Goal: Task Accomplishment & Management: Use online tool/utility

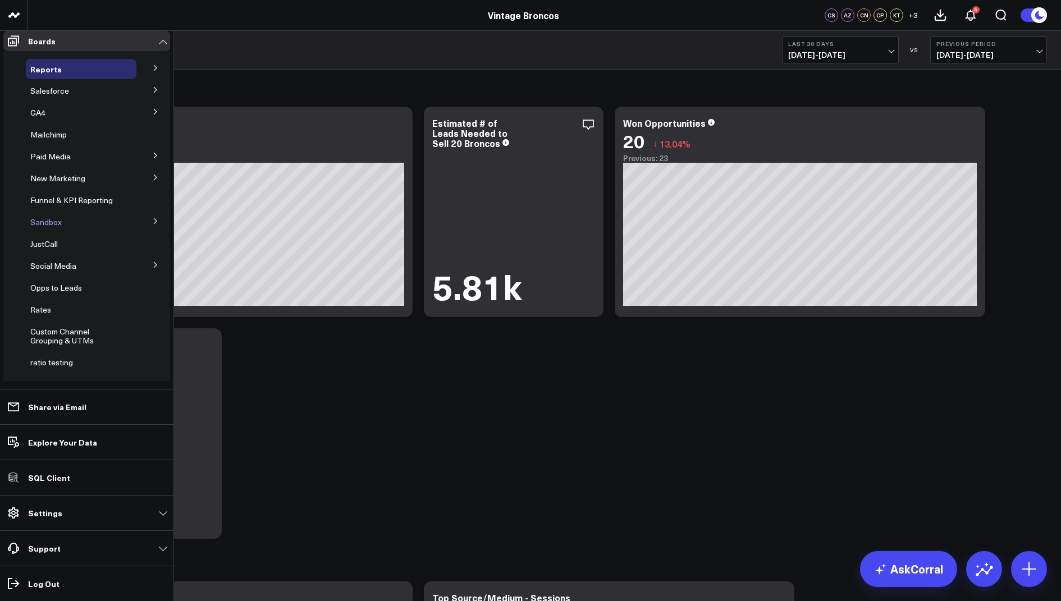
scroll to position [21, 0]
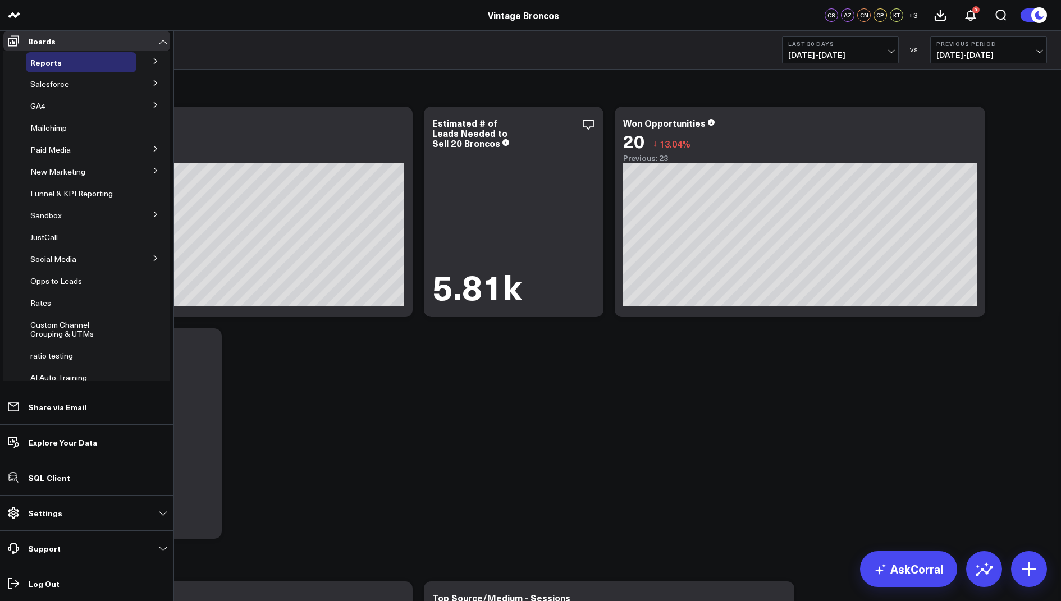
click at [152, 152] on icon at bounding box center [155, 148] width 7 height 7
click at [57, 172] on span "Meta Ads" at bounding box center [54, 169] width 34 height 11
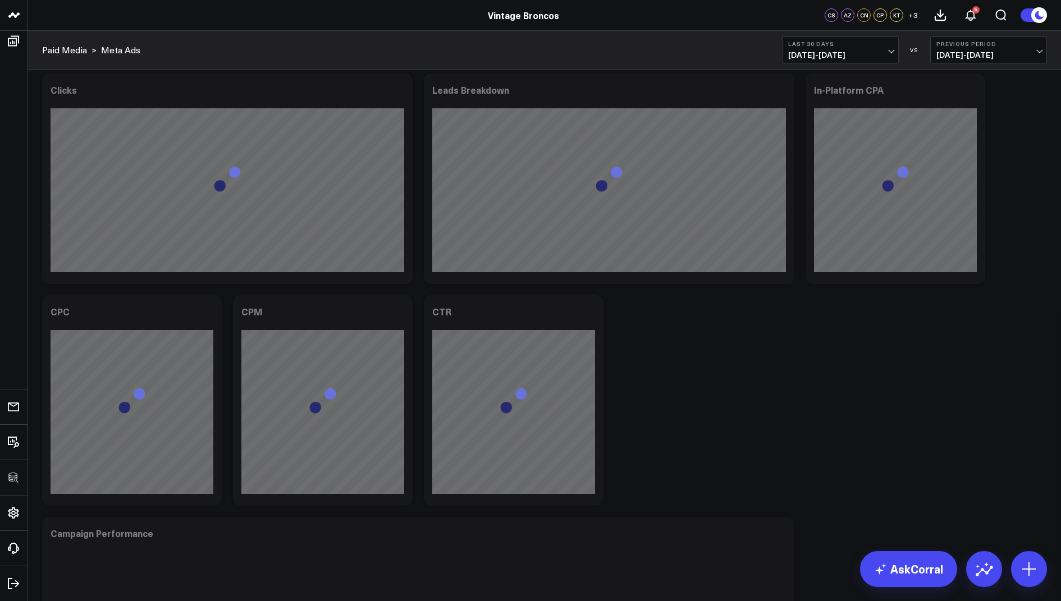
scroll to position [874, 0]
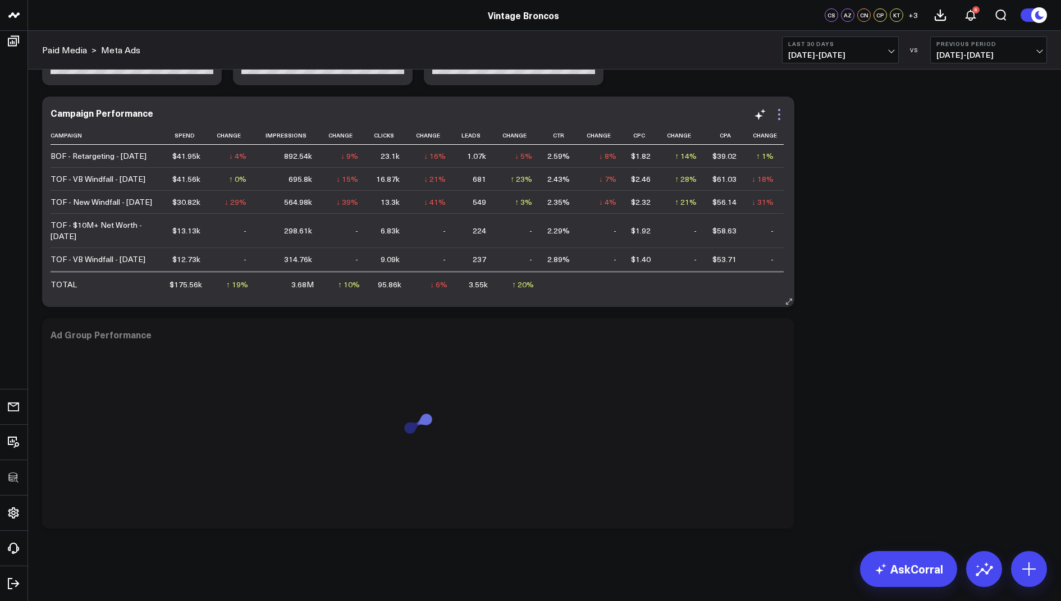
click at [779, 111] on icon at bounding box center [778, 114] width 13 height 13
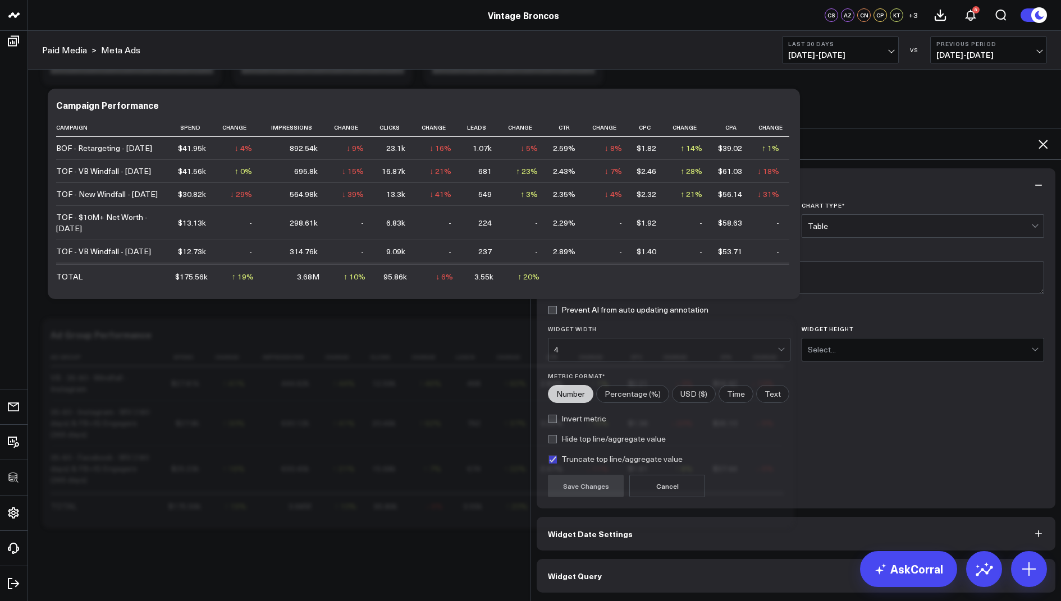
click at [581, 571] on span "Widget Query" at bounding box center [575, 575] width 54 height 9
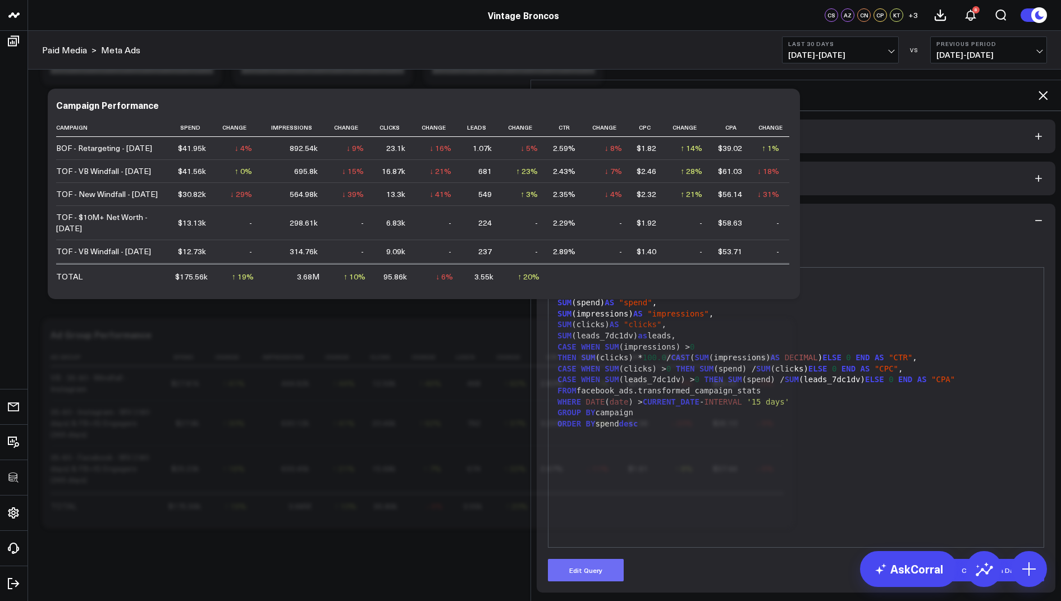
click at [589, 559] on button "Edit Query" at bounding box center [586, 570] width 76 height 22
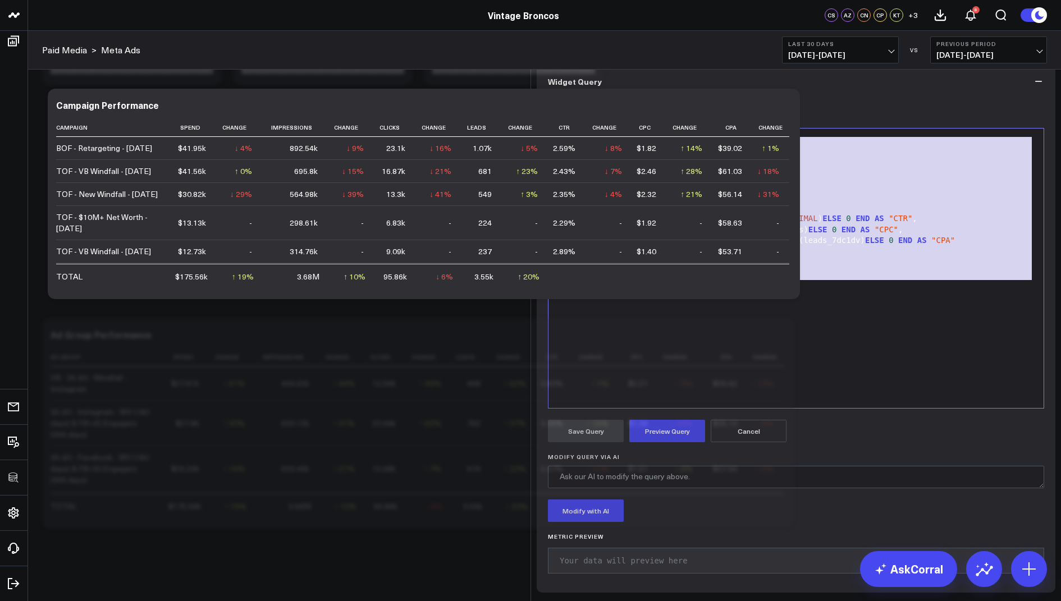
drag, startPoint x: 662, startPoint y: 373, endPoint x: 568, endPoint y: 211, distance: 188.1
click at [568, 211] on div "Edit Query 99 1 2 3 4 5 6 7 8 9 10 11 12 13 14 › ⌄ SELECT name AS campaign, SUM…" at bounding box center [796, 262] width 496 height 293
copy div "SELECT name AS campaign, SUM (spend) AS "spend" , SUM (impressions) AS "impress…"
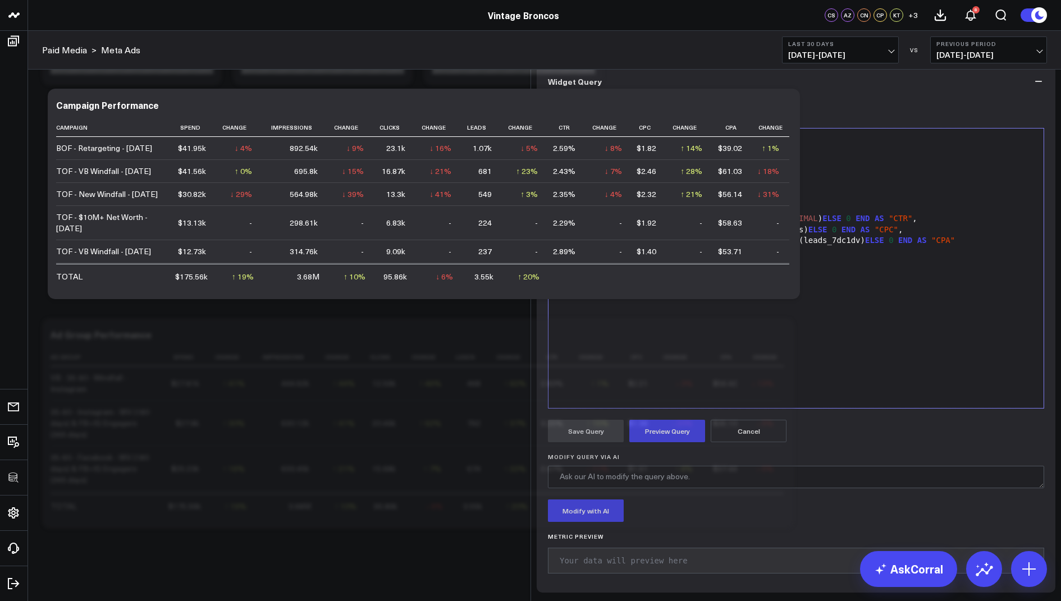
click at [662, 402] on div "SELECT name AS campaign, SUM (spend) AS "spend" , SUM (impressions) AS "impress…" at bounding box center [796, 268] width 484 height 268
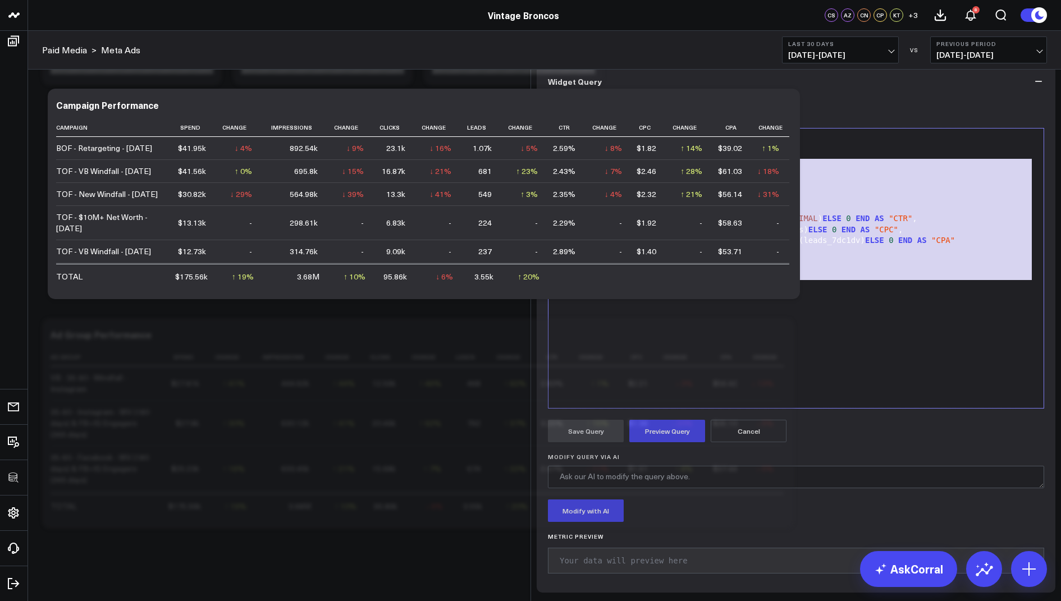
drag, startPoint x: 661, startPoint y: 374, endPoint x: 603, endPoint y: 187, distance: 195.0
click at [603, 187] on form "Manually edit your query or ask our AI to modify it for you. Edit Query 99 1 2 …" at bounding box center [796, 339] width 496 height 483
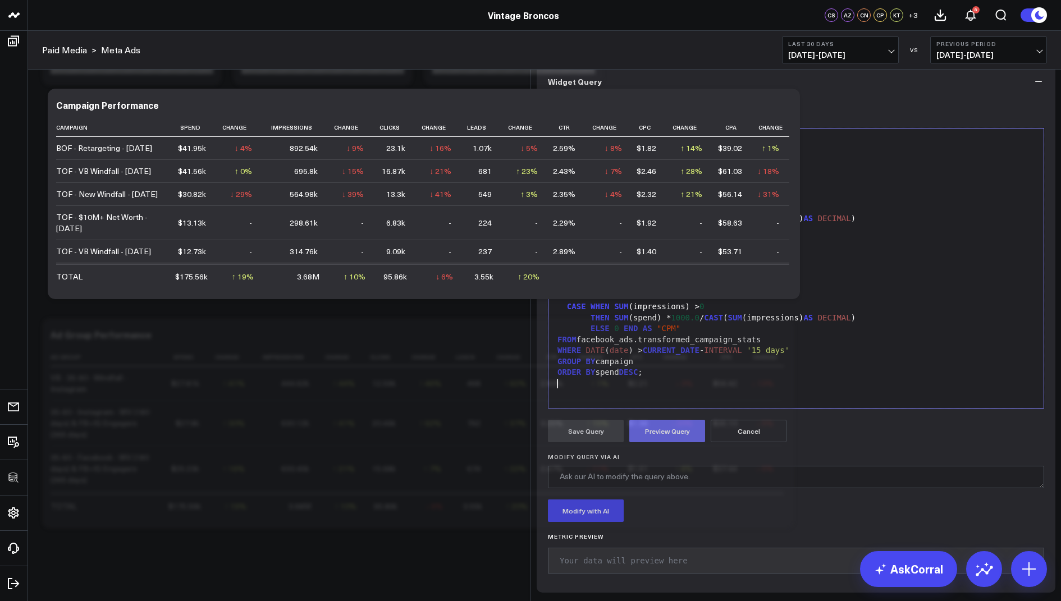
click at [658, 442] on button "Preview Query" at bounding box center [667, 431] width 76 height 22
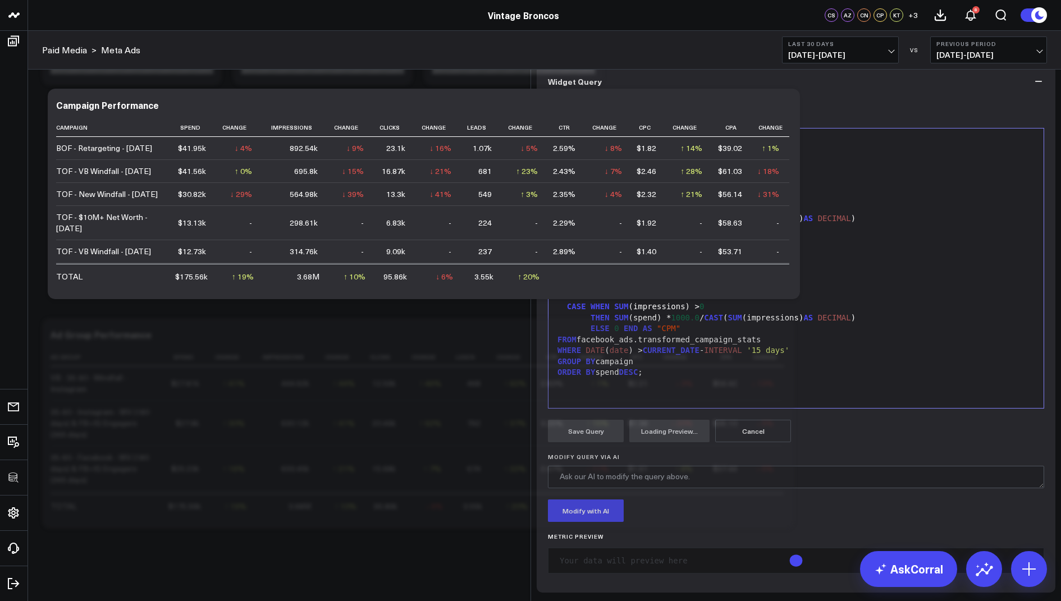
scroll to position [86, 0]
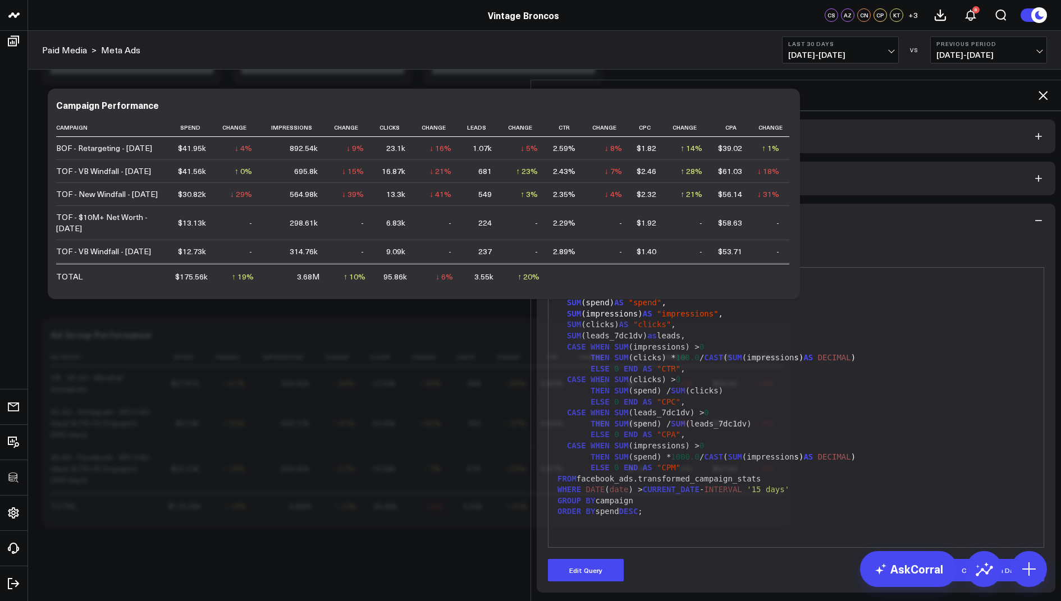
scroll to position [0, 0]
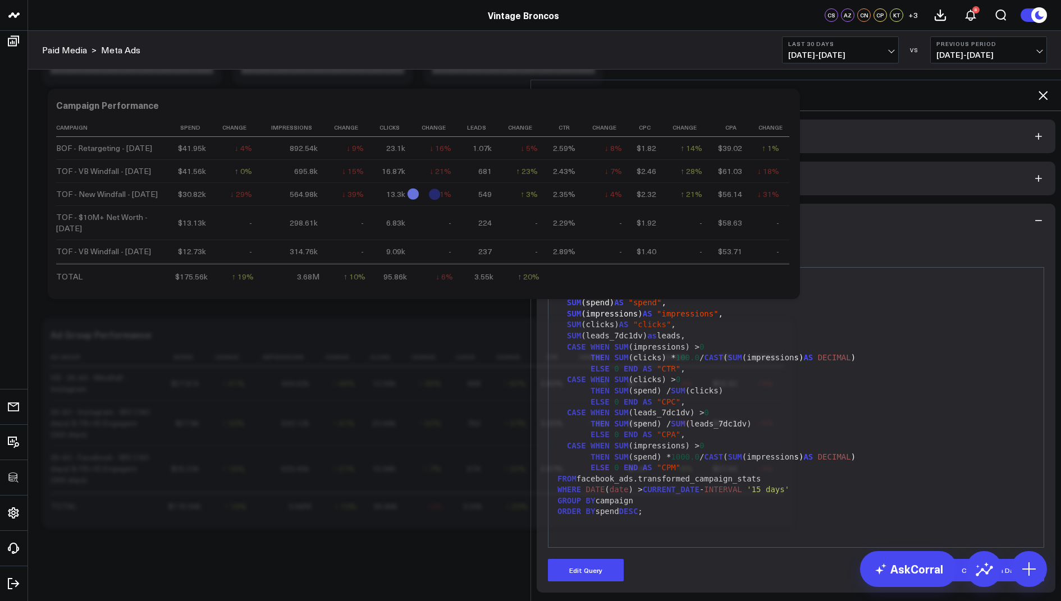
click at [1043, 89] on icon at bounding box center [1042, 95] width 13 height 13
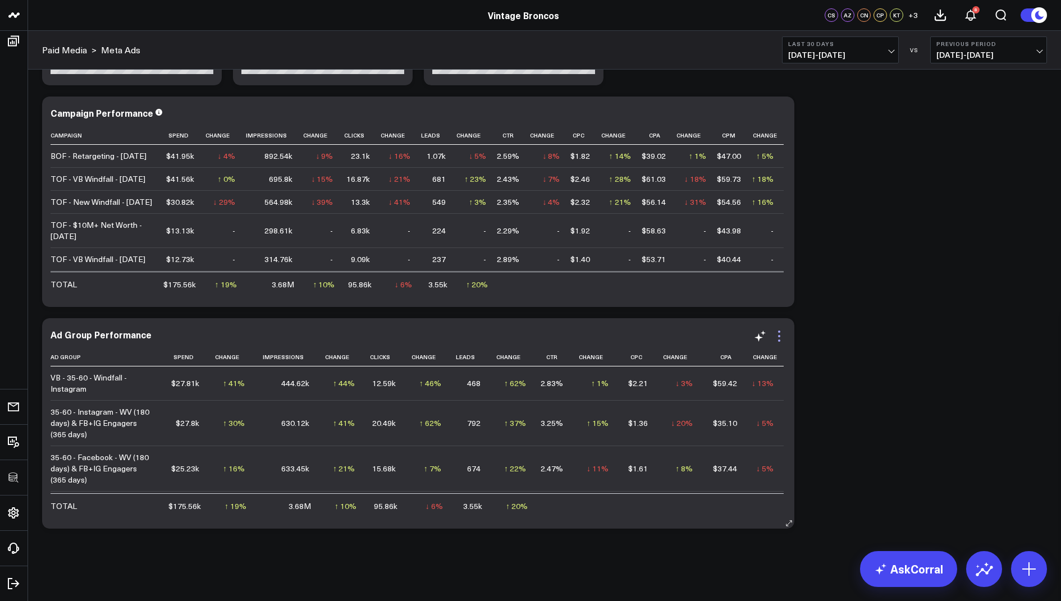
click at [777, 335] on icon at bounding box center [778, 336] width 13 height 13
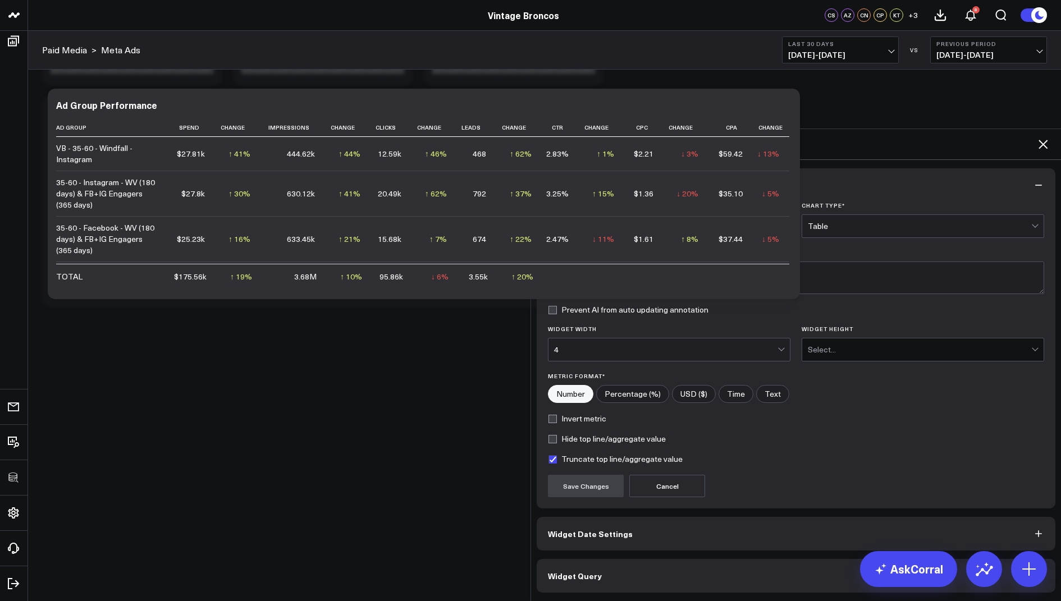
click at [578, 571] on span "Widget Query" at bounding box center [575, 575] width 54 height 9
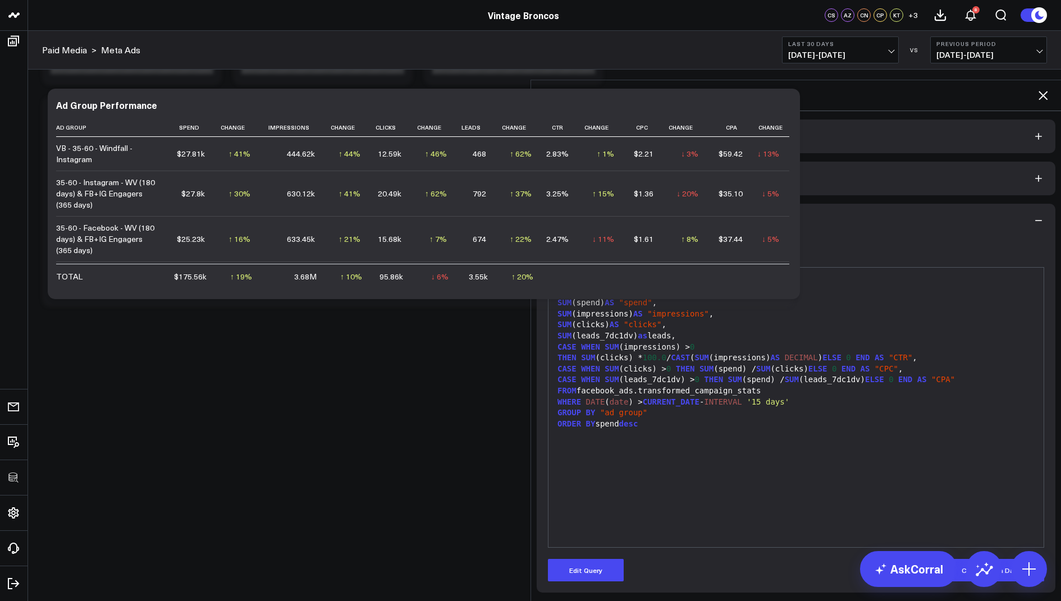
click at [589, 545] on div "Widget Display Widget Date Settings Widget Query Manually edit your query or as…" at bounding box center [796, 356] width 530 height 490
click at [591, 537] on div "Manually edit your query or ask our AI to modify it for you. Edit Query 99 1 2 …" at bounding box center [796, 414] width 519 height 355
click at [591, 559] on button "Edit Query" at bounding box center [586, 570] width 76 height 22
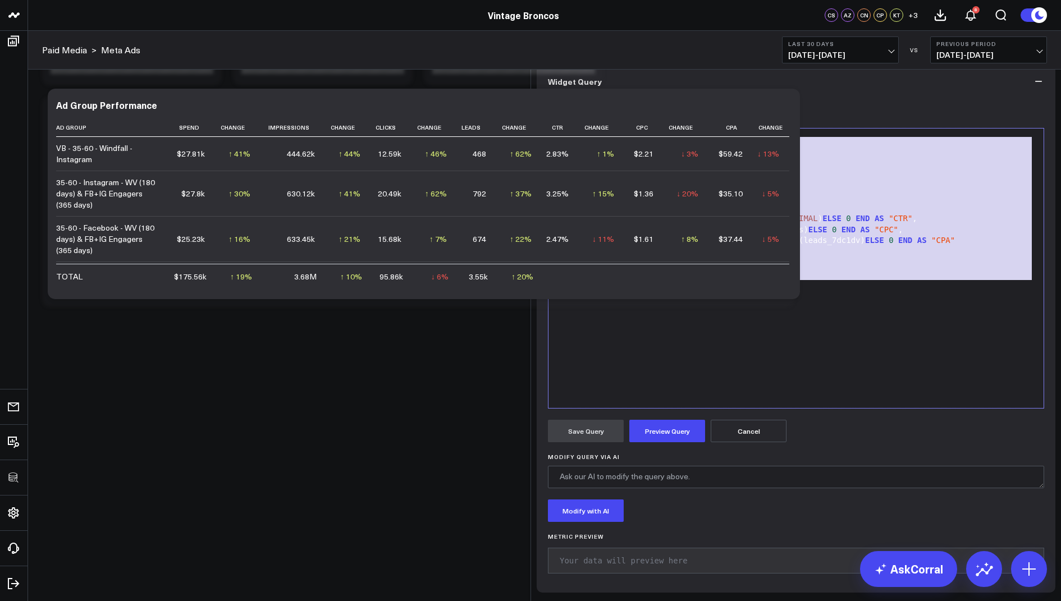
drag, startPoint x: 660, startPoint y: 374, endPoint x: 665, endPoint y: 191, distance: 182.5
click at [665, 191] on form "Manually edit your query or ask our AI to modify it for you. Edit Query 99 1 2 …" at bounding box center [796, 339] width 496 height 483
copy div "SELECT adset_name AS "ad group" , SUM (spend) AS "spend" , SUM (impressions) AS…"
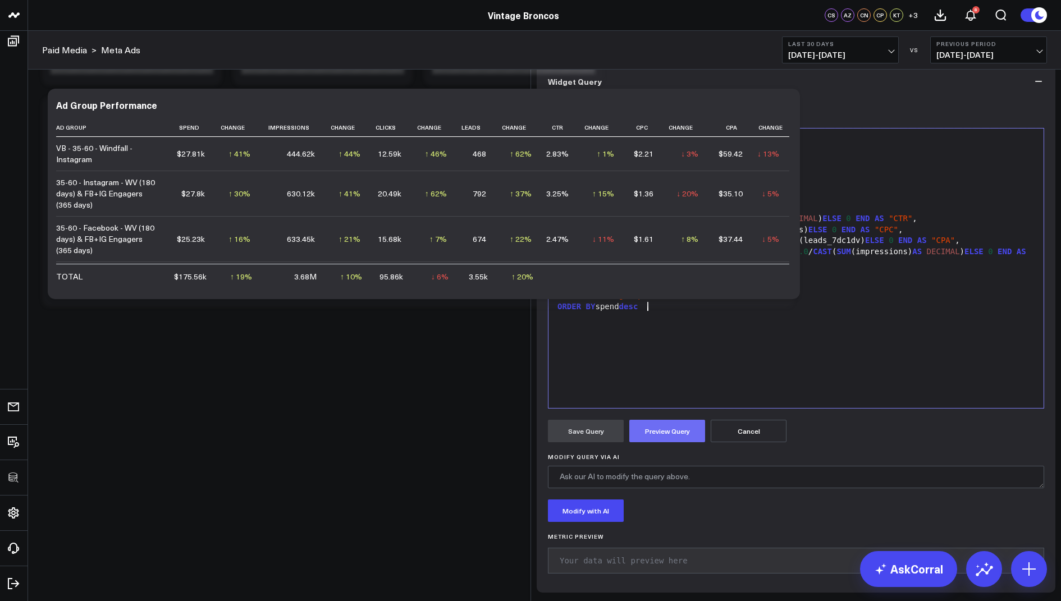
click at [651, 442] on button "Preview Query" at bounding box center [667, 431] width 76 height 22
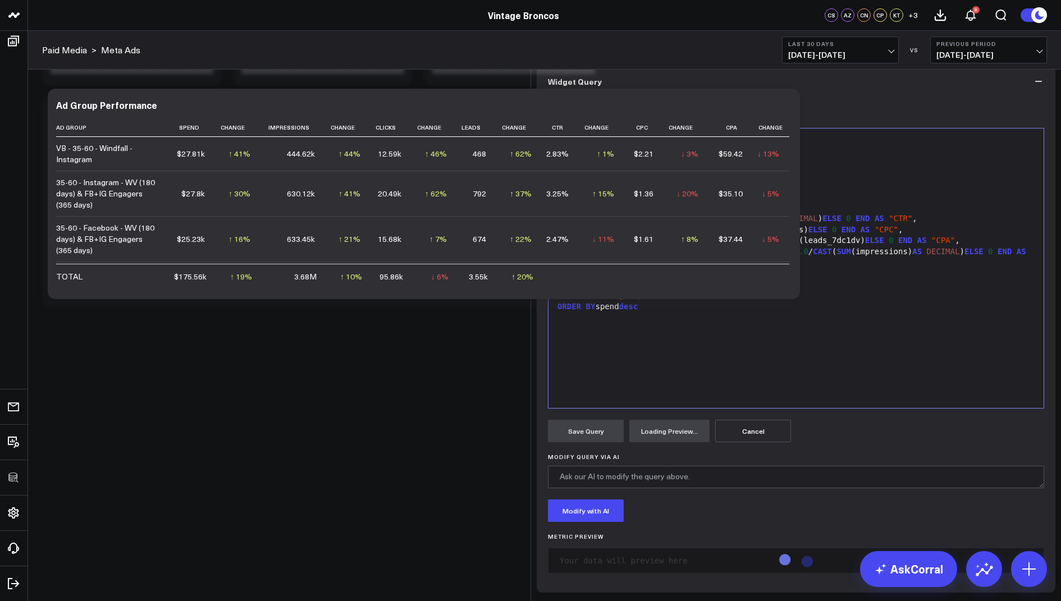
scroll to position [86, 0]
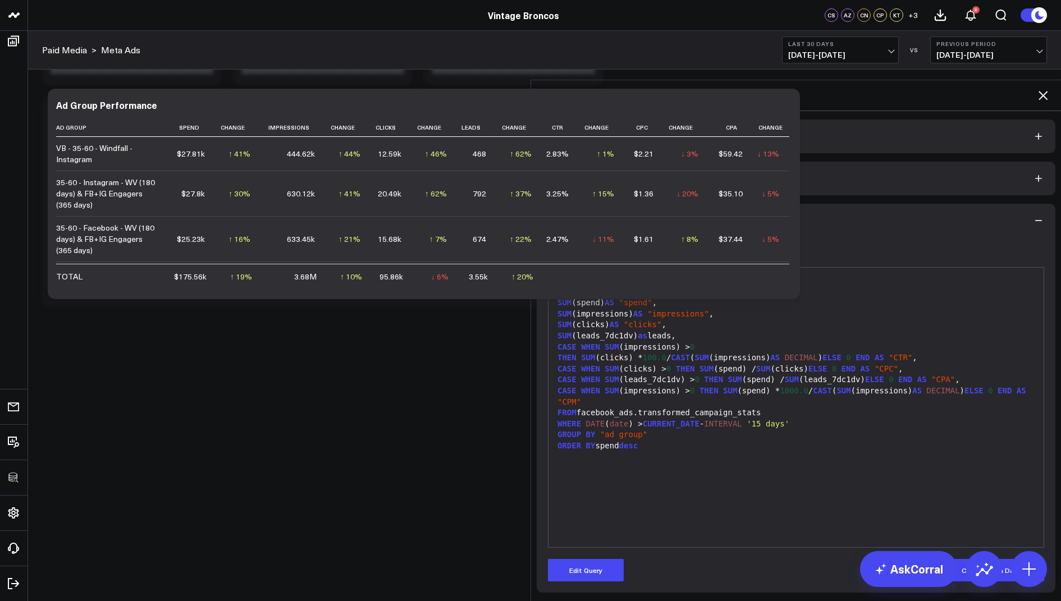
scroll to position [0, 0]
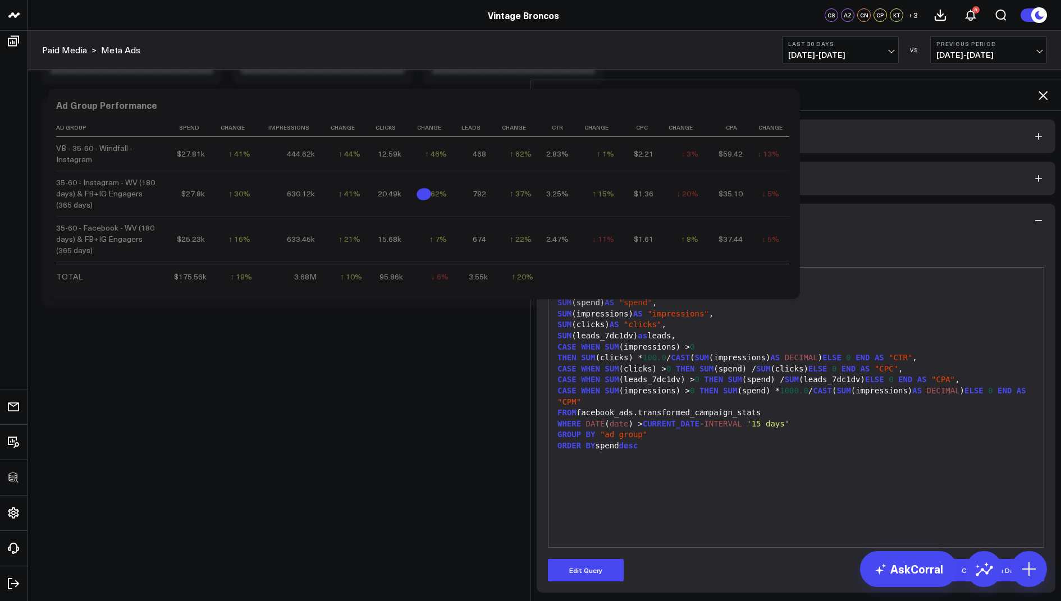
click at [1045, 89] on icon at bounding box center [1042, 95] width 13 height 13
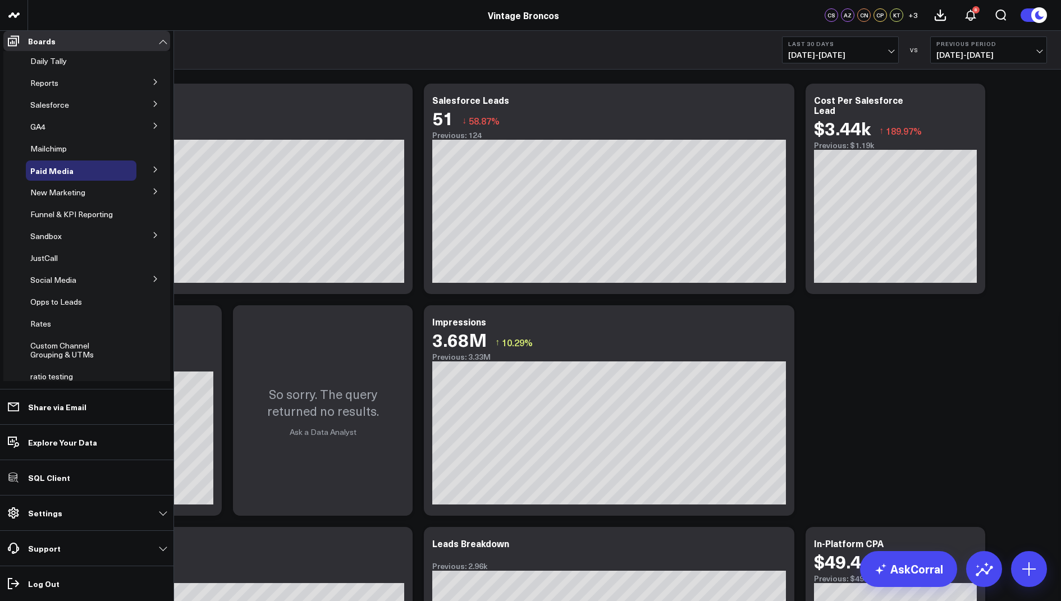
click at [0, 0] on span "Linkedin Ads" at bounding box center [0, 0] width 0 height 0
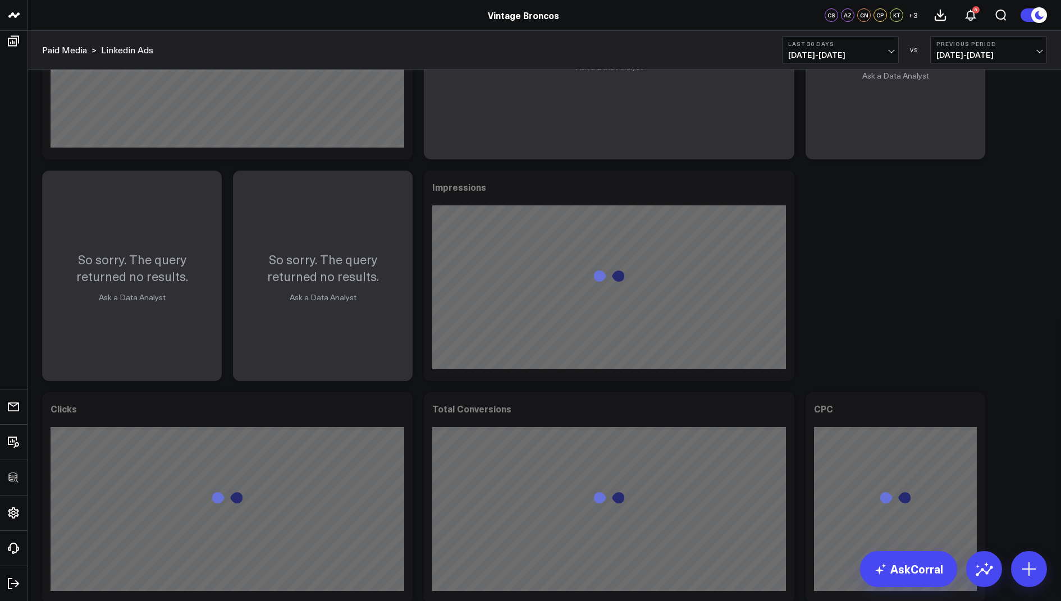
scroll to position [652, 0]
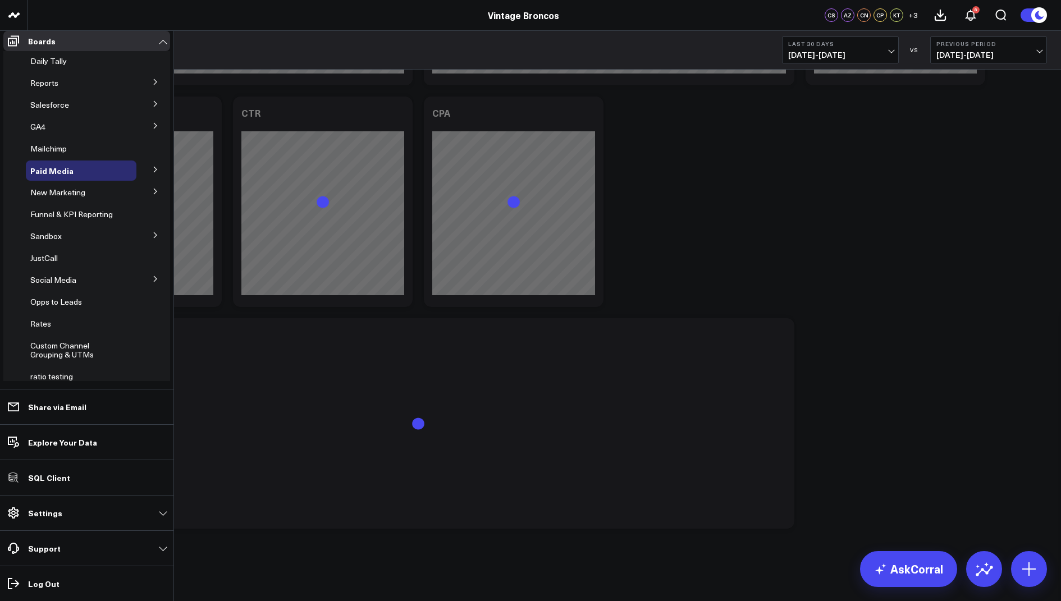
click at [0, 0] on span "Google Ads" at bounding box center [0, 0] width 0 height 0
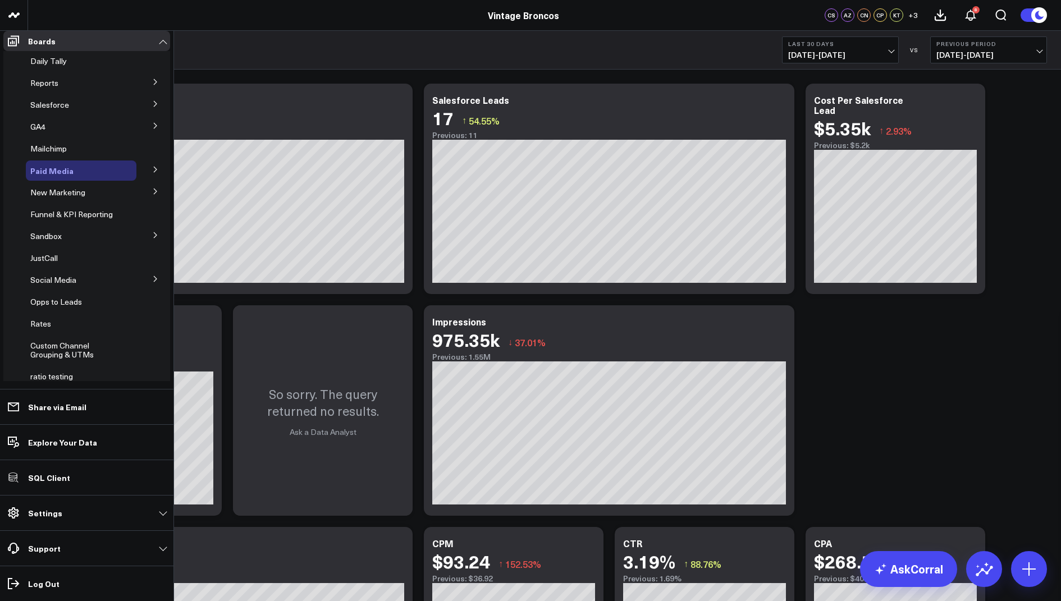
click at [48, 176] on span "Paid Media" at bounding box center [51, 170] width 43 height 11
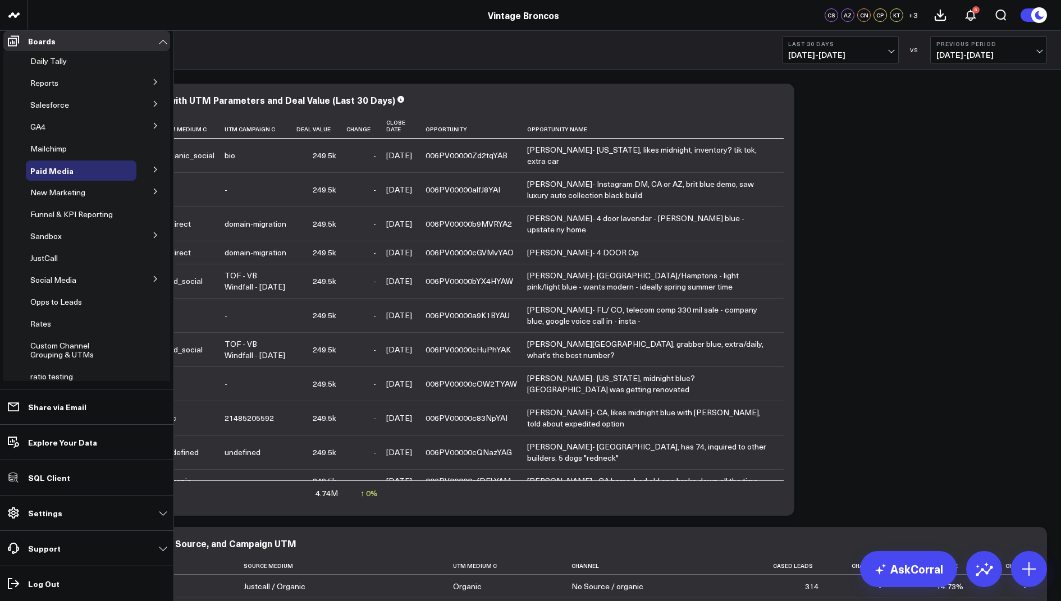
click at [152, 173] on icon at bounding box center [155, 169] width 7 height 7
click at [146, 87] on button at bounding box center [155, 81] width 29 height 17
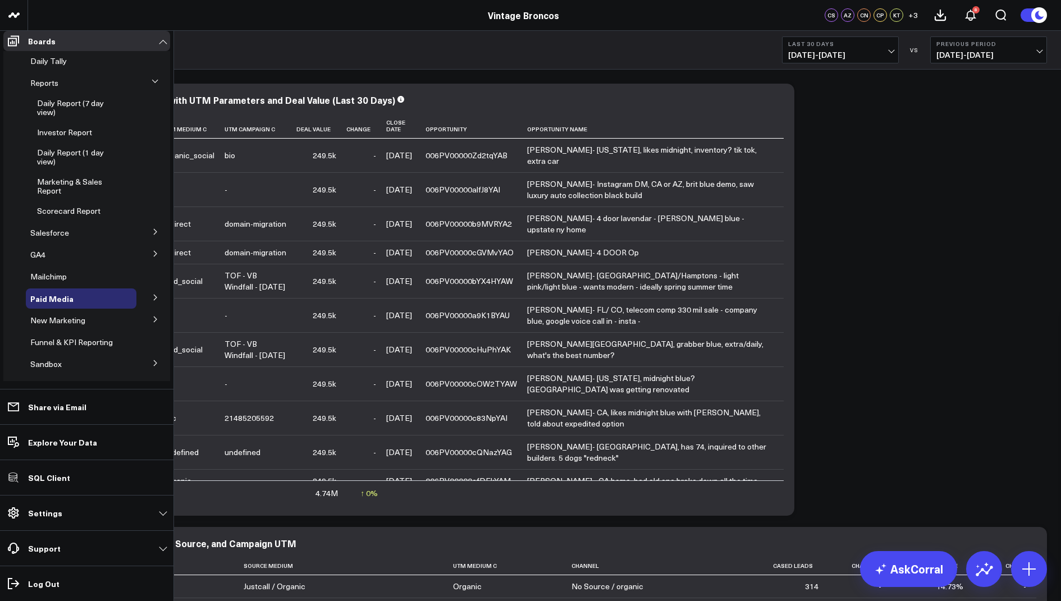
click at [145, 235] on button at bounding box center [155, 231] width 29 height 17
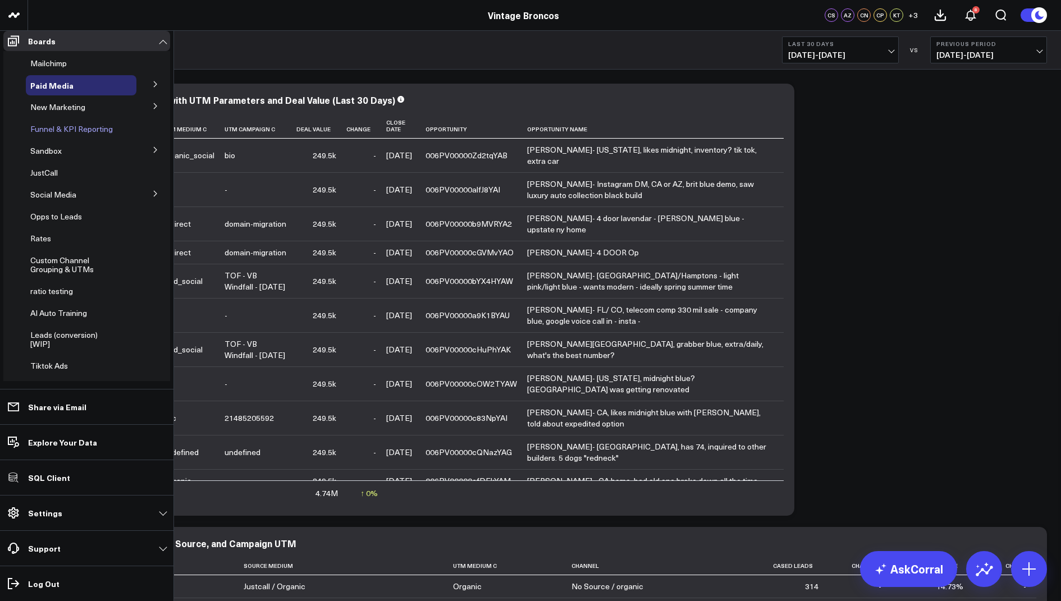
scroll to position [136, 0]
click at [155, 112] on button at bounding box center [155, 104] width 29 height 17
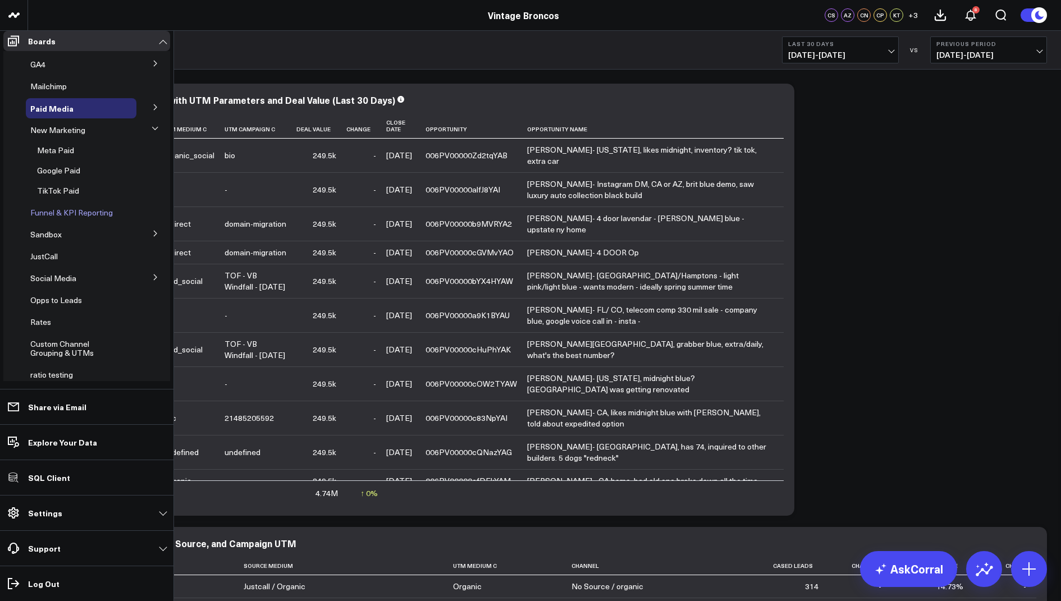
scroll to position [0, 0]
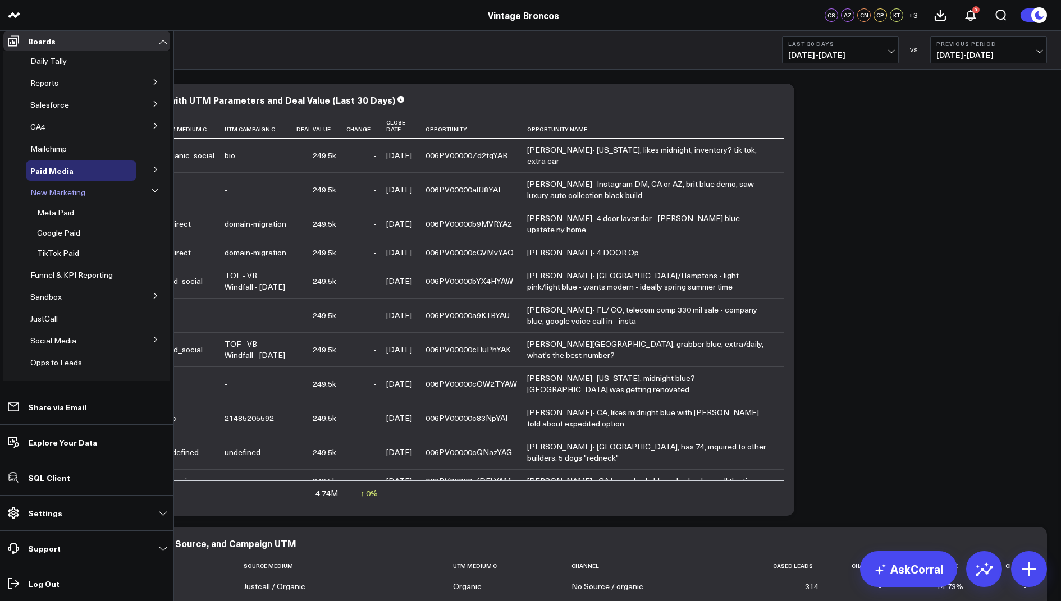
click at [54, 198] on span "New Marketing" at bounding box center [57, 192] width 55 height 11
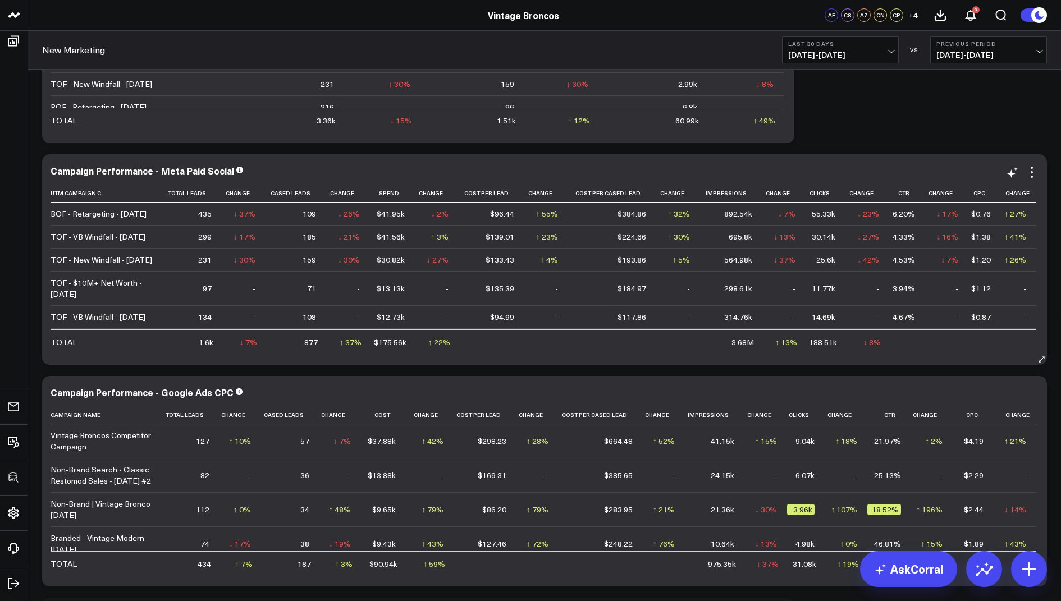
scroll to position [1993, 0]
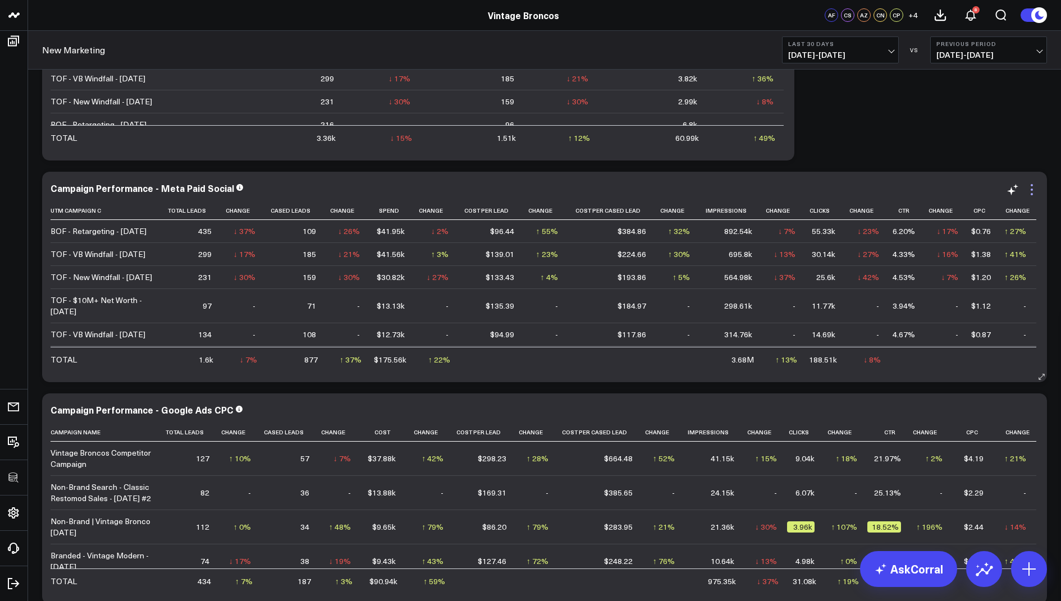
click at [1033, 187] on icon at bounding box center [1031, 189] width 13 height 13
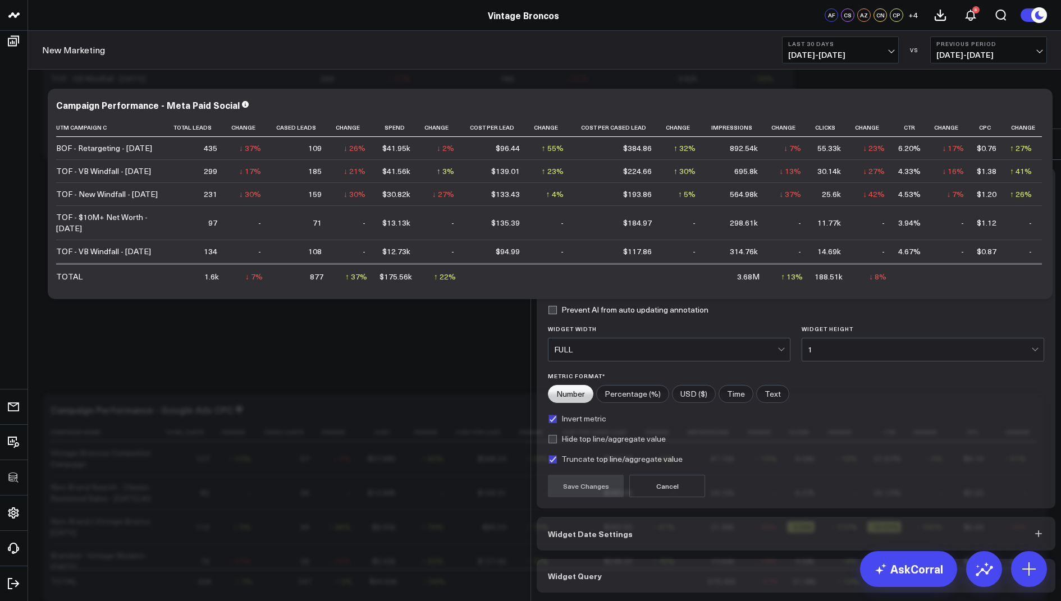
click at [612, 559] on button "Widget Query" at bounding box center [796, 576] width 519 height 34
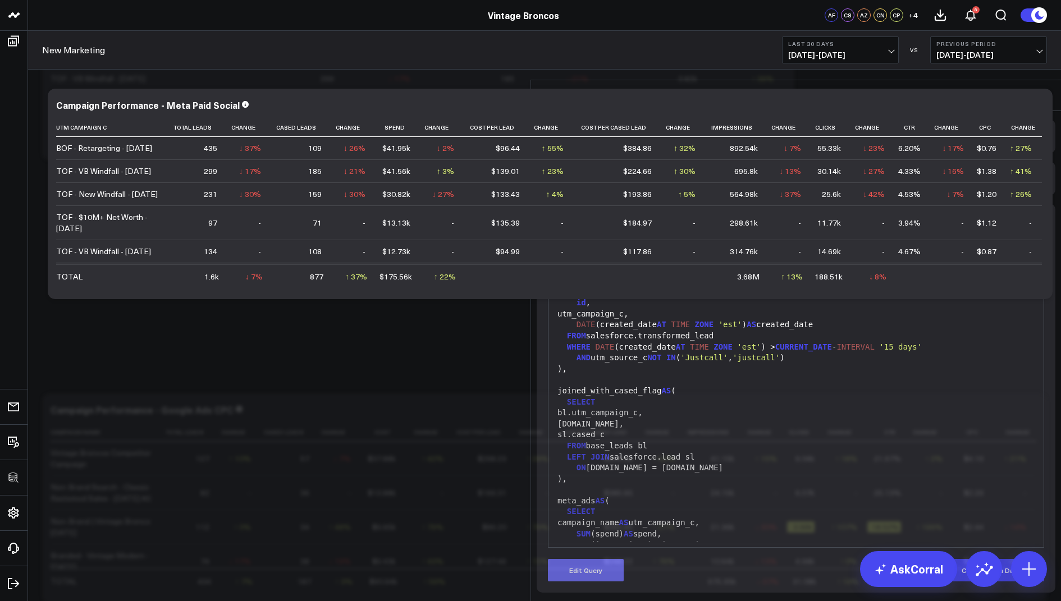
click at [577, 559] on button "Edit Query" at bounding box center [586, 570] width 76 height 22
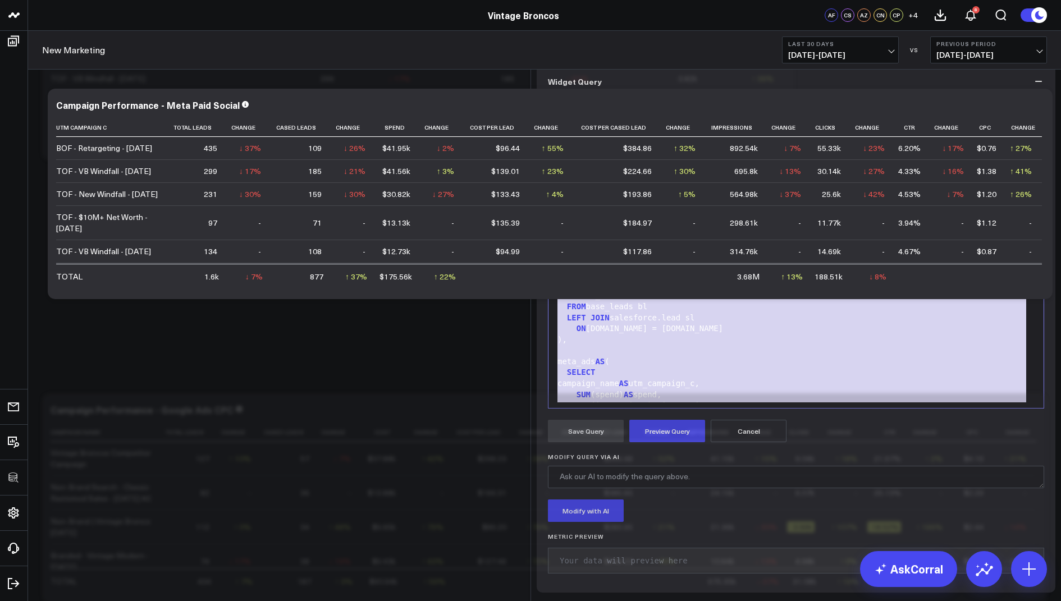
drag, startPoint x: 683, startPoint y: 475, endPoint x: 737, endPoint y: 125, distance: 354.3
click at [737, 125] on div "Widget Display Widget Date Settings Widget Query Manually edit your query or as…" at bounding box center [796, 286] width 519 height 612
copy div "SELECT bl.utm_campaign_c, bl.id, sl.cased_c FROM base_leads bl LEFT JOIN salesf…"
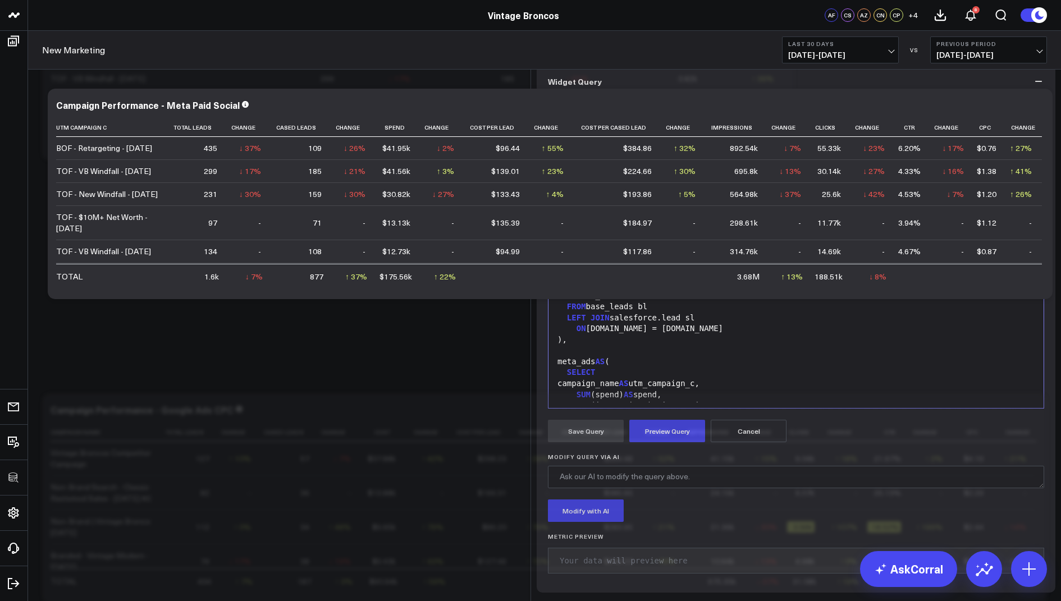
scroll to position [582, 0]
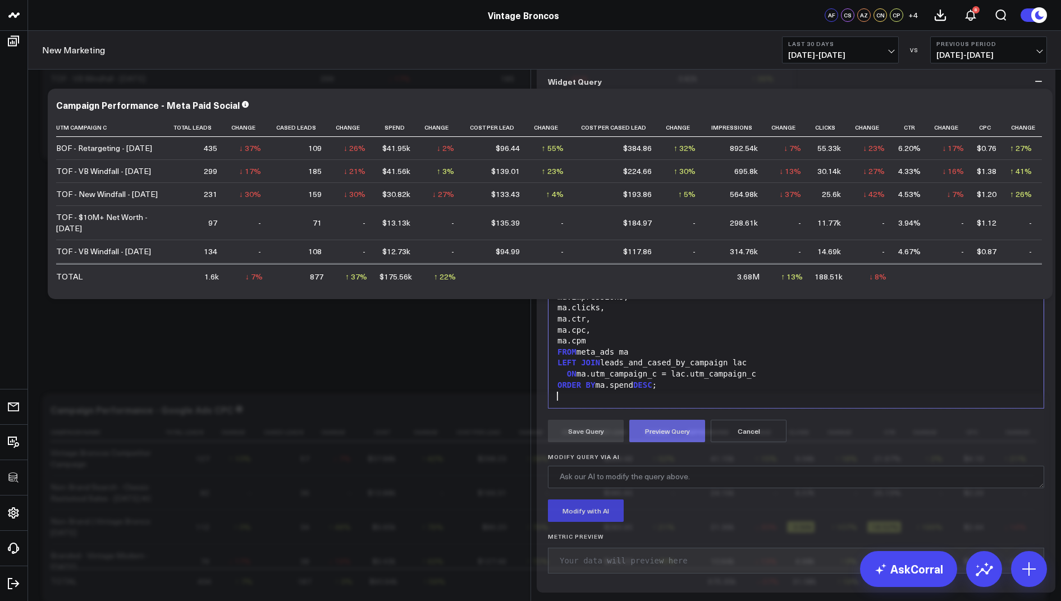
click at [668, 442] on button "Preview Query" at bounding box center [667, 431] width 76 height 22
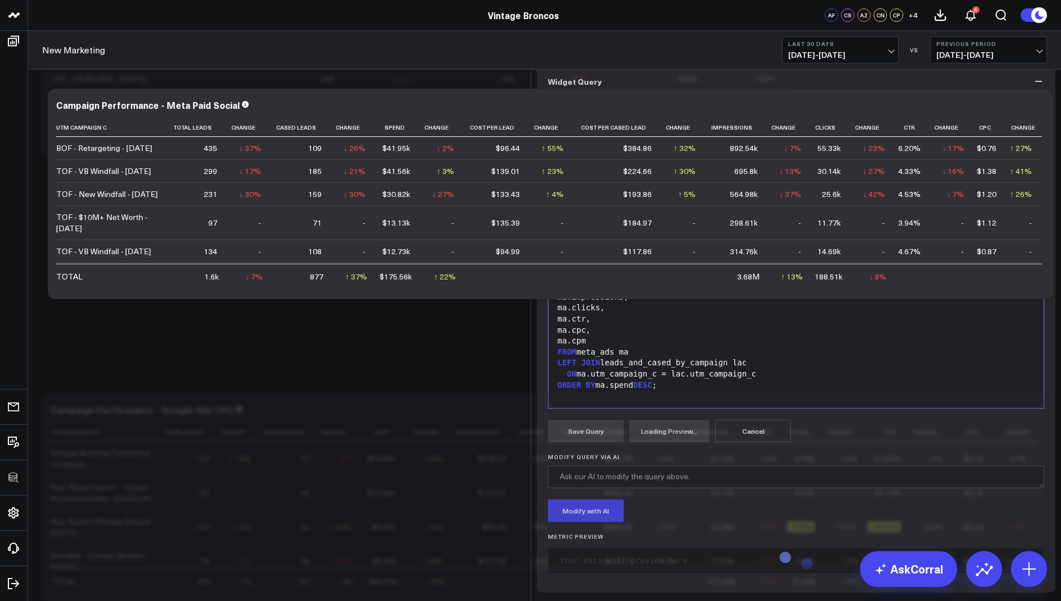
scroll to position [86, 0]
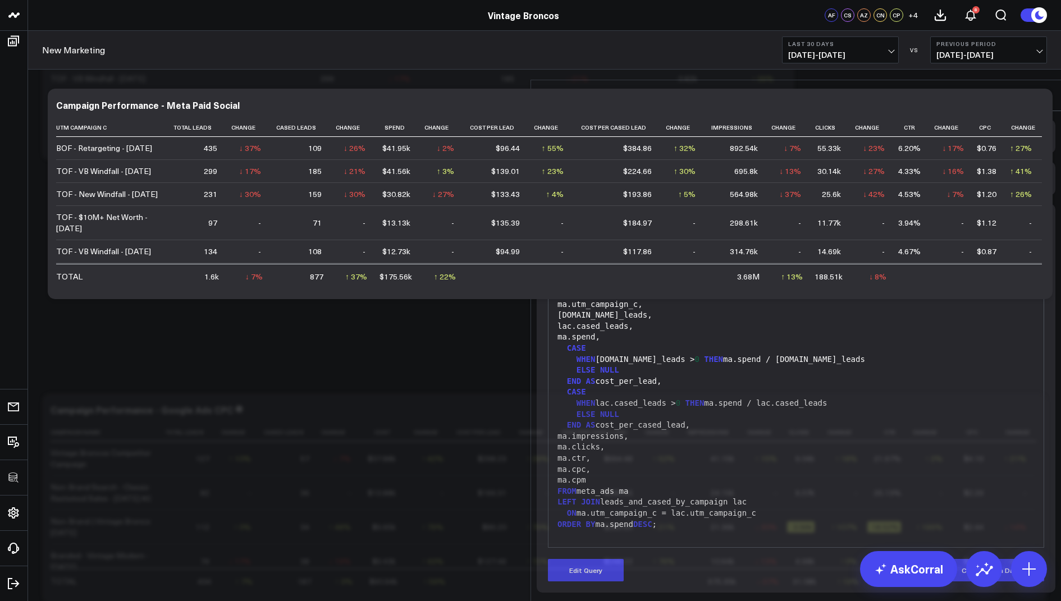
scroll to position [0, 0]
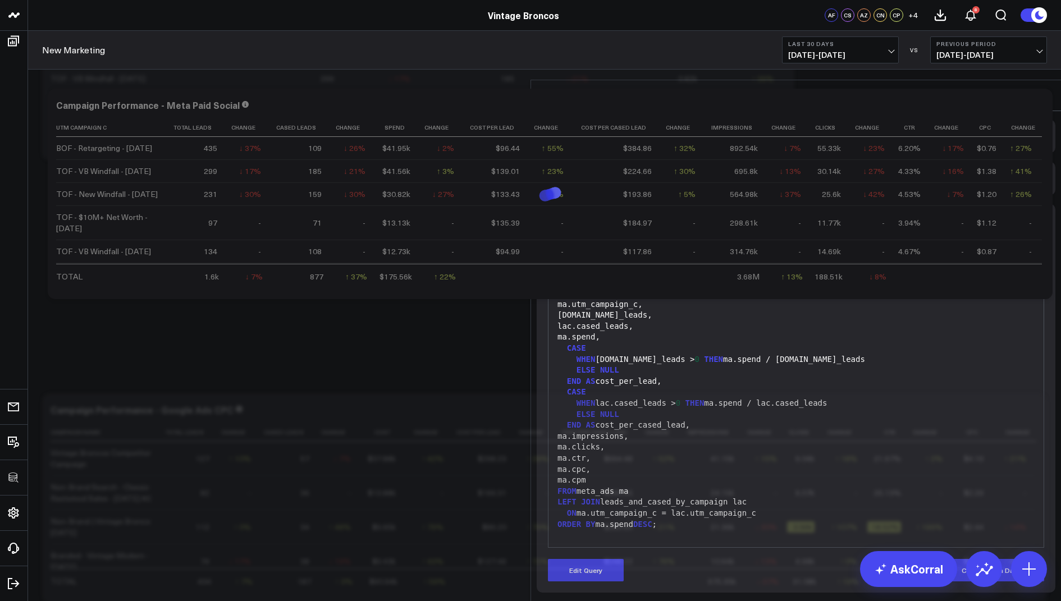
click at [1041, 89] on icon at bounding box center [1042, 95] width 13 height 13
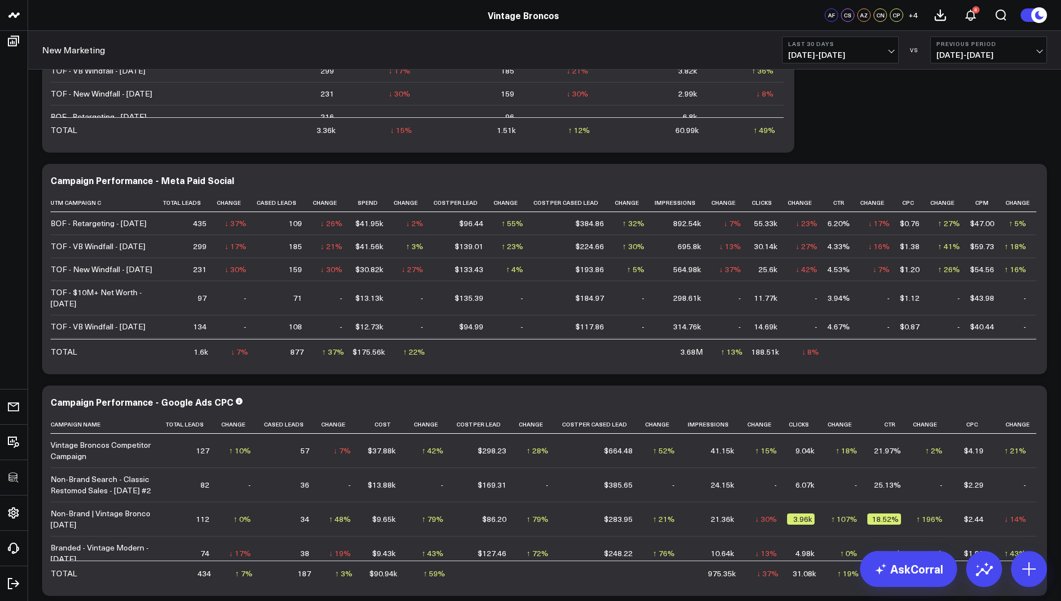
scroll to position [2140, 0]
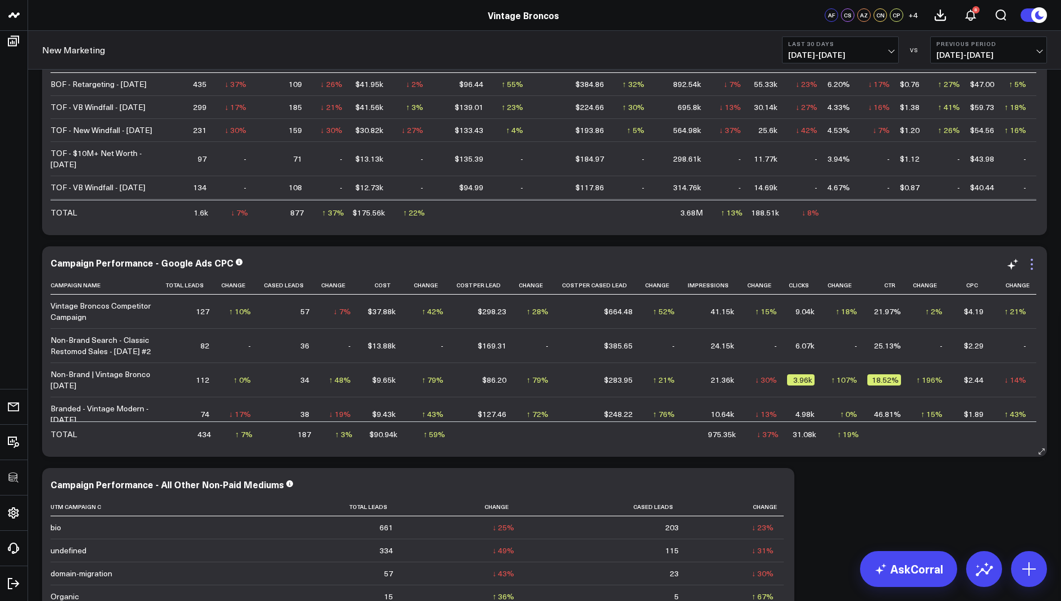
click at [1031, 266] on icon at bounding box center [1031, 264] width 13 height 13
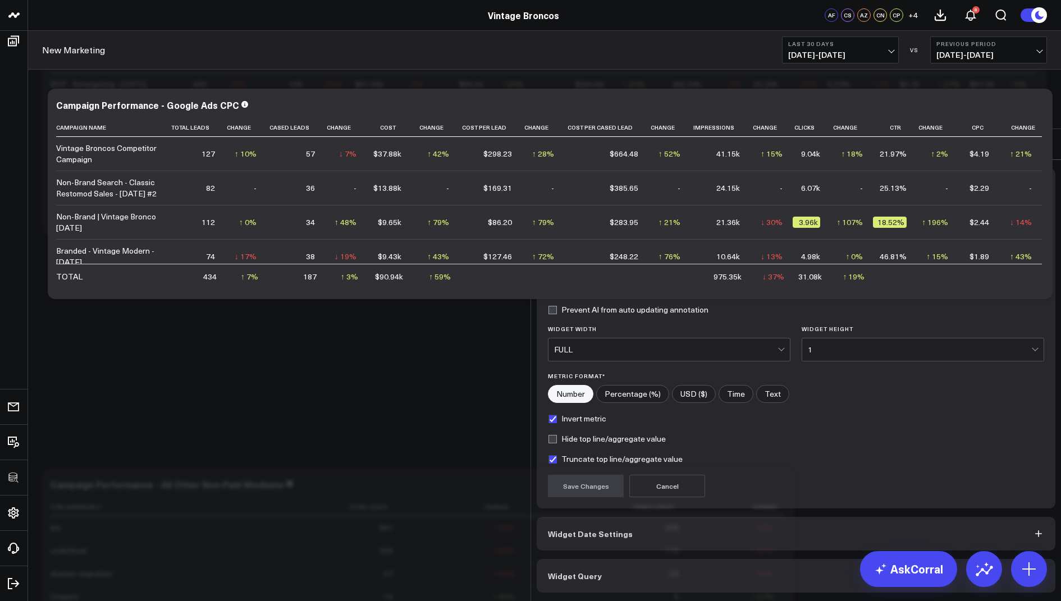
click at [603, 559] on button "Widget Query" at bounding box center [796, 576] width 519 height 34
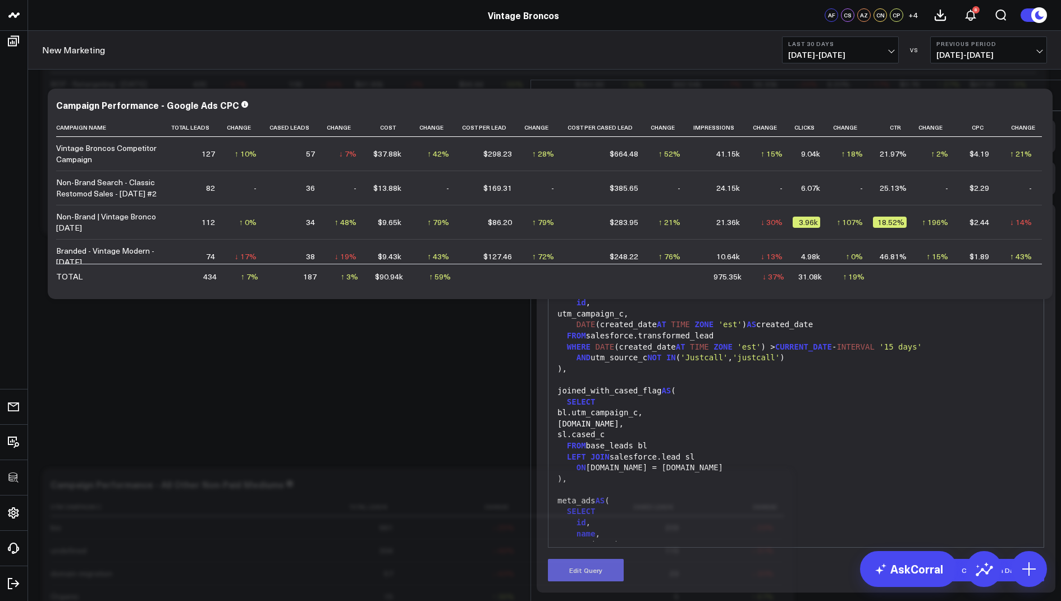
click at [585, 559] on button "Edit Query" at bounding box center [586, 570] width 76 height 22
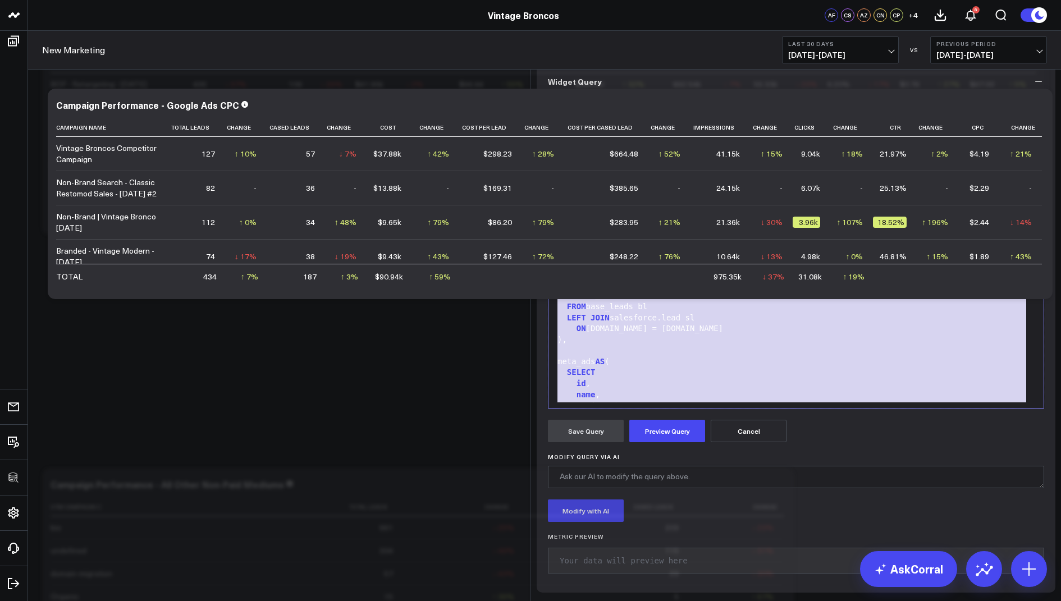
drag, startPoint x: 673, startPoint y: 461, endPoint x: 672, endPoint y: 165, distance: 295.8
click at [679, 104] on div "Widget Display Widget Date Settings Widget Query Manually edit your query or as…" at bounding box center [796, 286] width 519 height 612
copy div "WITH base_leads AS ( SELECT id , utm_campaign_c, DATE (created_date AT TIME ZON…"
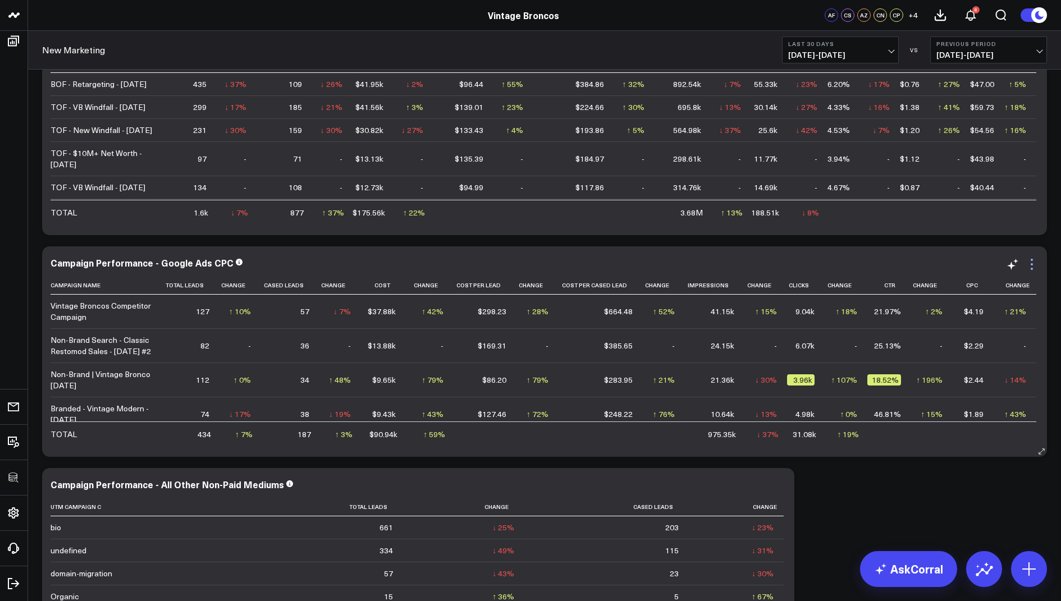
click at [1032, 264] on icon at bounding box center [1032, 264] width 2 height 2
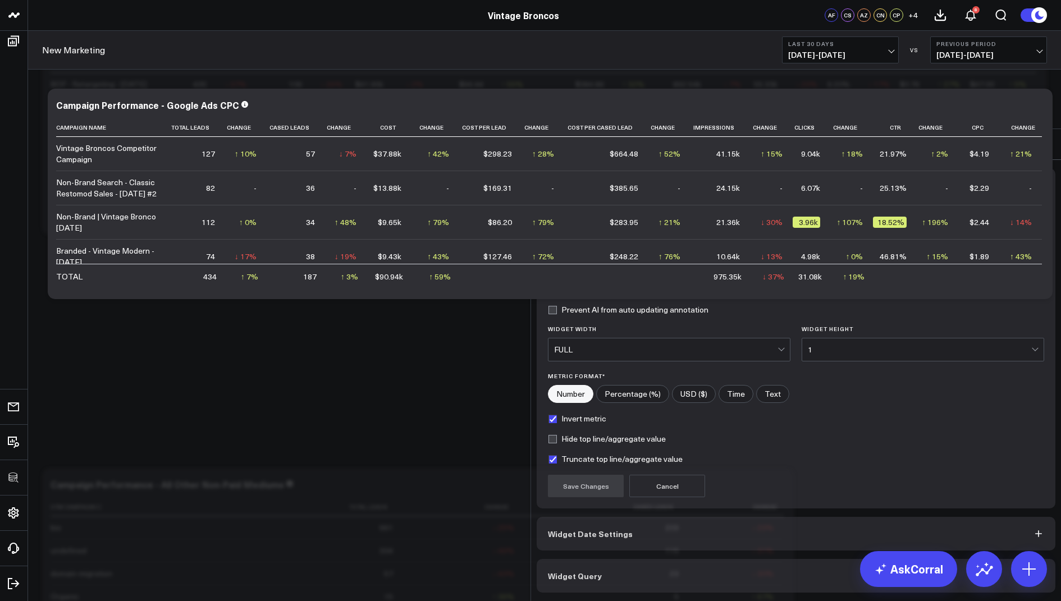
click at [582, 571] on span "Widget Query" at bounding box center [575, 575] width 54 height 9
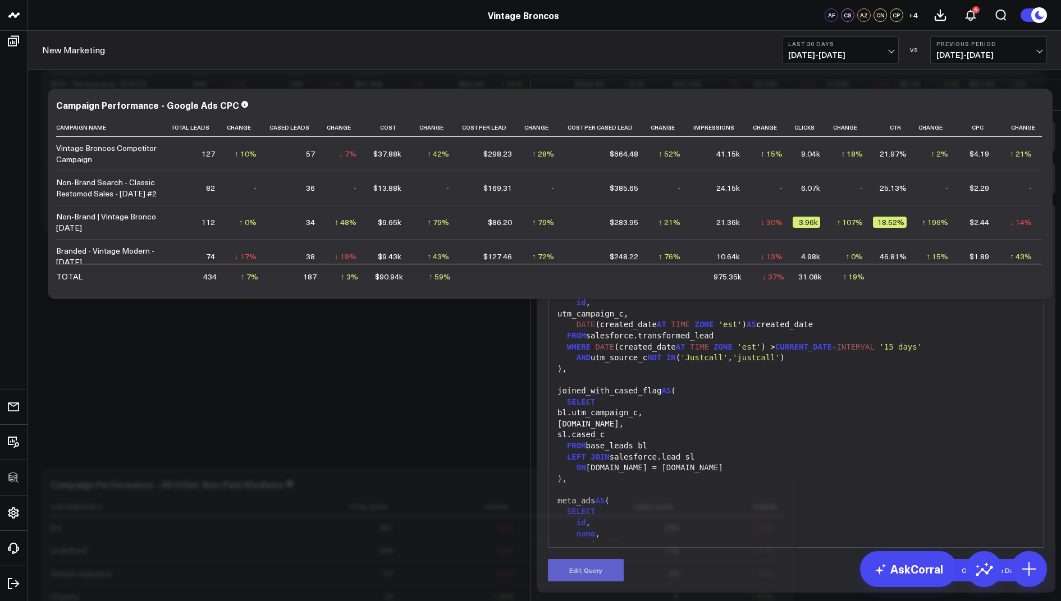
click at [568, 559] on button "Edit Query" at bounding box center [586, 570] width 76 height 22
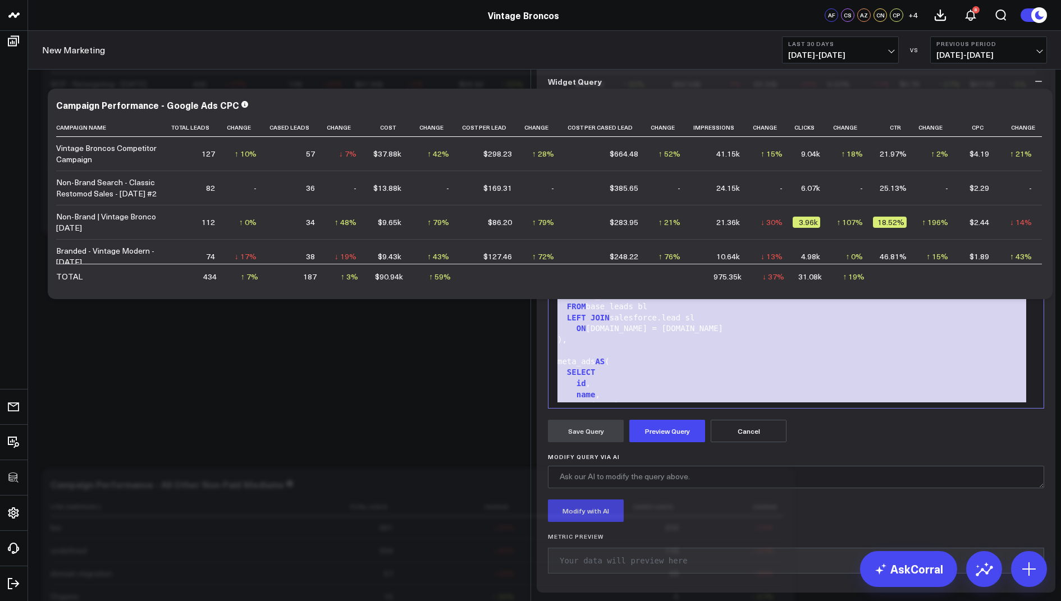
drag, startPoint x: 680, startPoint y: 459, endPoint x: 699, endPoint y: 158, distance: 301.5
click at [699, 158] on div "Widget Query Manually edit your query or ask our AI to modify it for you. Edit …" at bounding box center [796, 329] width 519 height 528
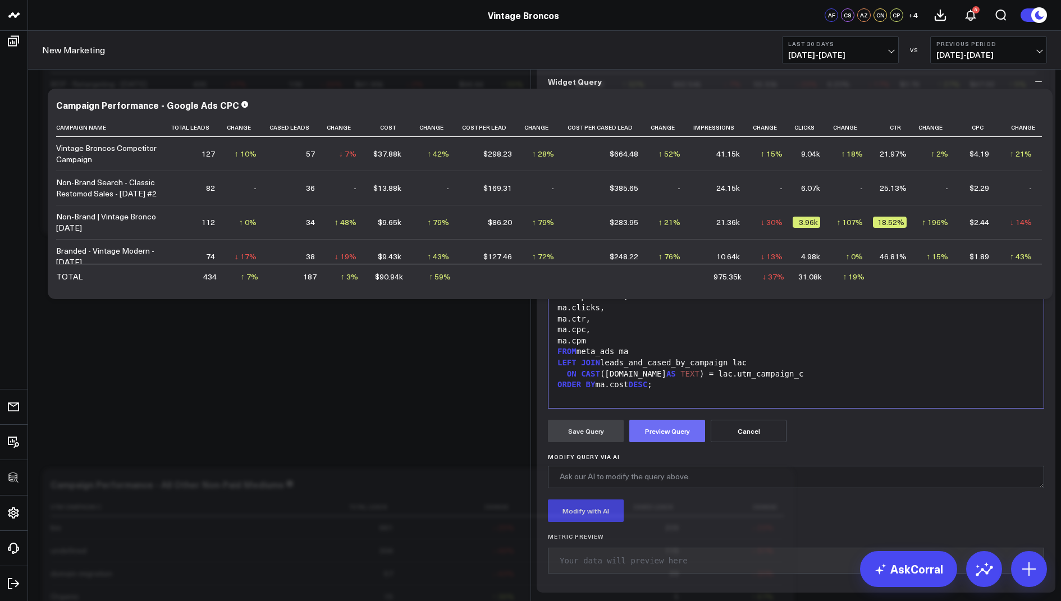
click at [653, 442] on button "Preview Query" at bounding box center [667, 431] width 76 height 22
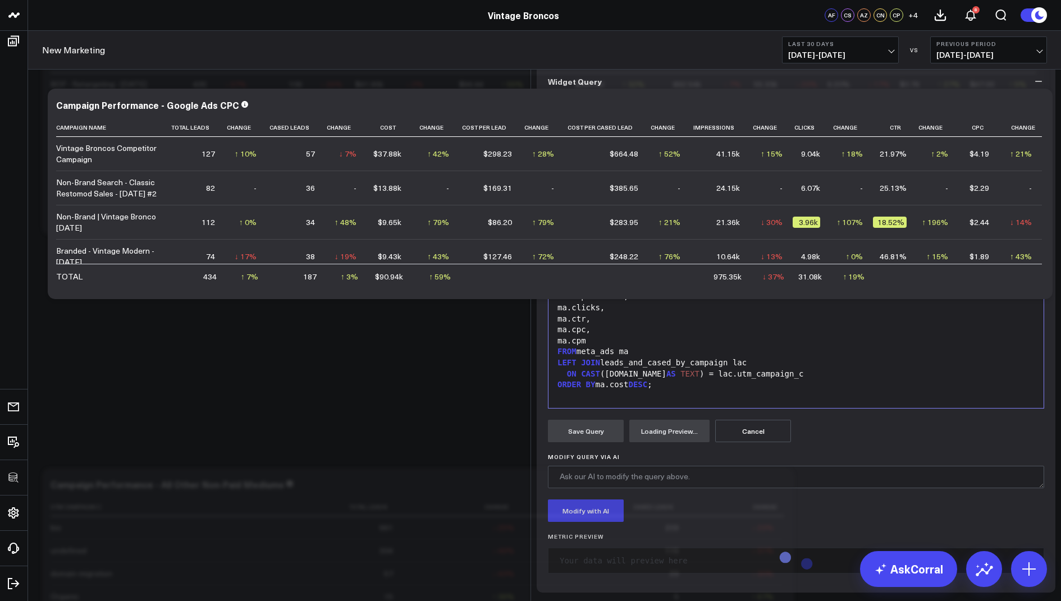
scroll to position [86, 0]
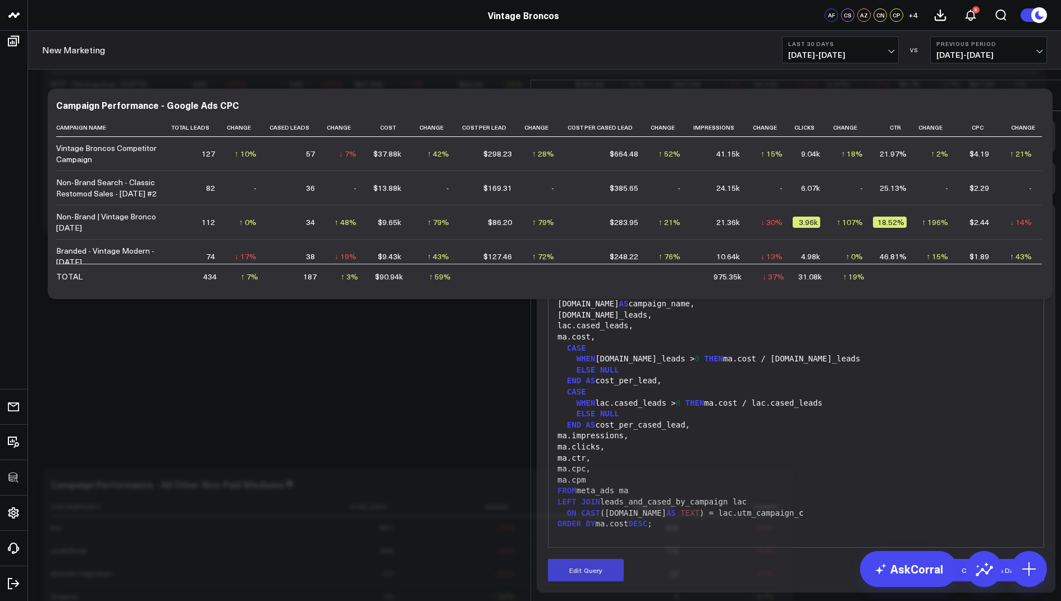
scroll to position [0, 0]
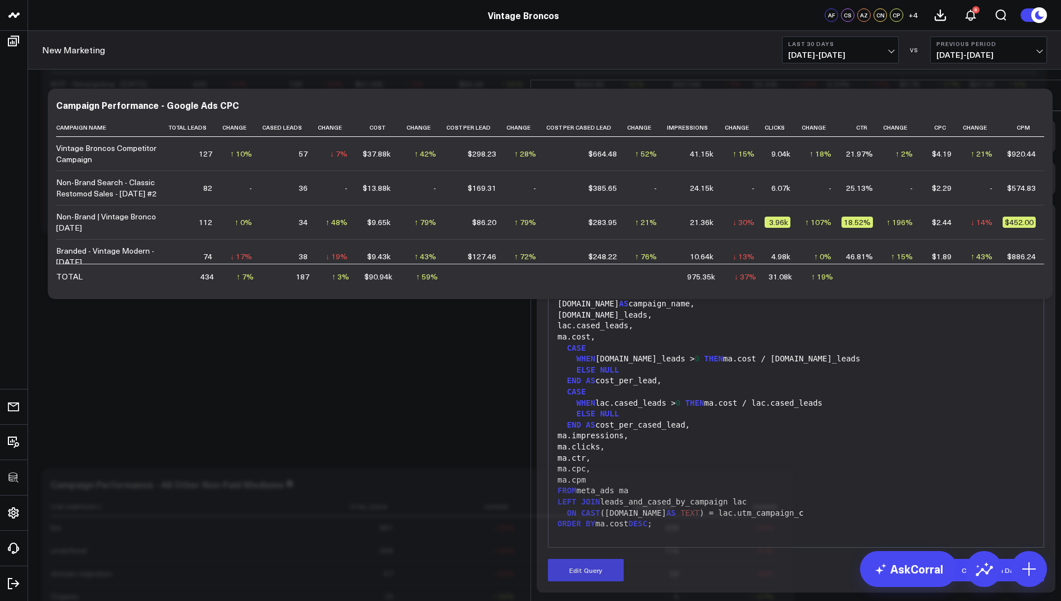
click at [1044, 91] on icon at bounding box center [1043, 95] width 9 height 9
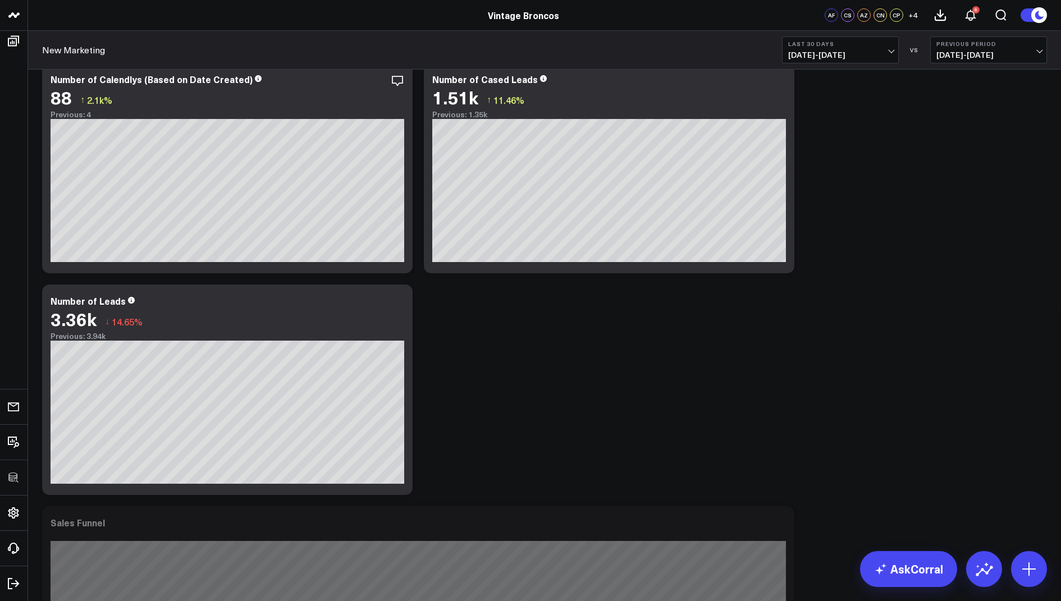
scroll to position [2754, 0]
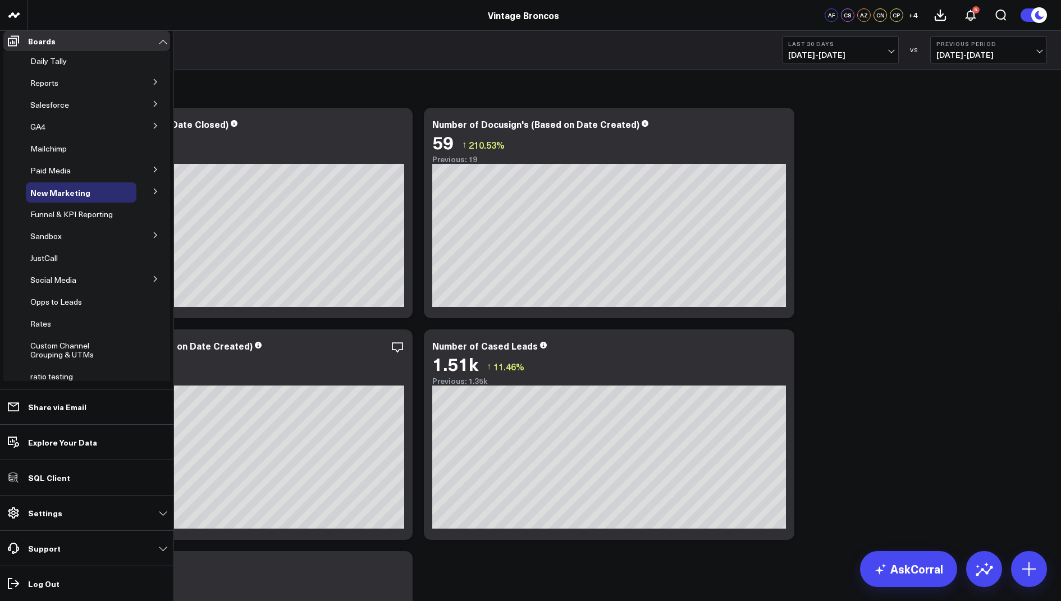
click at [152, 195] on icon at bounding box center [155, 191] width 7 height 7
click at [57, 218] on span "Meta Paid" at bounding box center [55, 212] width 37 height 11
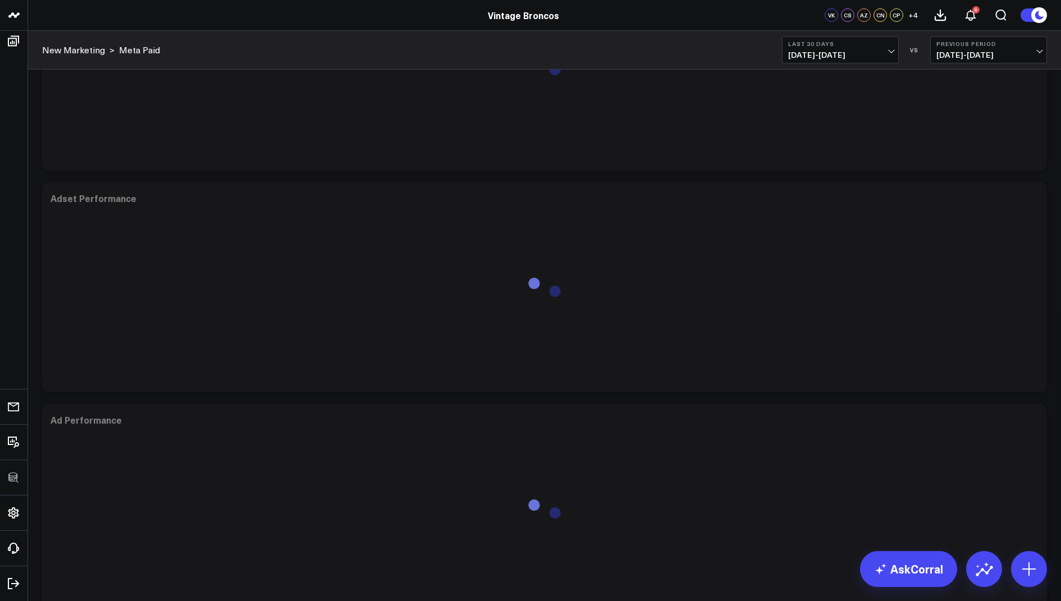
scroll to position [935, 0]
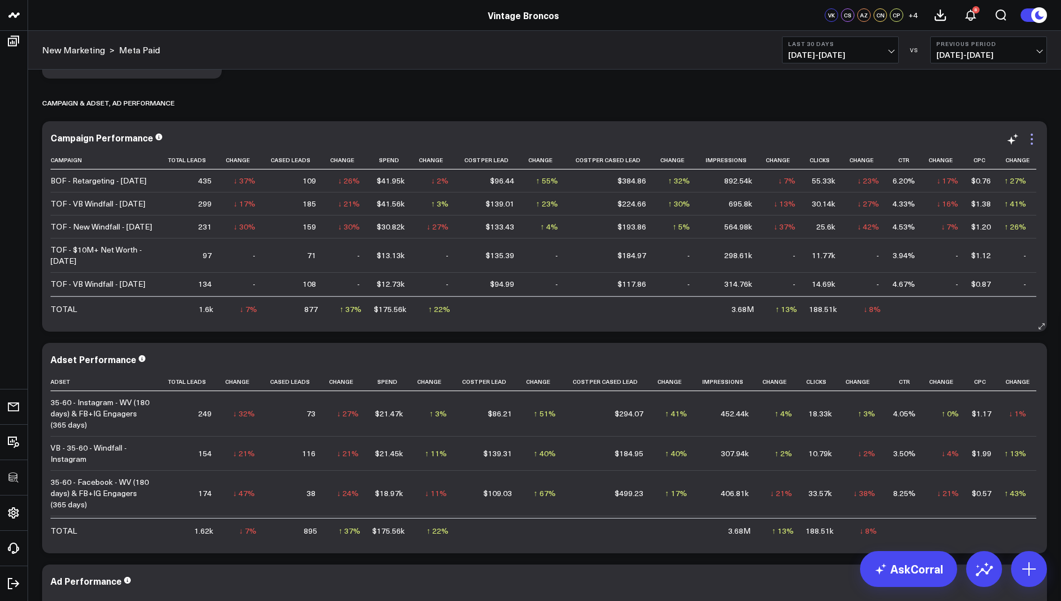
click at [1035, 135] on icon at bounding box center [1031, 138] width 13 height 13
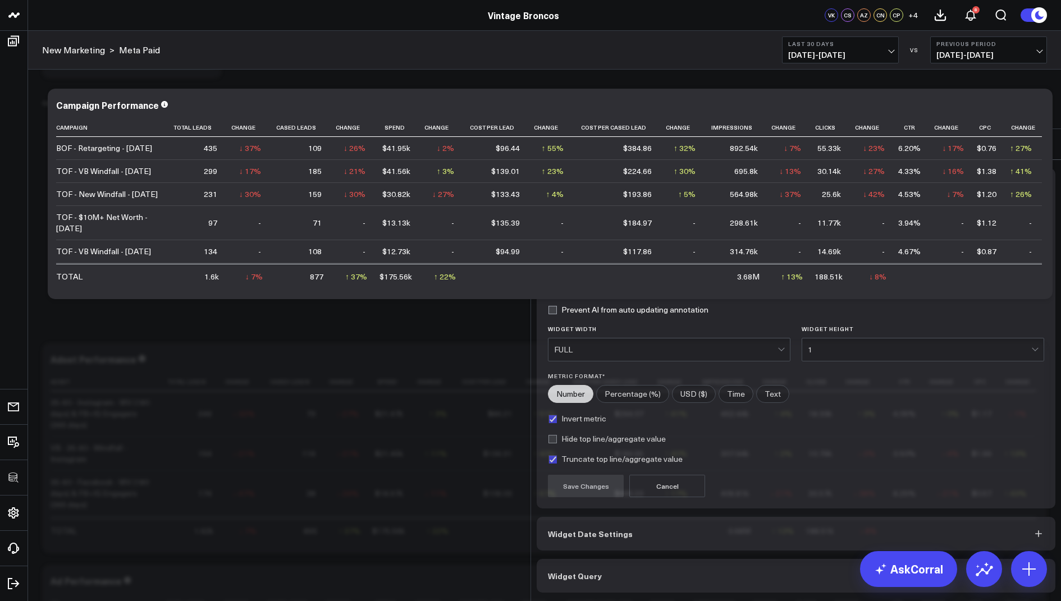
click at [626, 559] on button "Widget Query" at bounding box center [796, 576] width 519 height 34
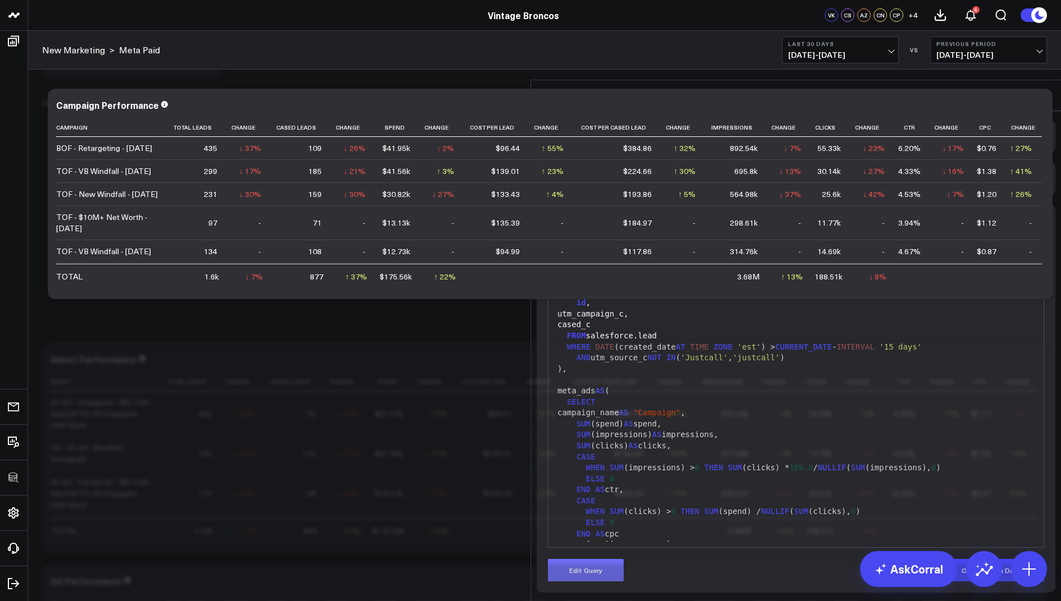
click at [594, 559] on button "Edit Query" at bounding box center [586, 570] width 76 height 22
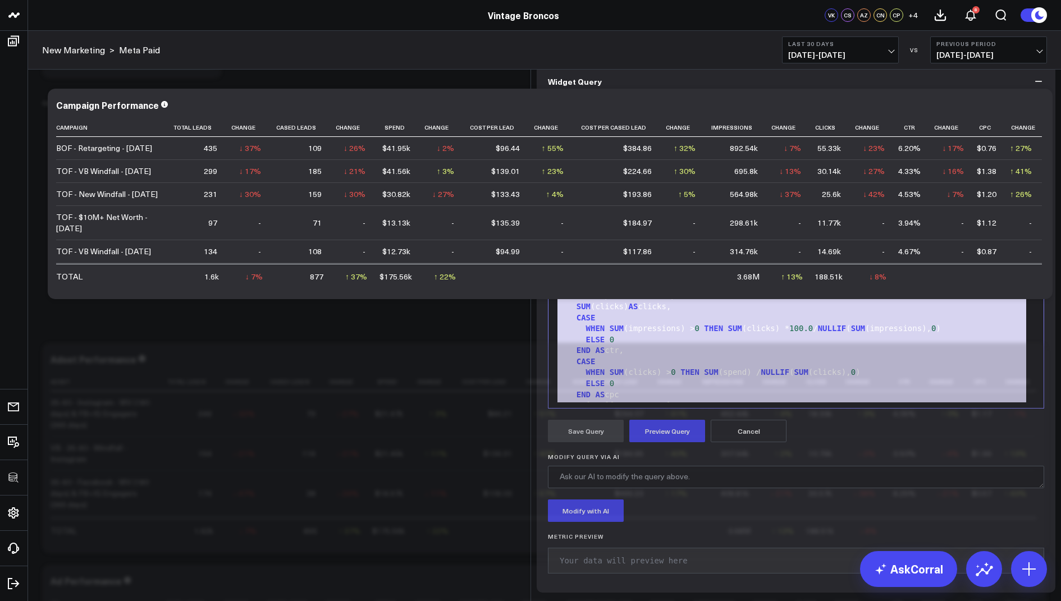
drag, startPoint x: 684, startPoint y: 481, endPoint x: 687, endPoint y: 145, distance: 335.1
click at [687, 145] on div "Widget Display Widget Date Settings Widget Query Manually edit your query or as…" at bounding box center [796, 286] width 519 height 612
copy div "WITH base_leads AS ( SELECT id , utm_campaign_c, cased_c FROM salesforce.lead W…"
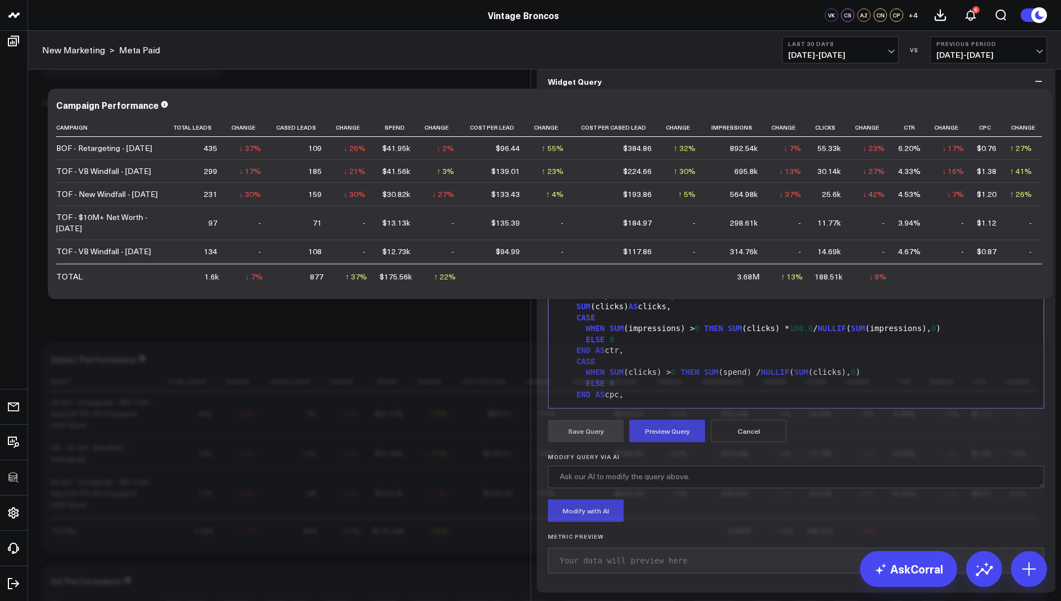
scroll to position [472, 0]
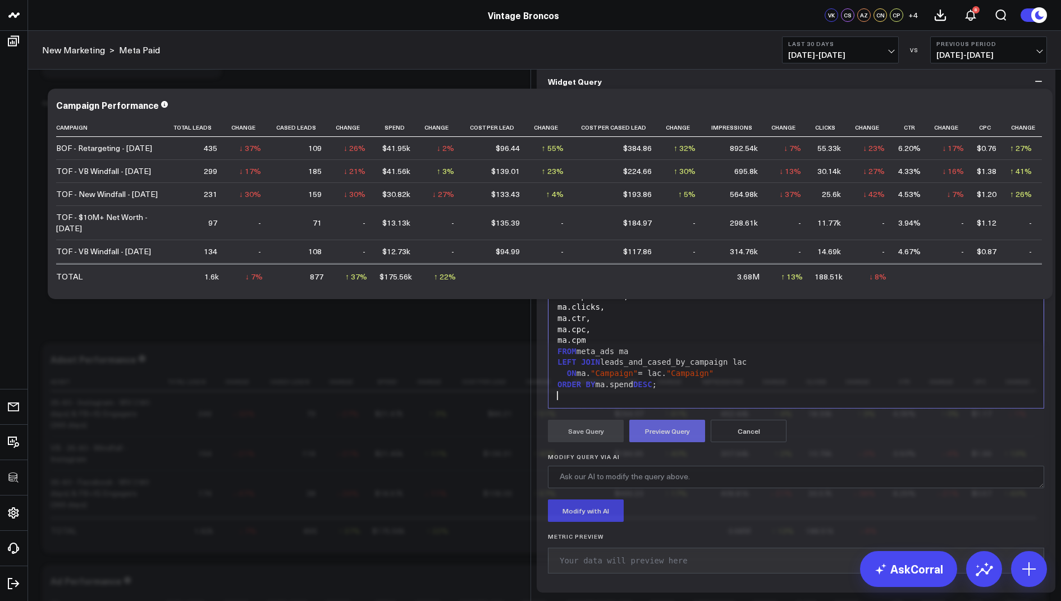
click at [656, 442] on button "Preview Query" at bounding box center [667, 431] width 76 height 22
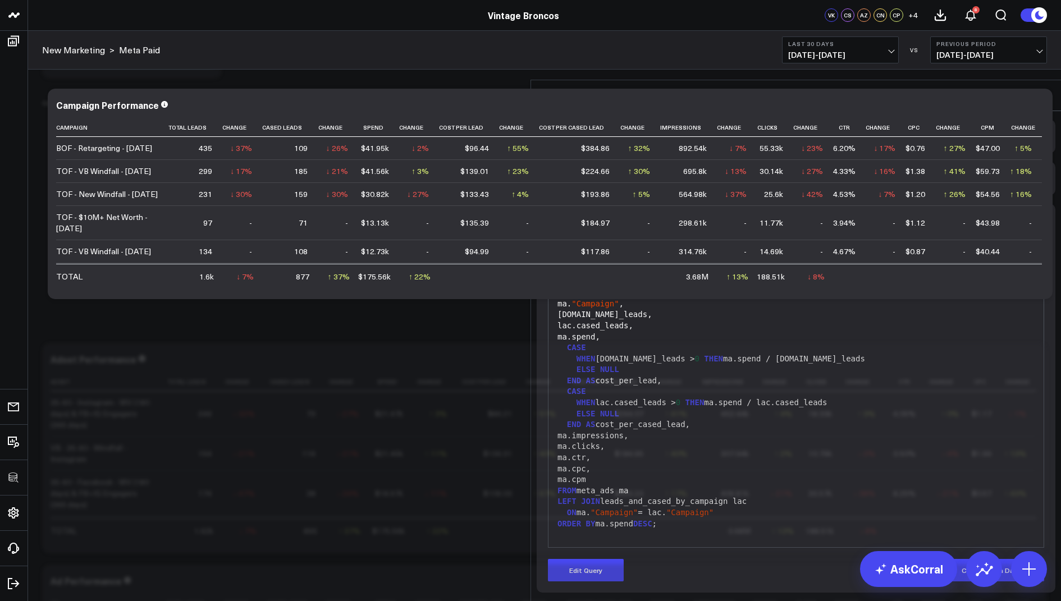
click at [1044, 91] on icon at bounding box center [1043, 95] width 9 height 9
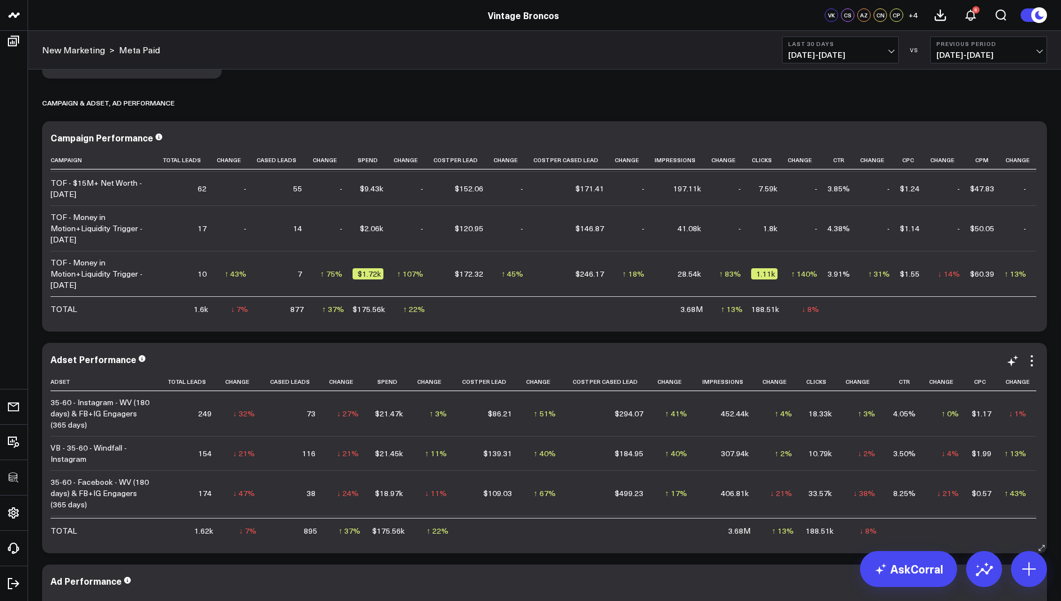
scroll to position [966, 0]
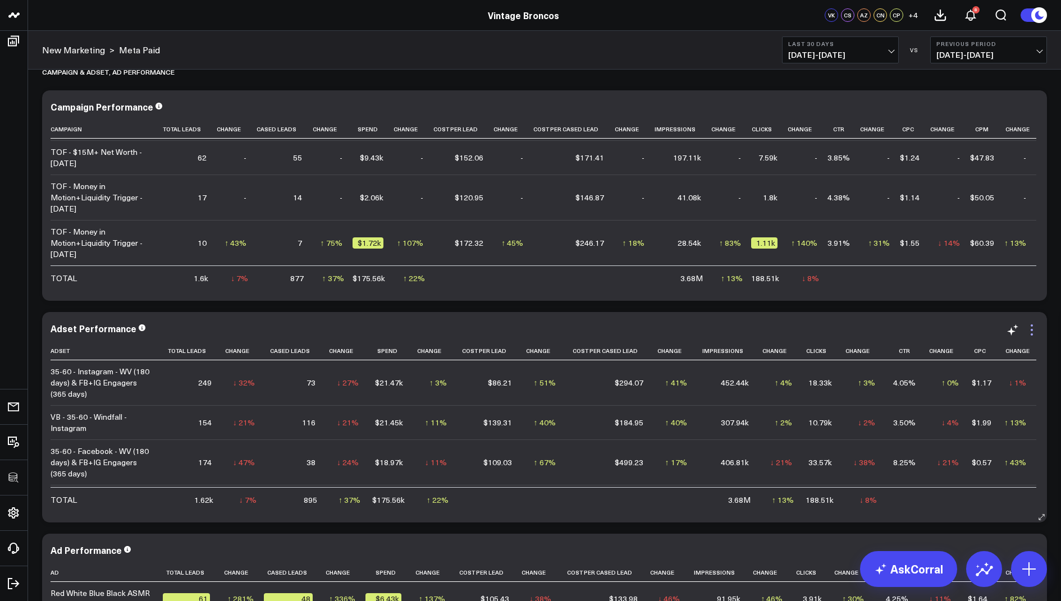
click at [1033, 327] on icon at bounding box center [1031, 329] width 13 height 13
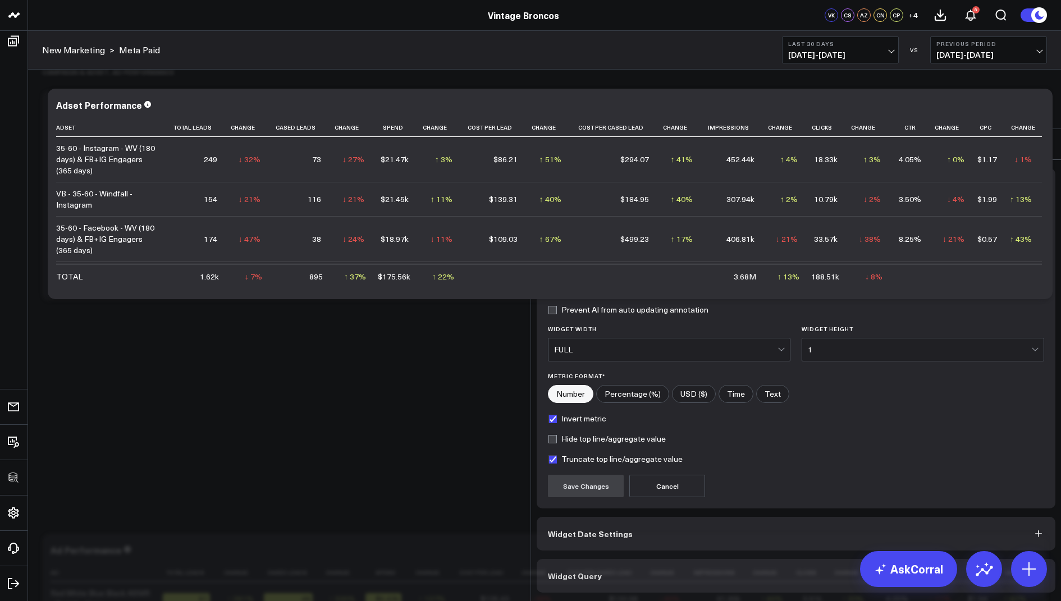
click at [570, 571] on span "Widget Query" at bounding box center [575, 575] width 54 height 9
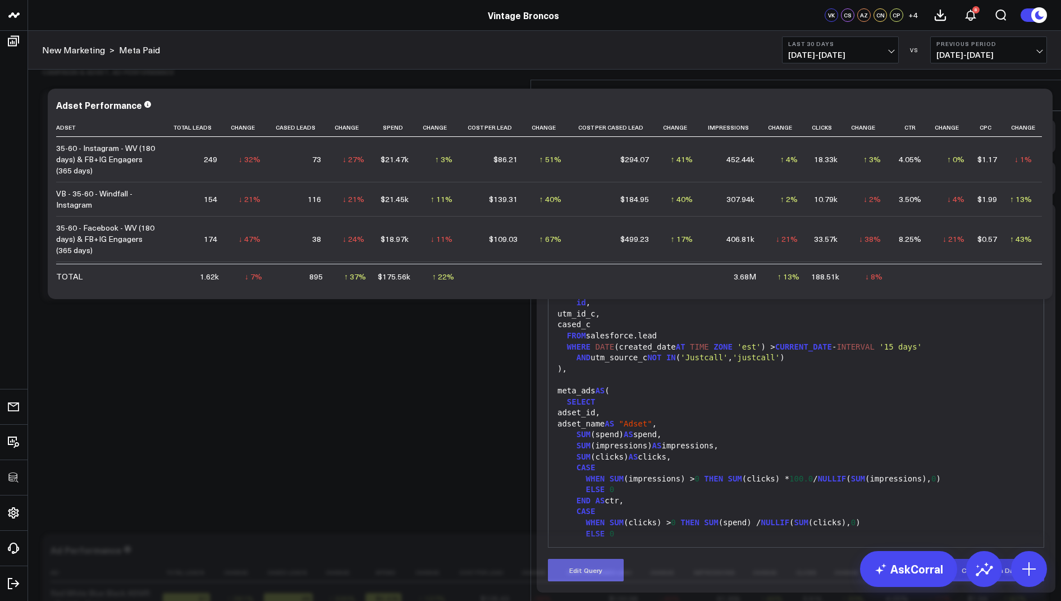
click at [578, 559] on button "Edit Query" at bounding box center [586, 570] width 76 height 22
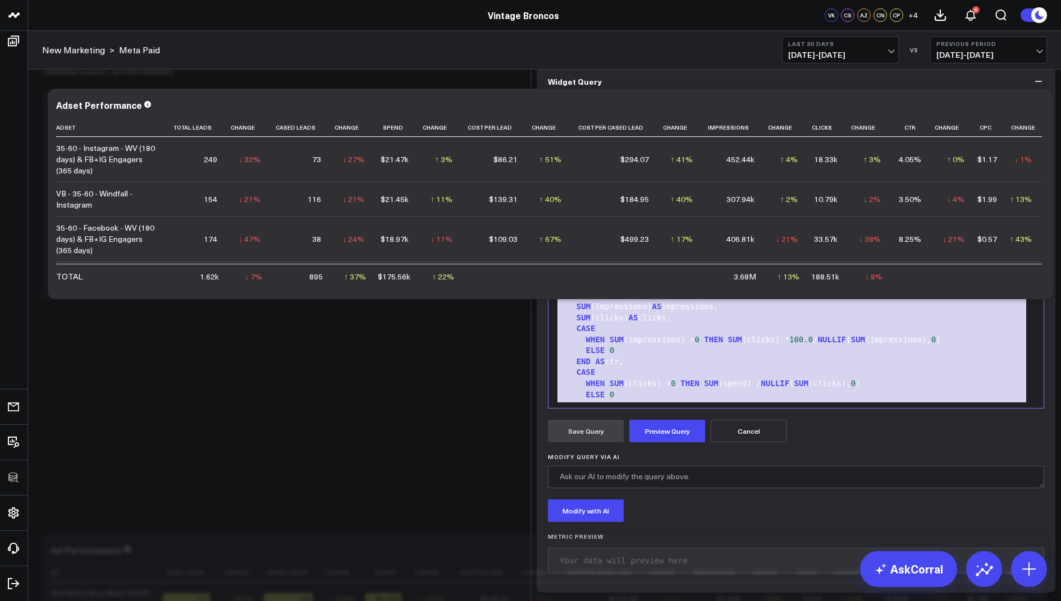
drag, startPoint x: 681, startPoint y: 444, endPoint x: 722, endPoint y: 123, distance: 323.8
click at [722, 123] on div "Widget Display Widget Date Settings Widget Query Manually edit your query or as…" at bounding box center [796, 286] width 519 height 612
copy div "WITH base_leads AS ( SELECT id , utm_id_c, cased_c FROM salesforce.lead WHERE D…"
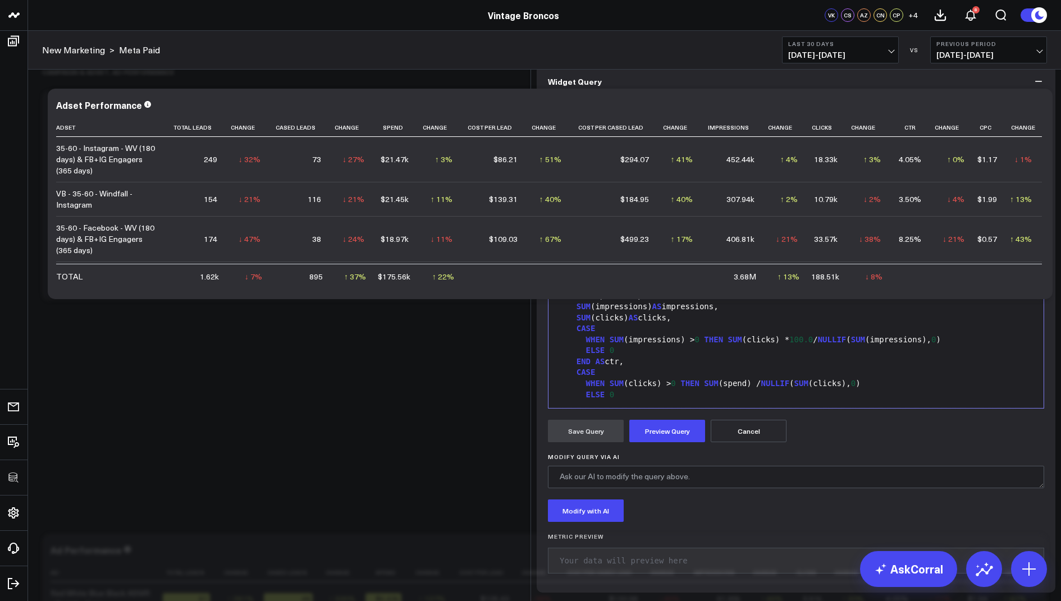
scroll to position [483, 0]
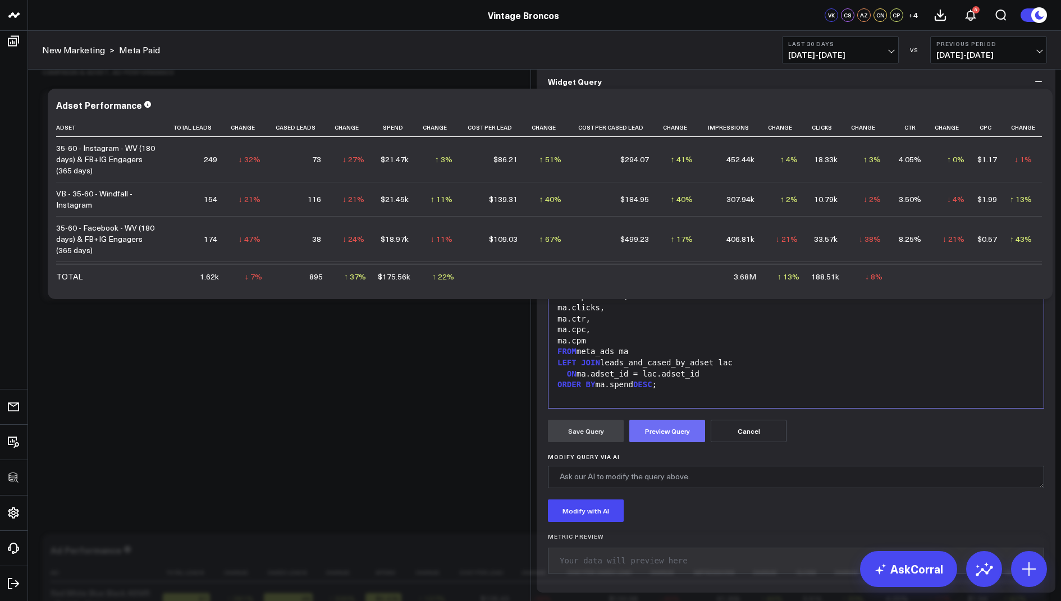
click at [659, 442] on button "Preview Query" at bounding box center [667, 431] width 76 height 22
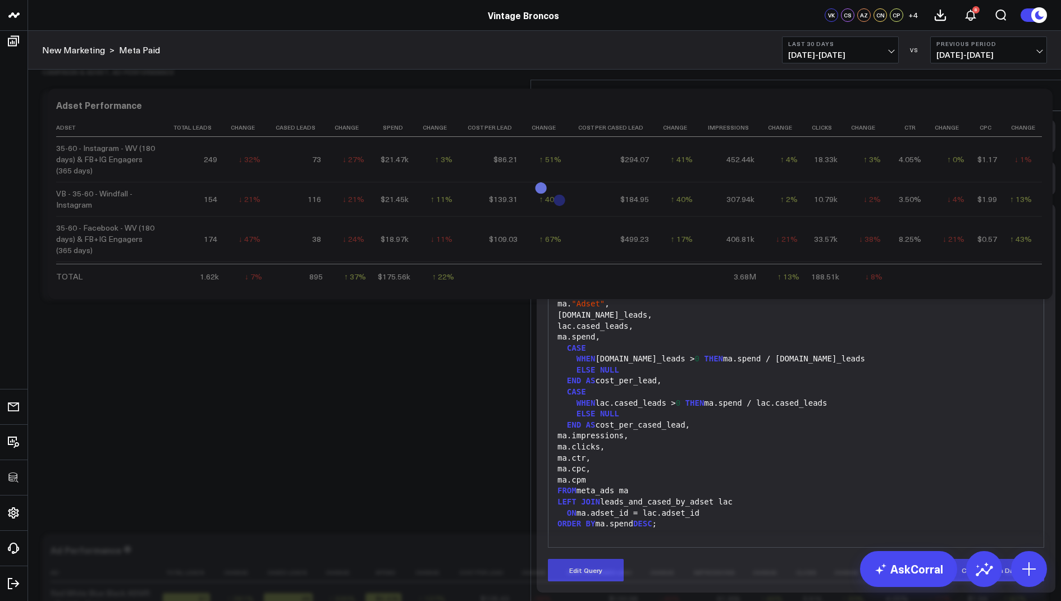
click at [1046, 89] on icon at bounding box center [1042, 95] width 13 height 13
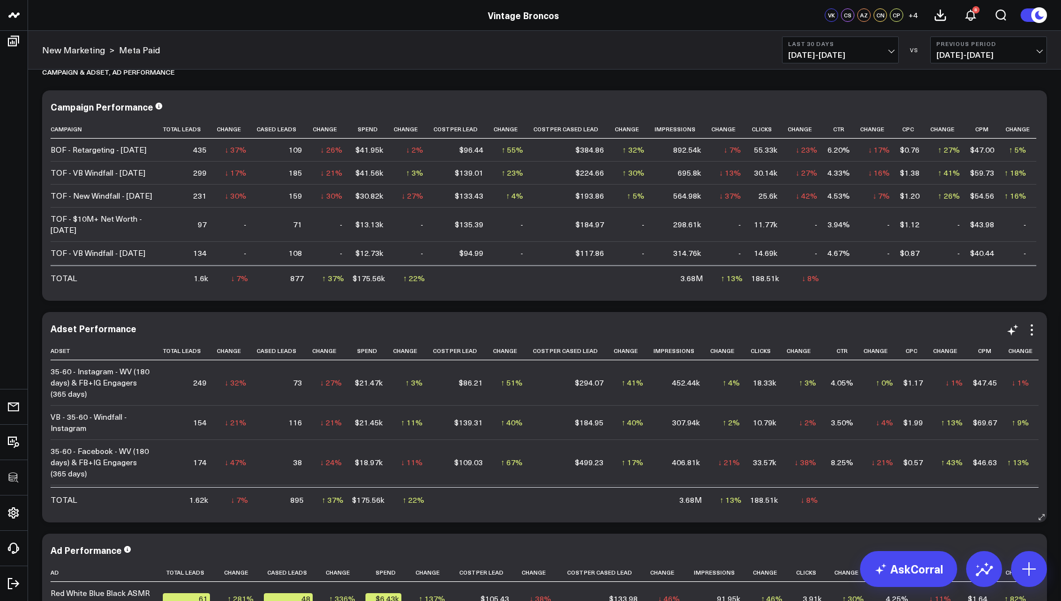
scroll to position [1182, 0]
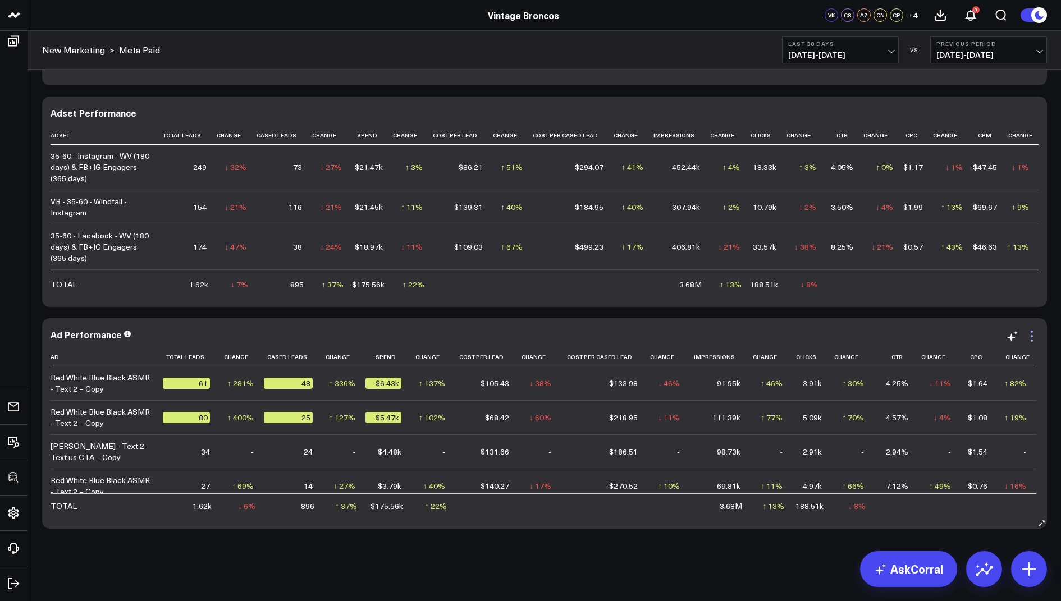
click at [1032, 333] on icon at bounding box center [1031, 336] width 13 height 13
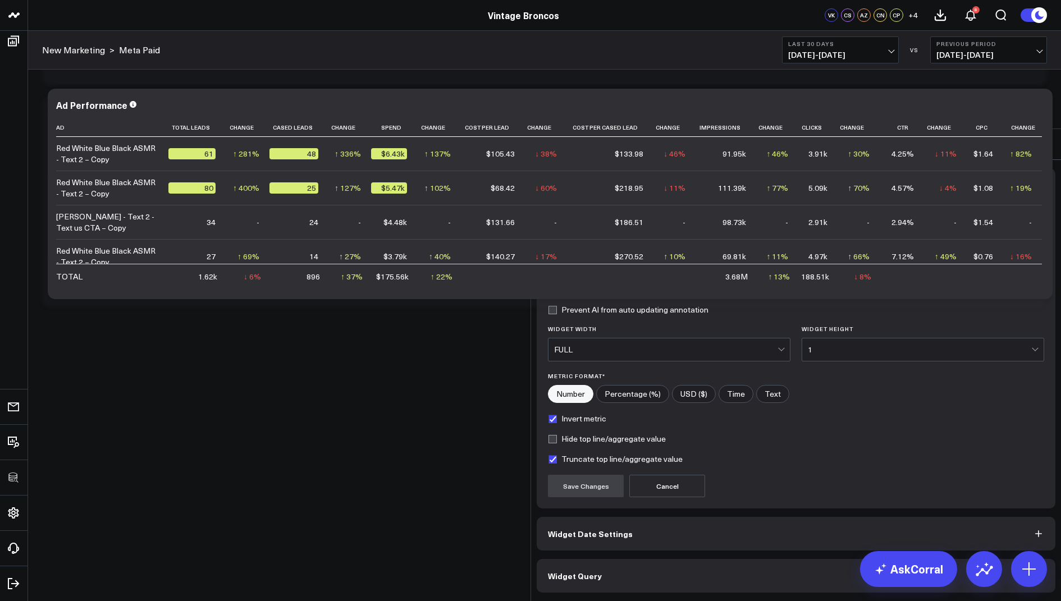
click at [629, 559] on button "Widget Query" at bounding box center [796, 576] width 519 height 34
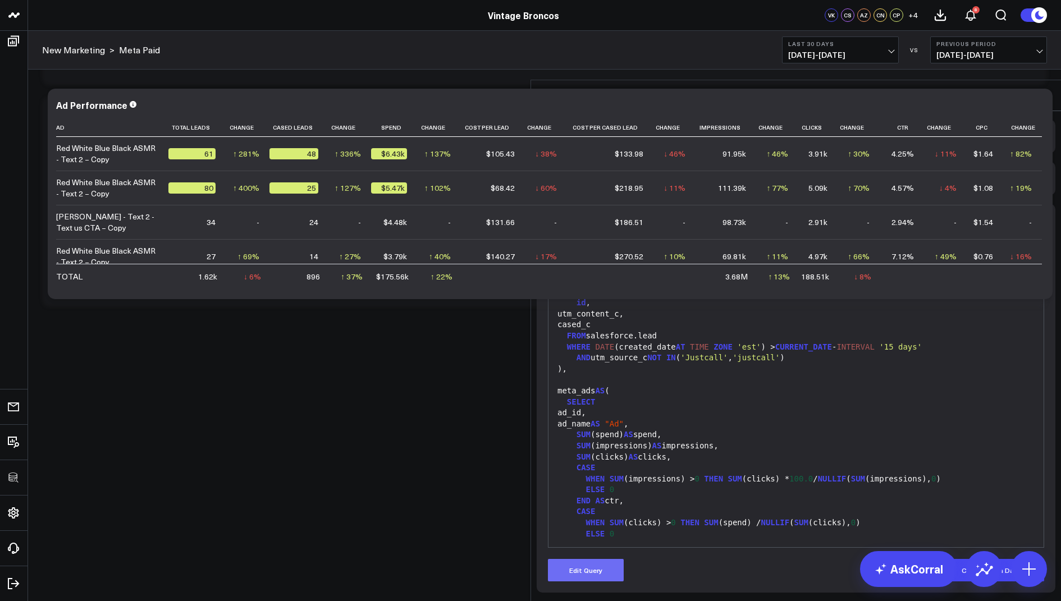
click at [588, 559] on button "Edit Query" at bounding box center [586, 570] width 76 height 22
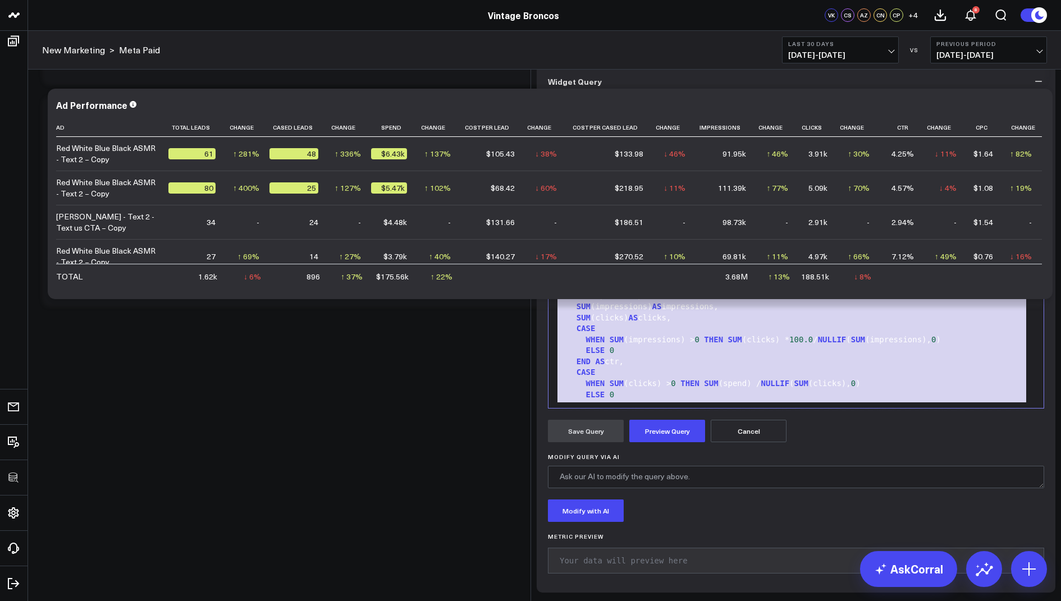
drag, startPoint x: 683, startPoint y: 447, endPoint x: 673, endPoint y: 146, distance: 301.6
click at [673, 146] on div "Widget Display Widget Date Settings Widget Query Manually edit your query or as…" at bounding box center [796, 286] width 519 height 612
copy div "WITH base_leads AS ( SELECT id , utm_content_c, cased_c FROM salesforce.lead WH…"
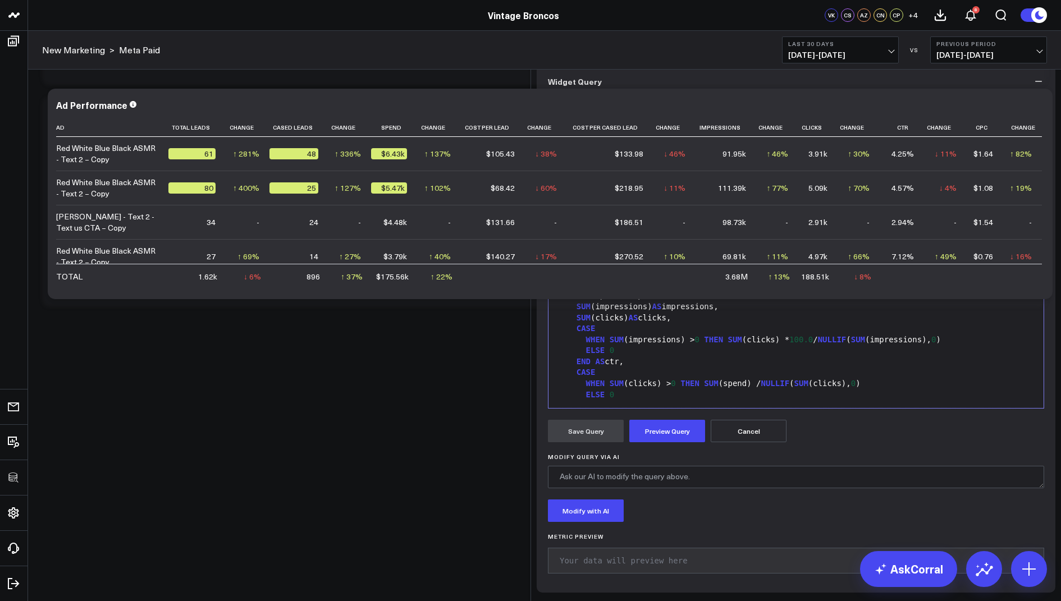
scroll to position [483, 0]
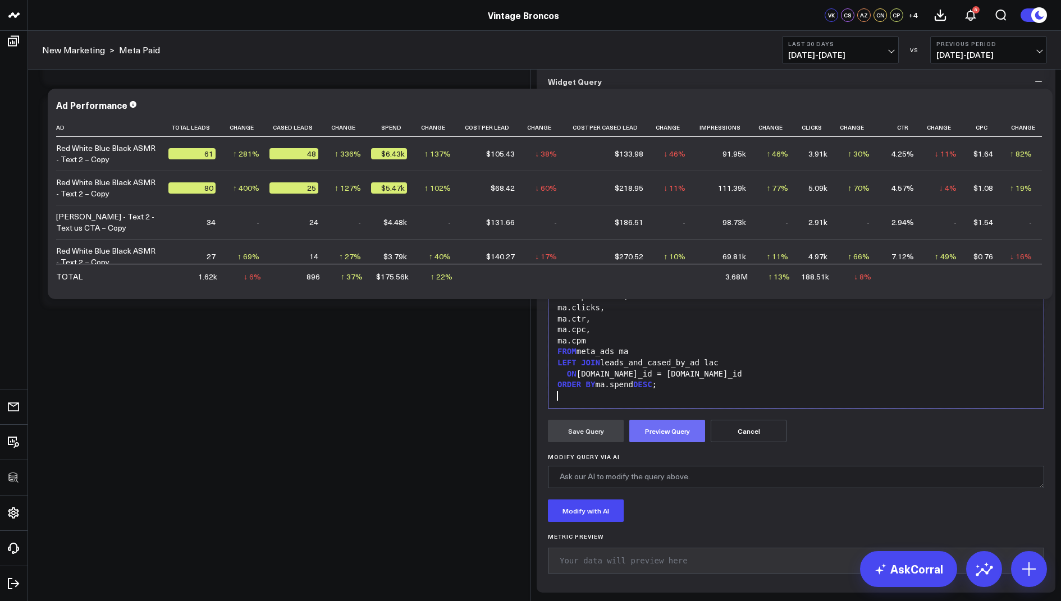
click at [660, 442] on button "Preview Query" at bounding box center [667, 431] width 76 height 22
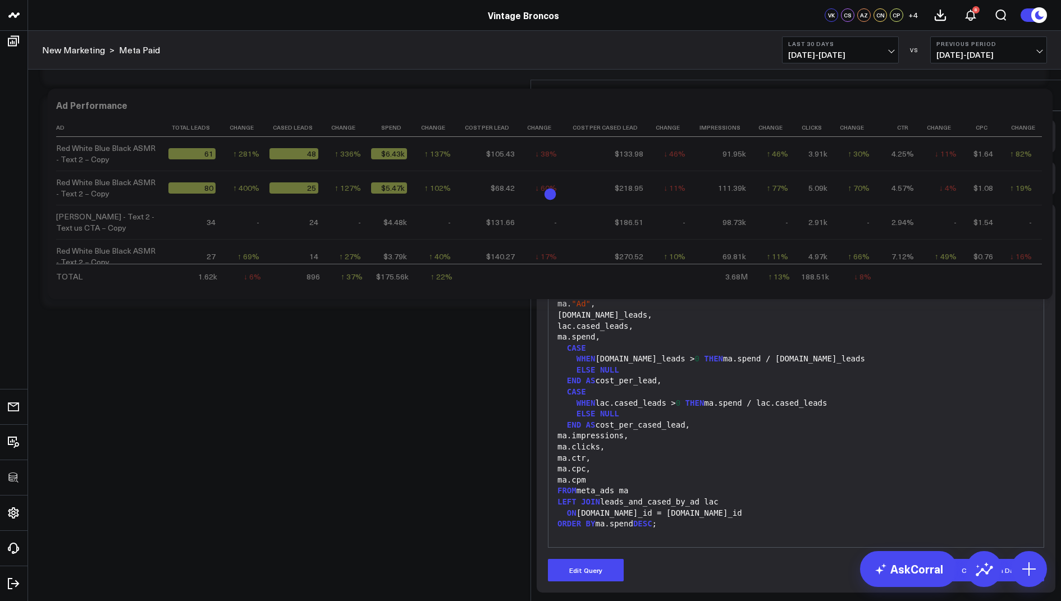
click at [1044, 91] on icon at bounding box center [1043, 95] width 9 height 9
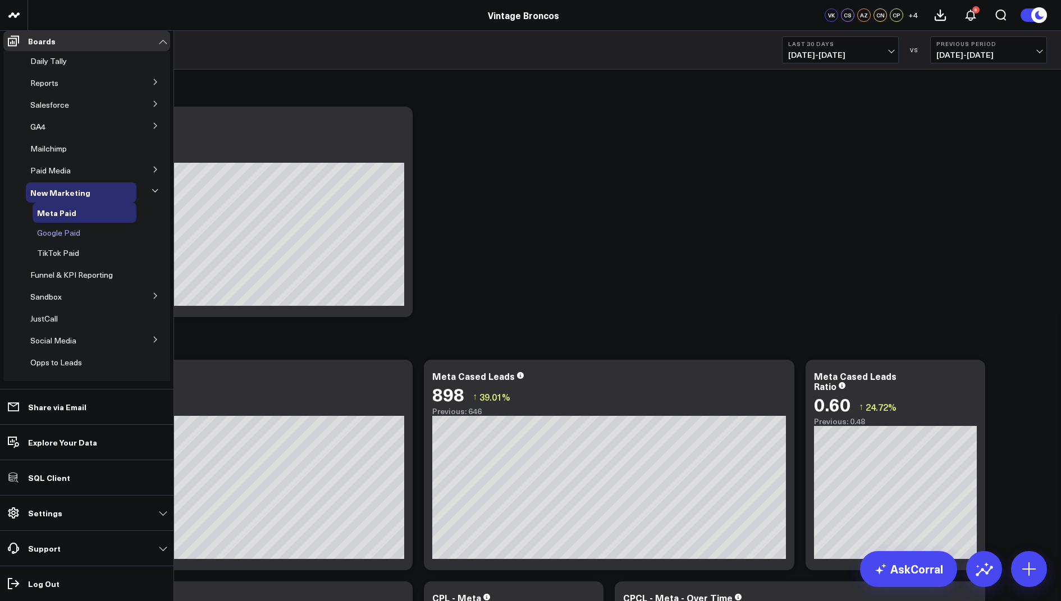
click at [60, 238] on span "Google Paid" at bounding box center [58, 232] width 43 height 11
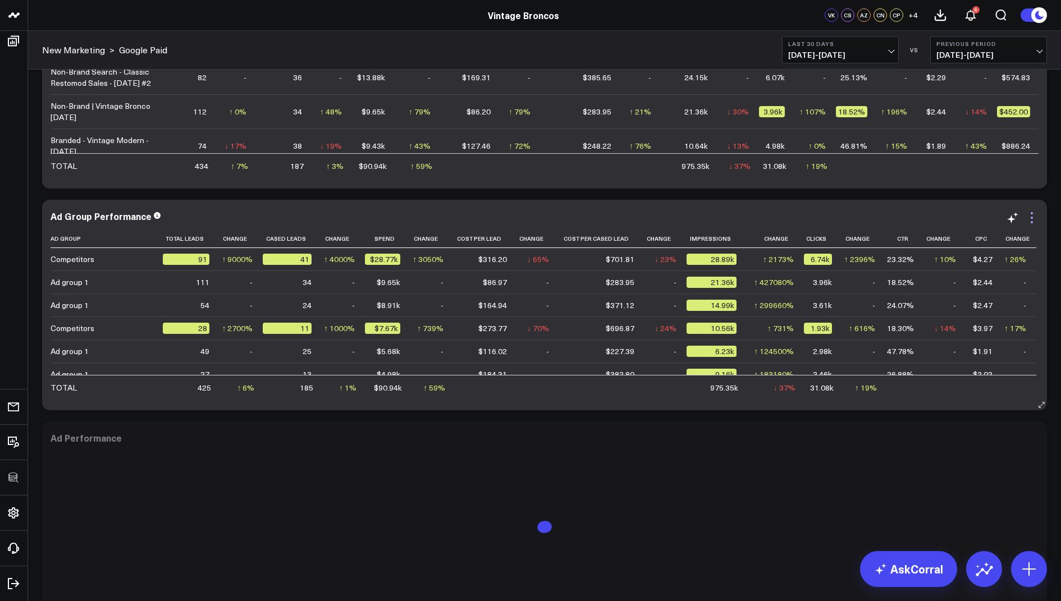
click at [1031, 223] on icon at bounding box center [1031, 217] width 13 height 13
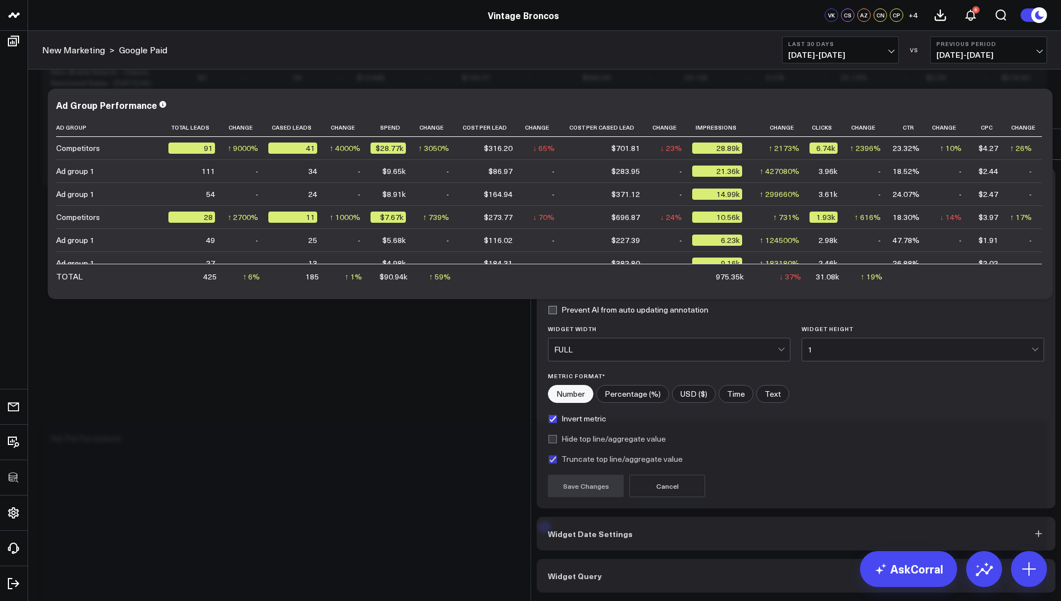
click at [578, 571] on span "Widget Query" at bounding box center [575, 575] width 54 height 9
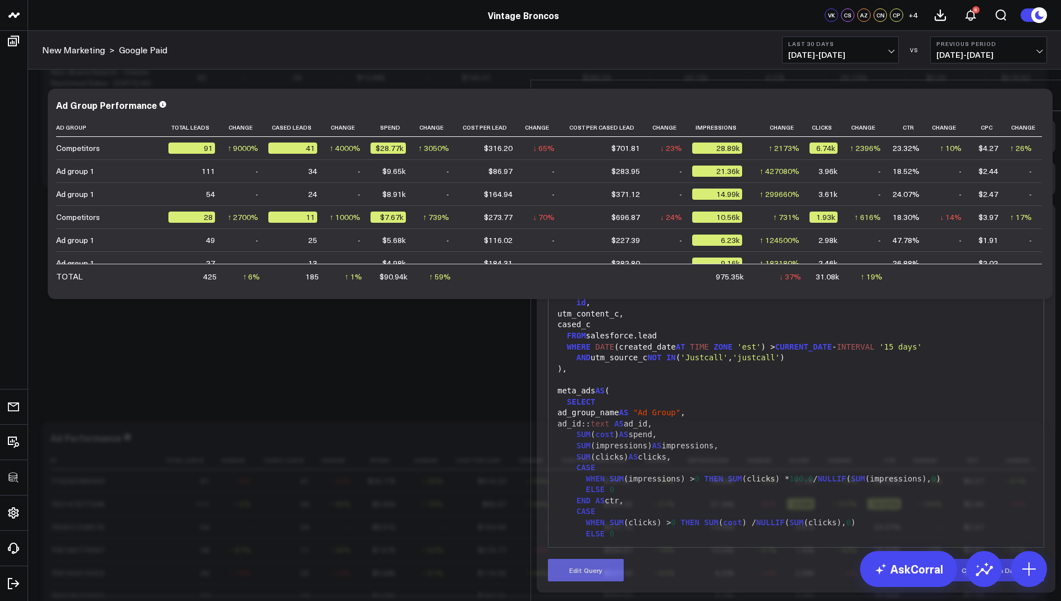
click at [580, 559] on button "Edit Query" at bounding box center [586, 570] width 76 height 22
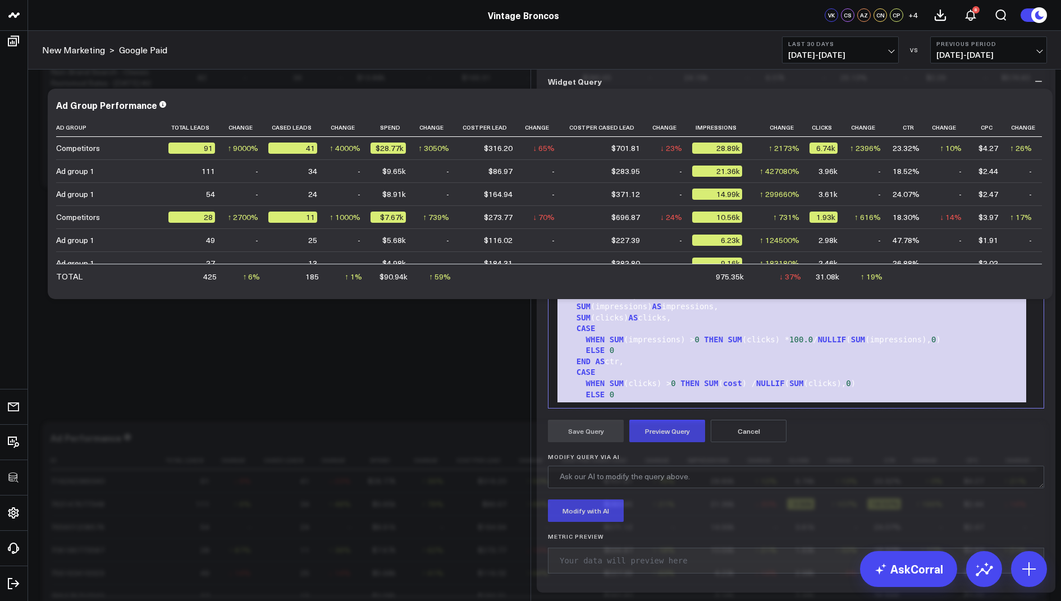
drag, startPoint x: 683, startPoint y: 423, endPoint x: 676, endPoint y: 111, distance: 312.2
click at [676, 111] on div "Widget Display Widget Date Settings Widget Query Manually edit your query or as…" at bounding box center [796, 286] width 519 height 612
copy div "WITH base_leads AS ( SELECT id , utm_content_c, cased_c FROM salesforce.lead WH…"
click at [766, 26] on header "3725 Test 829 Studios Accenture Activant Capital Agriculture & Farming Demo All…" at bounding box center [530, 15] width 1061 height 31
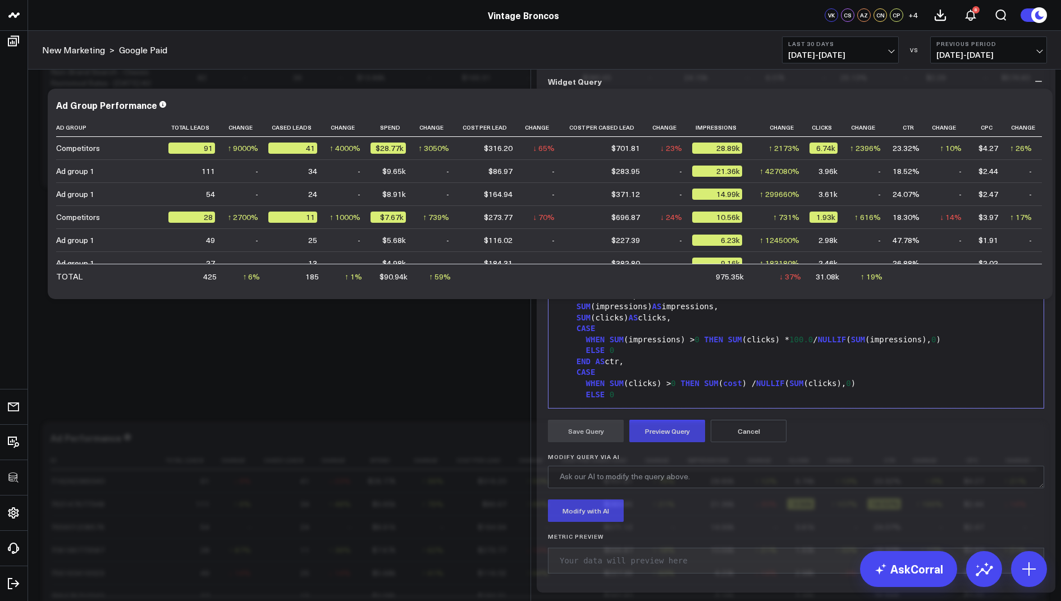
click at [661, 258] on div "meta_ads AS (" at bounding box center [796, 251] width 484 height 11
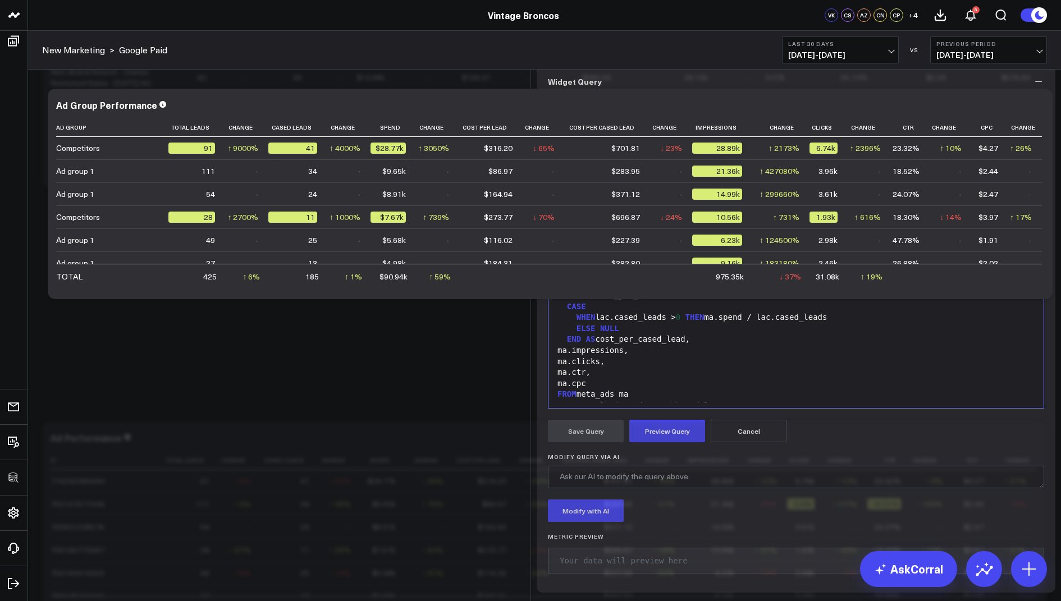
scroll to position [483, 0]
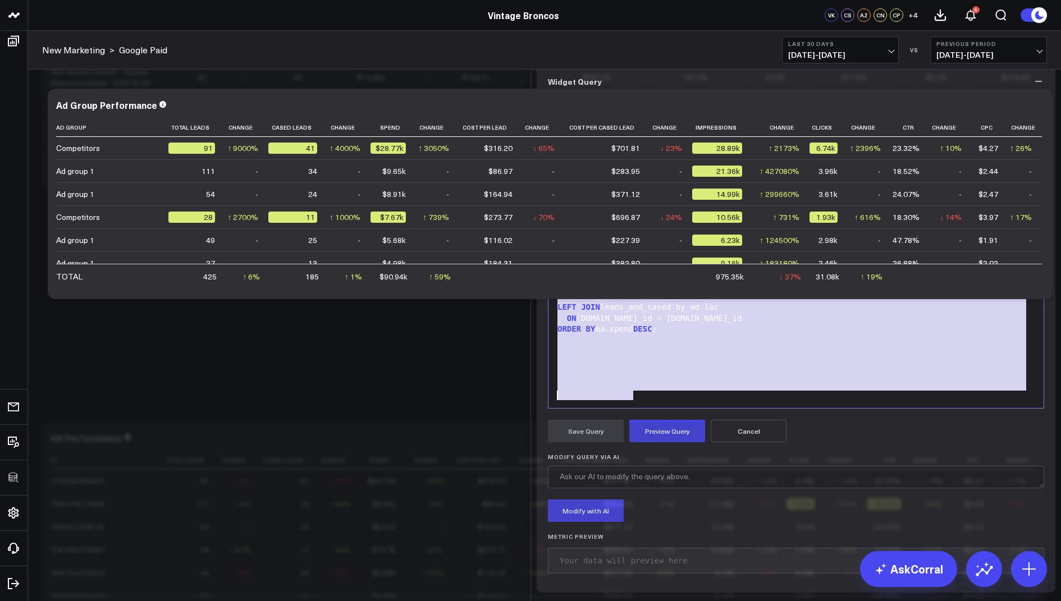
drag, startPoint x: 556, startPoint y: 228, endPoint x: 630, endPoint y: 589, distance: 368.0
click at [630, 582] on form "Manually edit your query or ask our AI to modify it for you. Edit Query 99 1 2 …" at bounding box center [796, 339] width 496 height 483
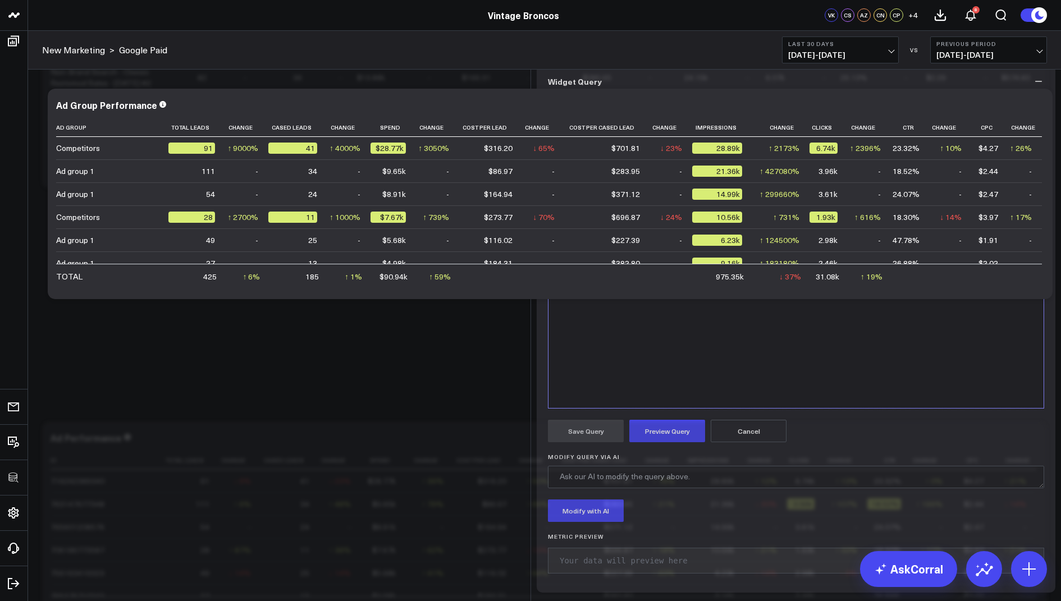
scroll to position [483, 0]
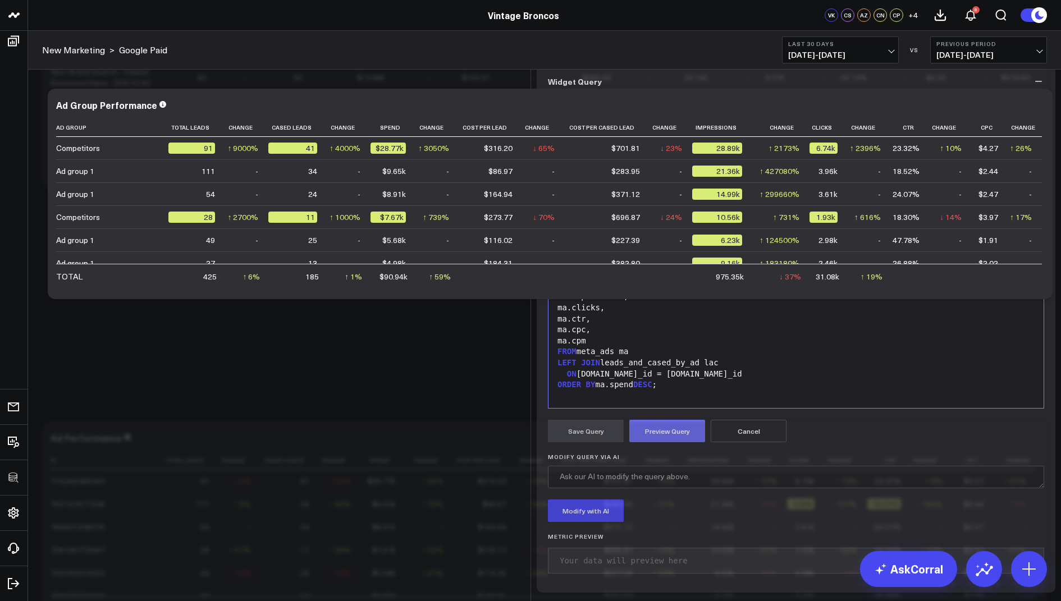
click at [674, 442] on button "Preview Query" at bounding box center [667, 431] width 76 height 22
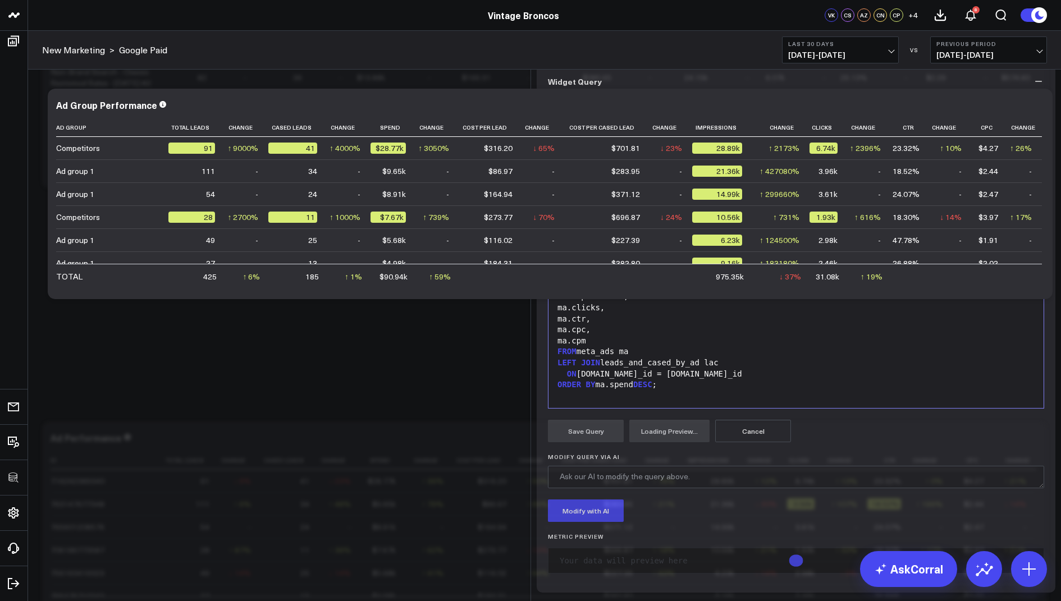
scroll to position [86, 0]
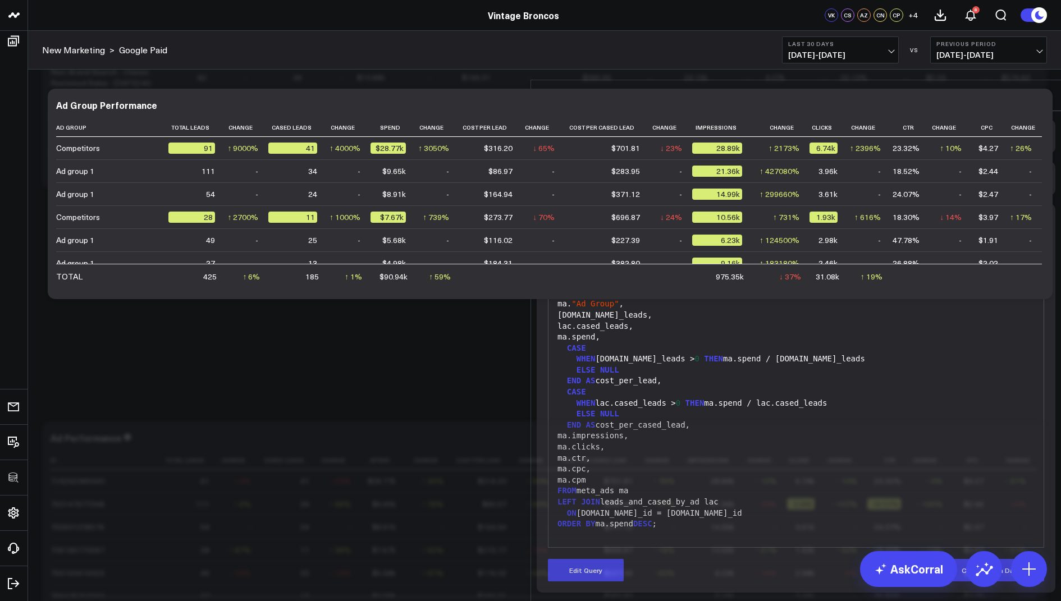
scroll to position [0, 0]
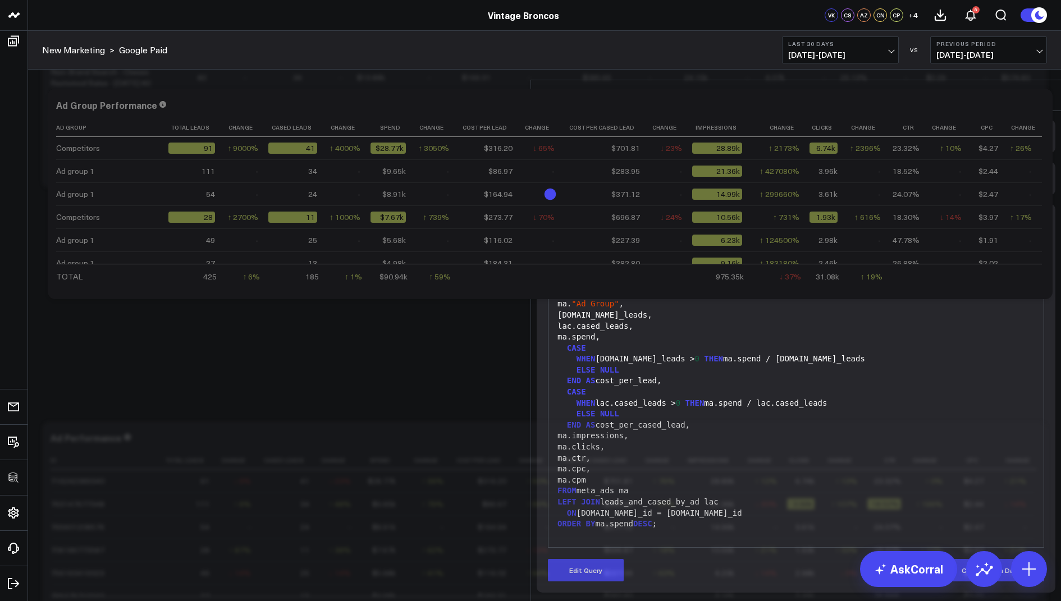
click at [1041, 91] on icon at bounding box center [1043, 95] width 9 height 9
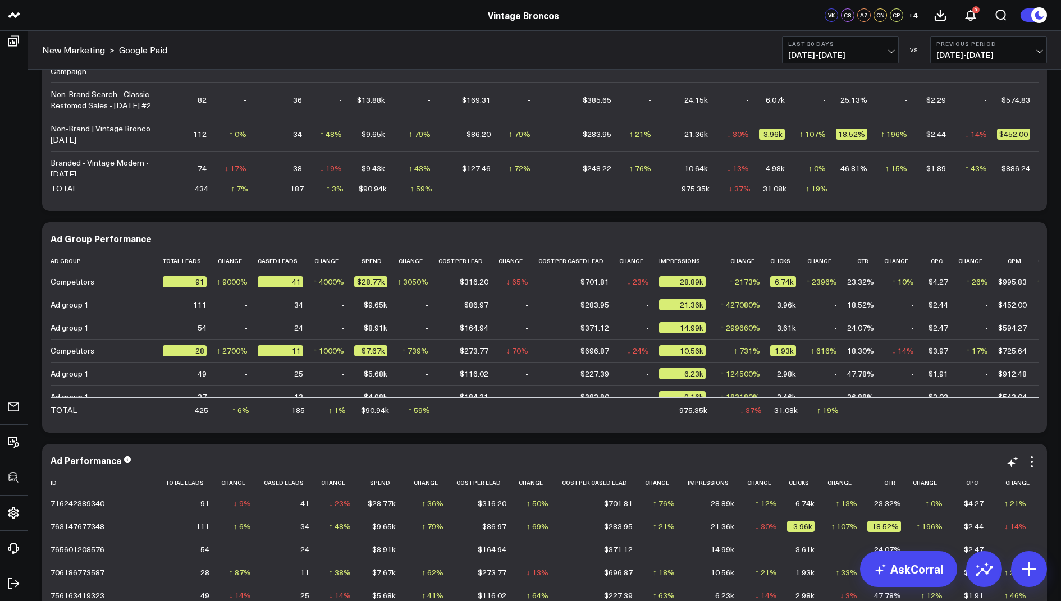
scroll to position [1182, 0]
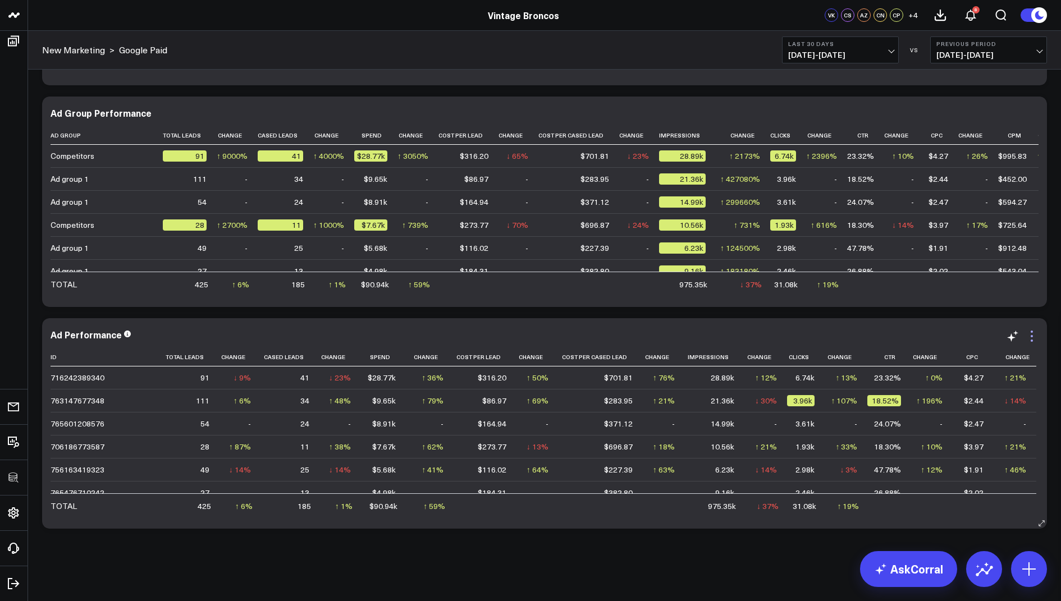
click at [1030, 340] on icon at bounding box center [1031, 336] width 13 height 13
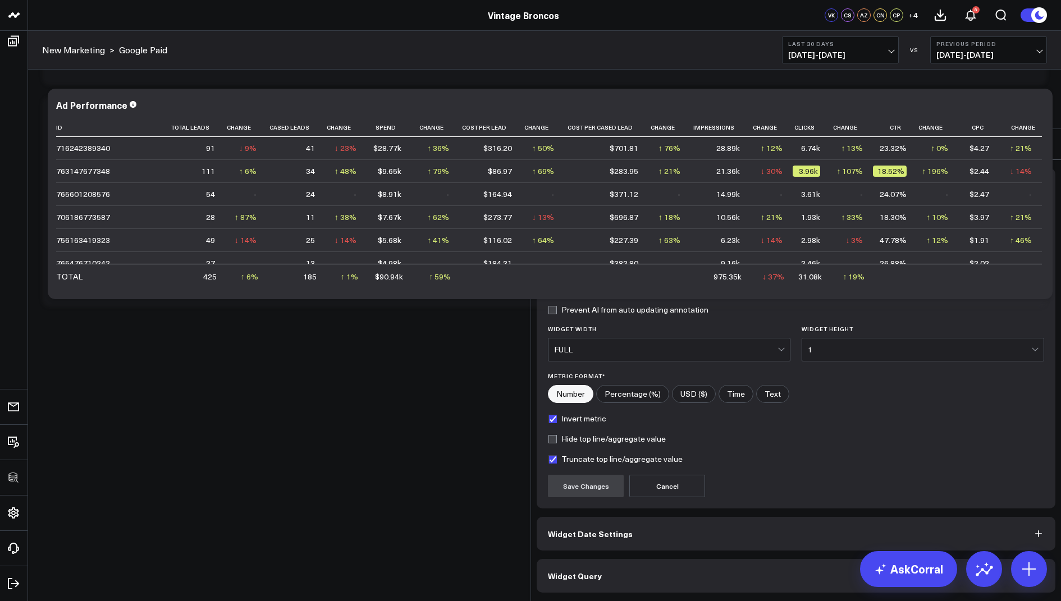
click at [593, 571] on span "Widget Query" at bounding box center [575, 575] width 54 height 9
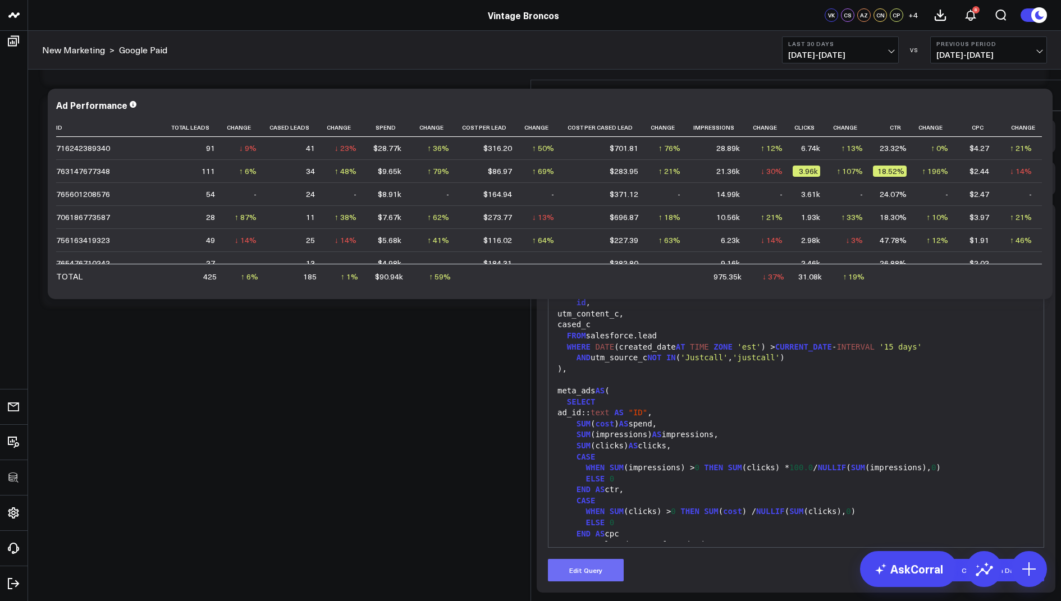
click at [572, 559] on button "Edit Query" at bounding box center [586, 570] width 76 height 22
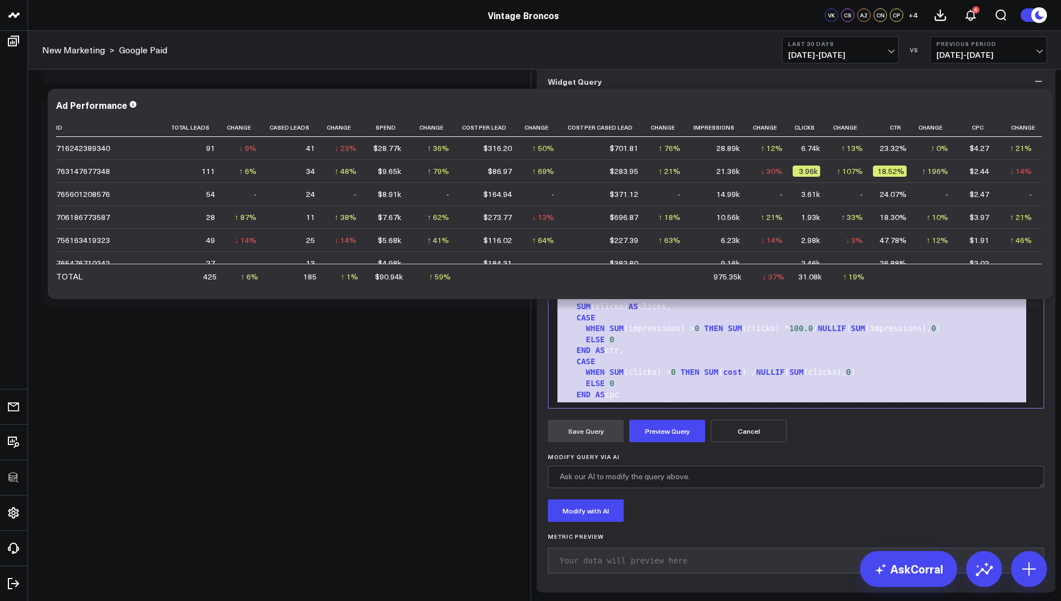
drag, startPoint x: 684, startPoint y: 394, endPoint x: 749, endPoint y: 66, distance: 334.2
click at [749, 66] on div "Widget Display Widget Date Settings Widget Query Manually edit your query or as…" at bounding box center [796, 286] width 530 height 629
copy div "WITH base_leads AS ( SELECT id , utm_content_c, cased_c FROM salesforce.lead WH…"
click at [762, 26] on header "3725 Test 829 Studios Accenture Activant Capital Agriculture & Farming Demo All…" at bounding box center [530, 15] width 1061 height 31
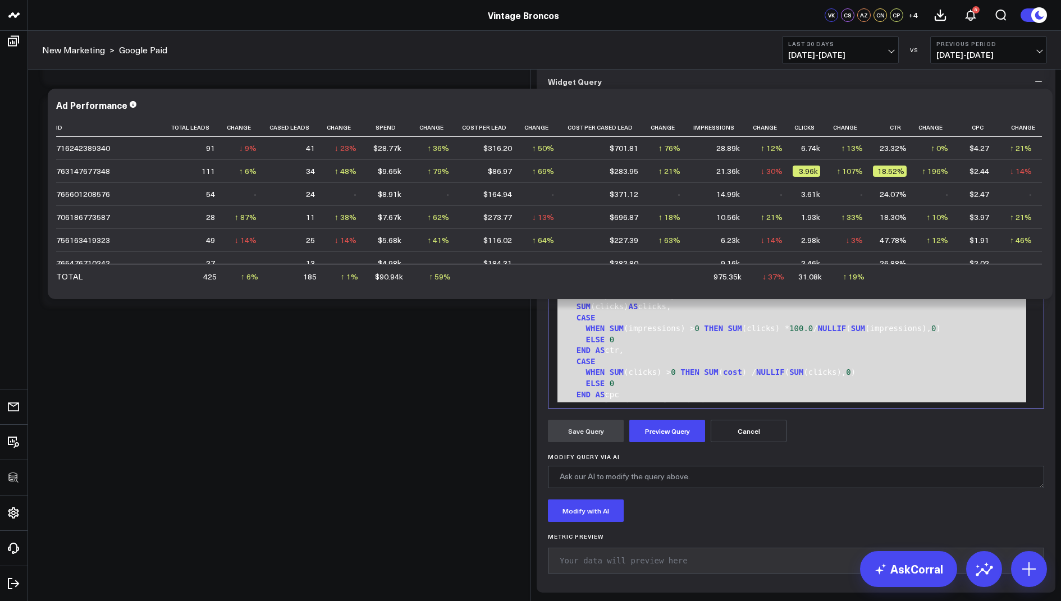
click at [646, 313] on div "SUM (clicks) AS clicks," at bounding box center [796, 306] width 484 height 11
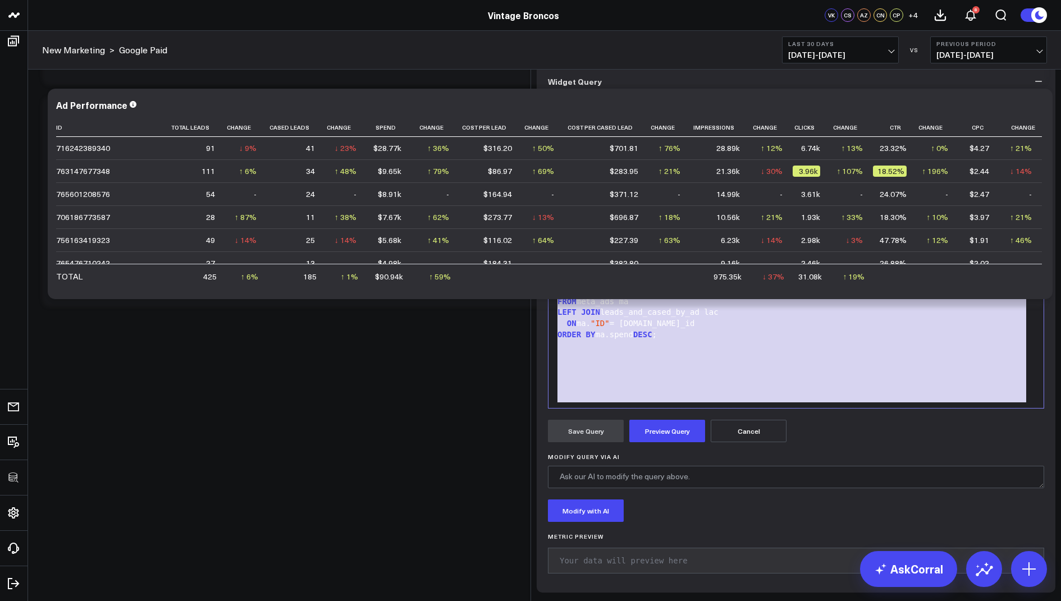
scroll to position [495, 0]
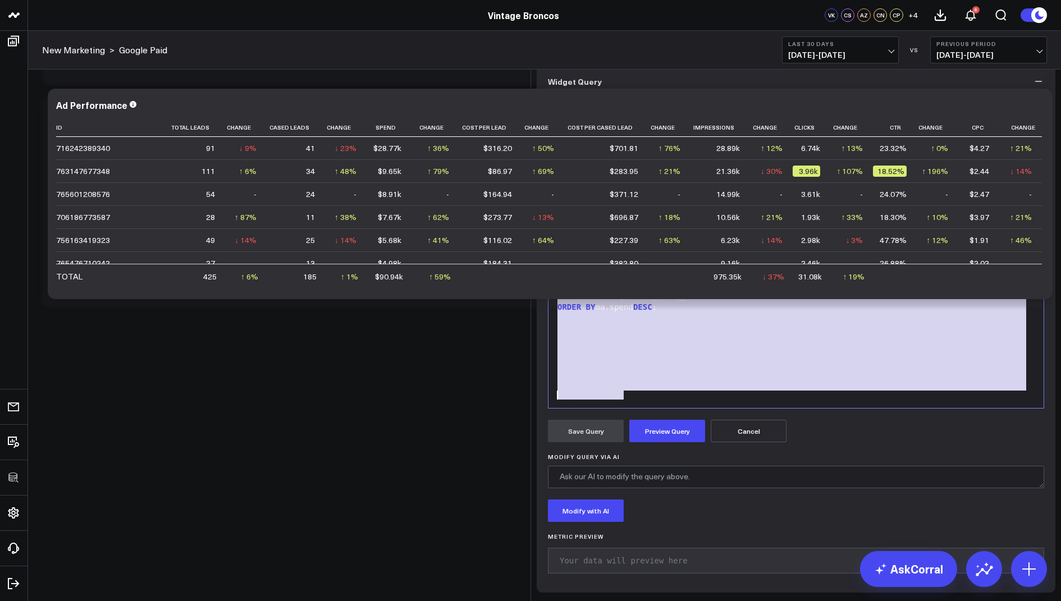
drag, startPoint x: 559, startPoint y: 227, endPoint x: 624, endPoint y: 572, distance: 351.3
click at [624, 572] on form "Manually edit your query or ask our AI to modify it for you. Edit Query 99 1 2 …" at bounding box center [796, 339] width 496 height 483
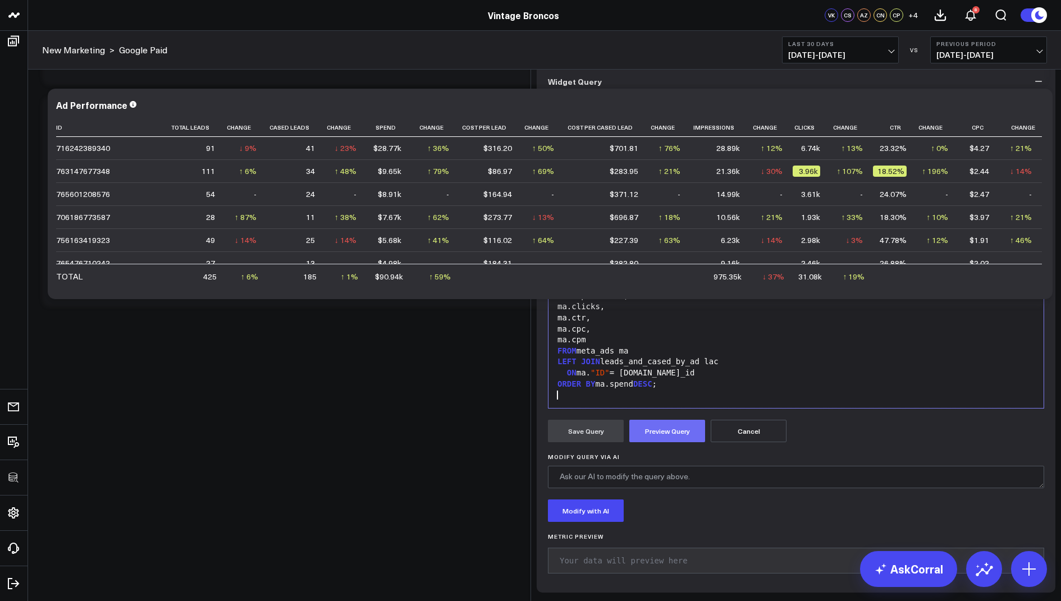
click at [667, 442] on button "Preview Query" at bounding box center [667, 431] width 76 height 22
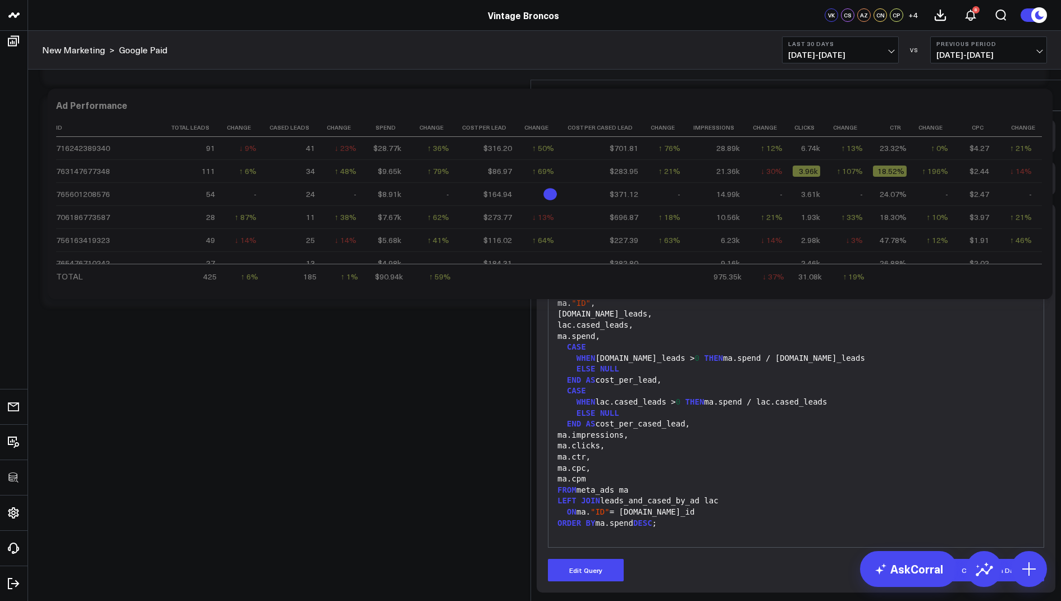
click at [1045, 89] on icon at bounding box center [1042, 95] width 13 height 13
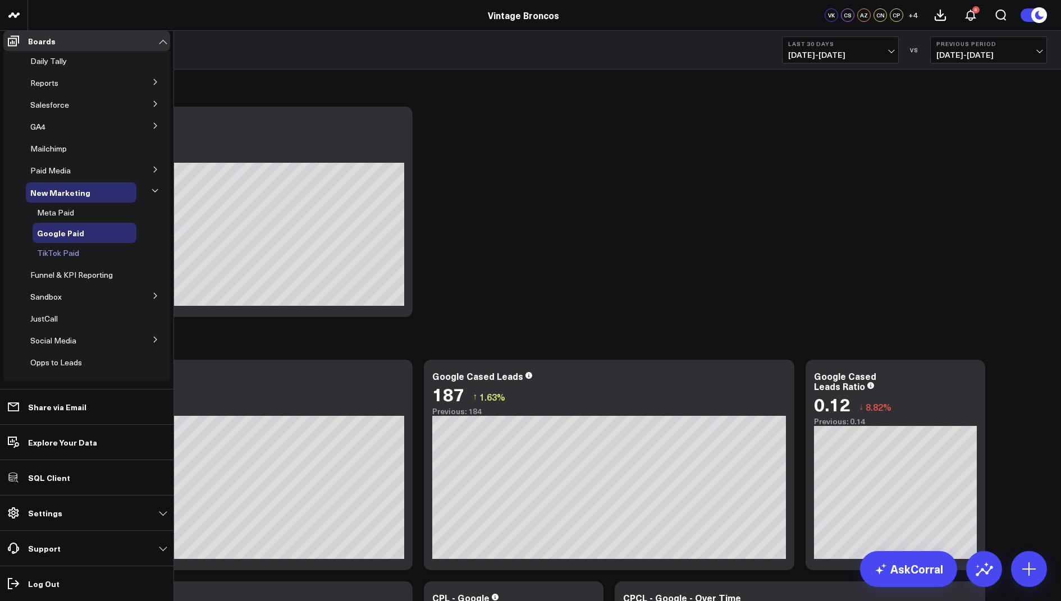
click at [57, 258] on span "TikTok Paid" at bounding box center [58, 253] width 42 height 11
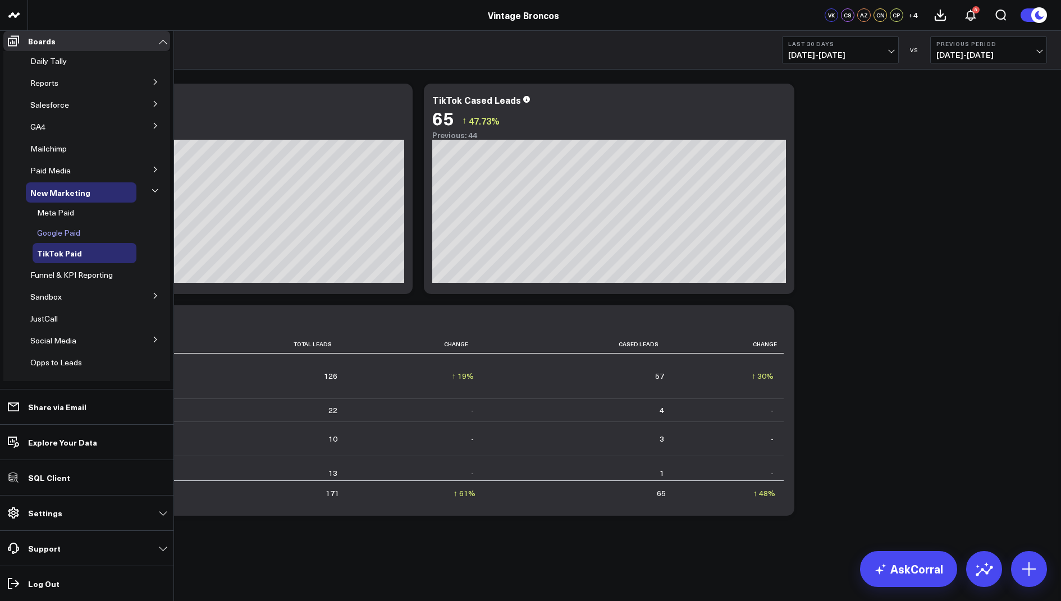
click at [53, 238] on span "Google Paid" at bounding box center [58, 232] width 43 height 11
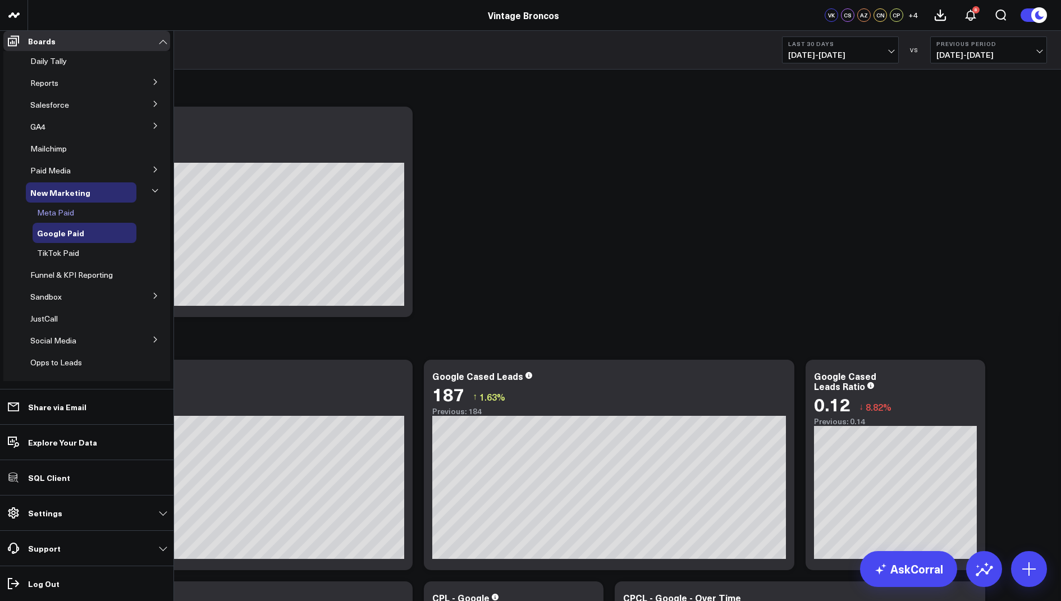
click at [55, 218] on span "Meta Paid" at bounding box center [55, 212] width 37 height 11
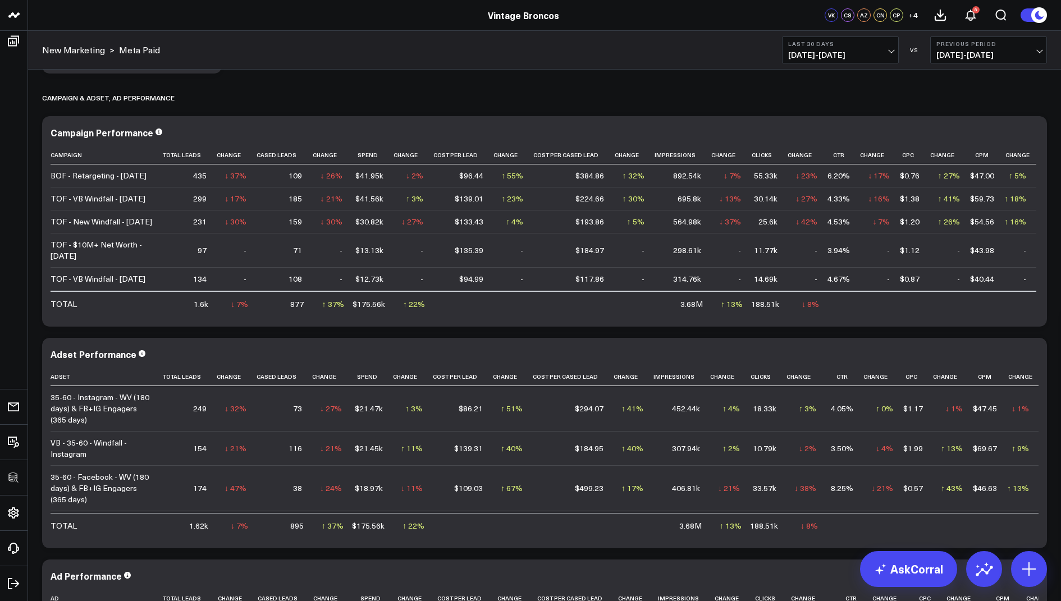
scroll to position [1169, 0]
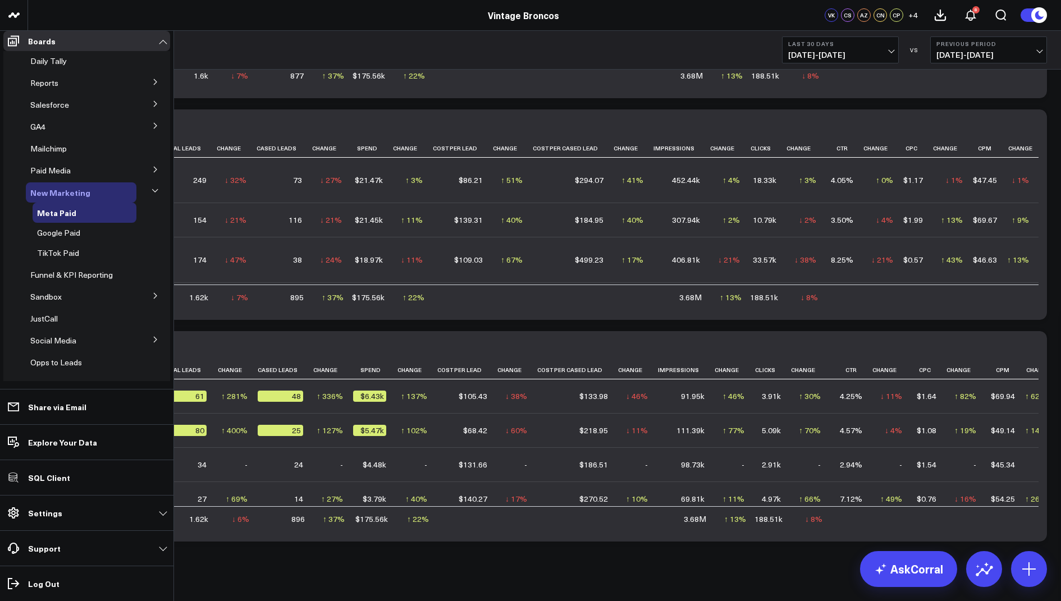
click at [52, 195] on span "New Marketing" at bounding box center [60, 192] width 60 height 11
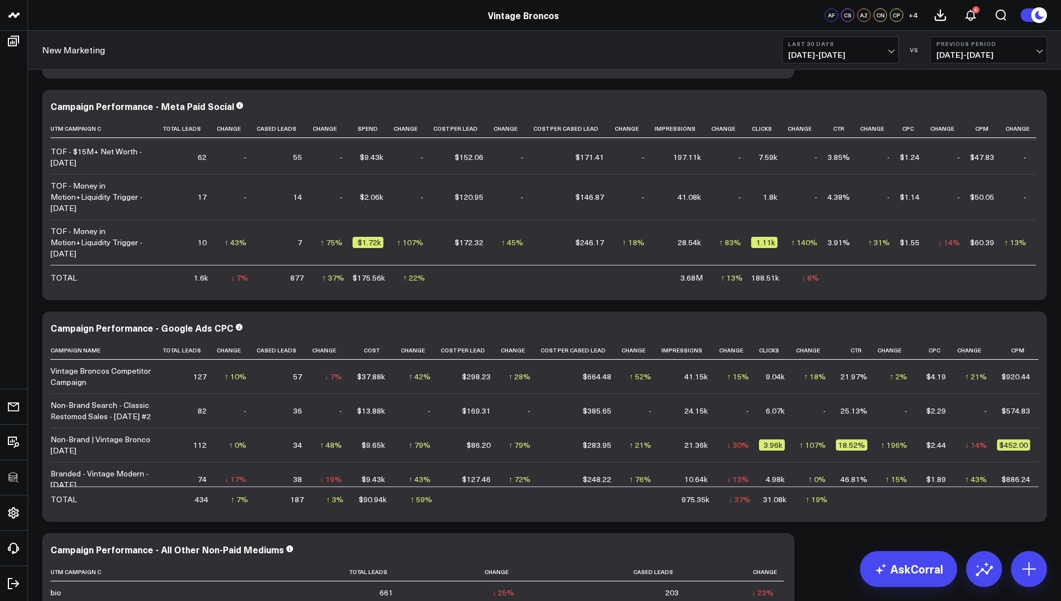
scroll to position [2077, 0]
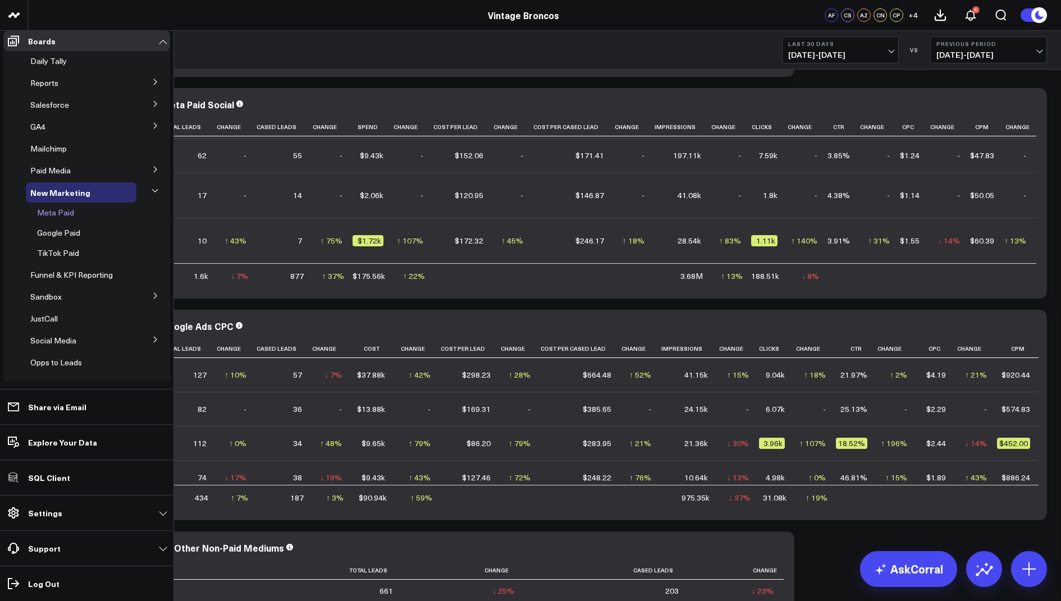
click at [50, 217] on span "Meta Paid" at bounding box center [55, 212] width 37 height 11
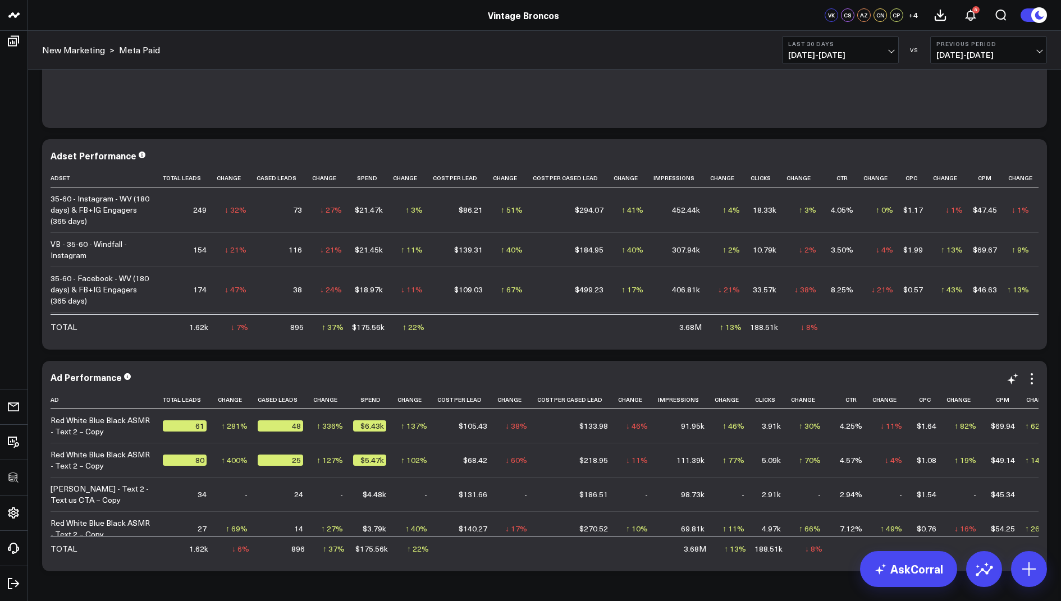
scroll to position [1138, 0]
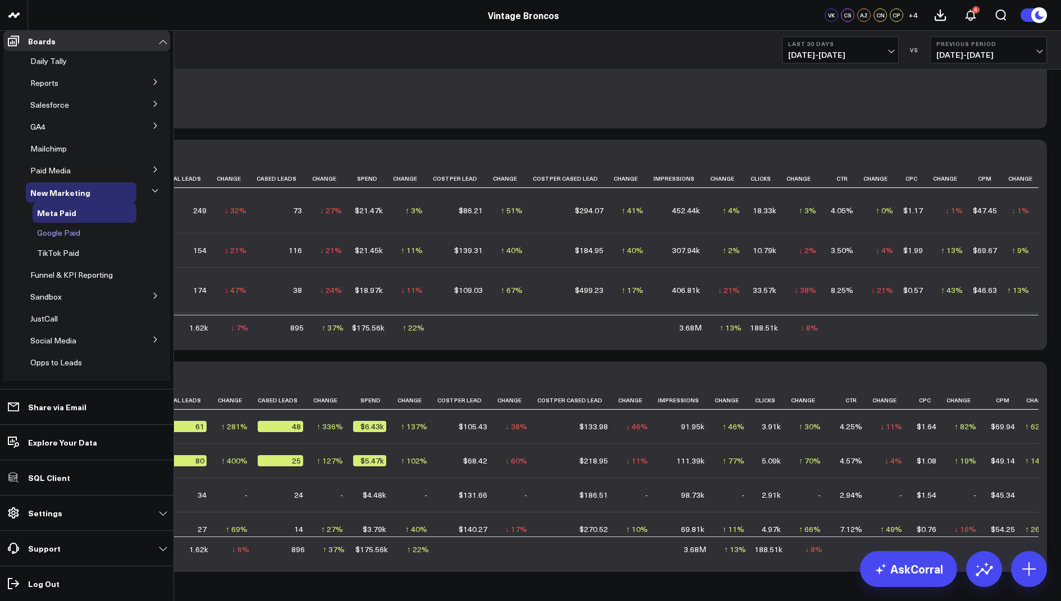
click at [53, 238] on span "Google Paid" at bounding box center [58, 232] width 43 height 11
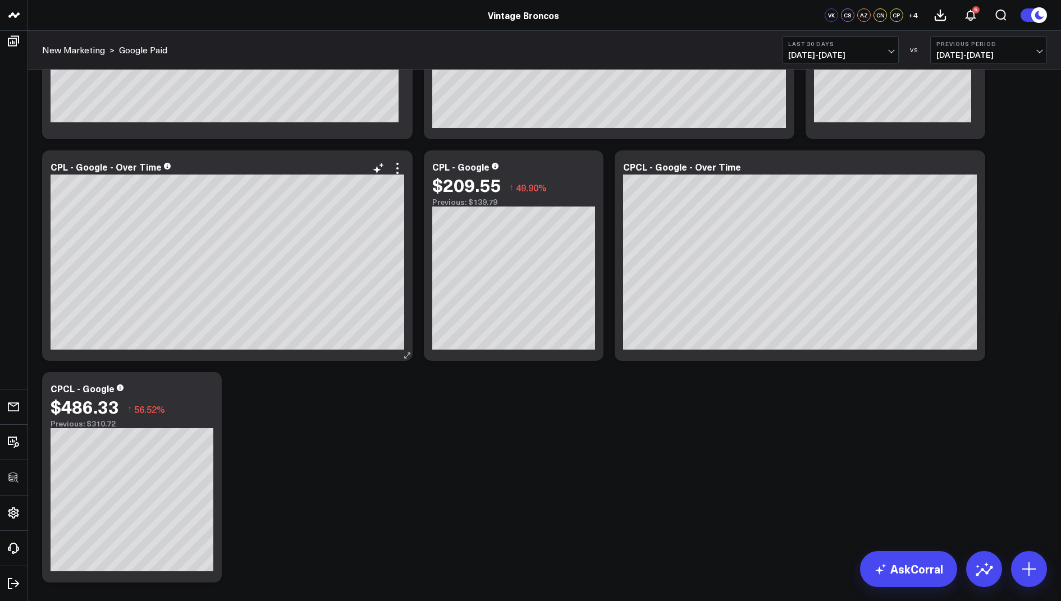
scroll to position [422, 0]
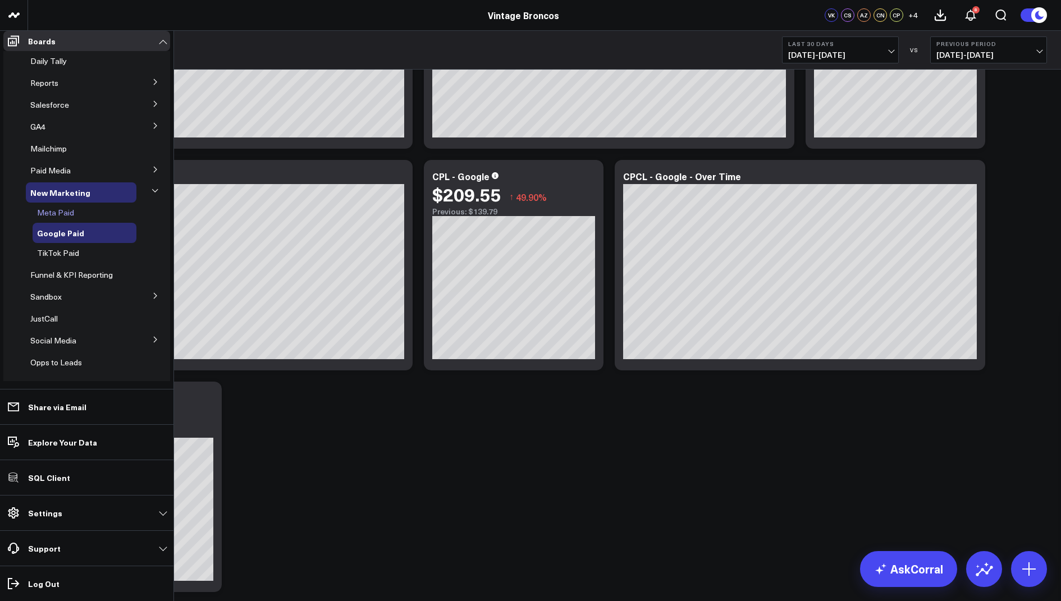
click at [51, 218] on span "Meta Paid" at bounding box center [55, 212] width 37 height 11
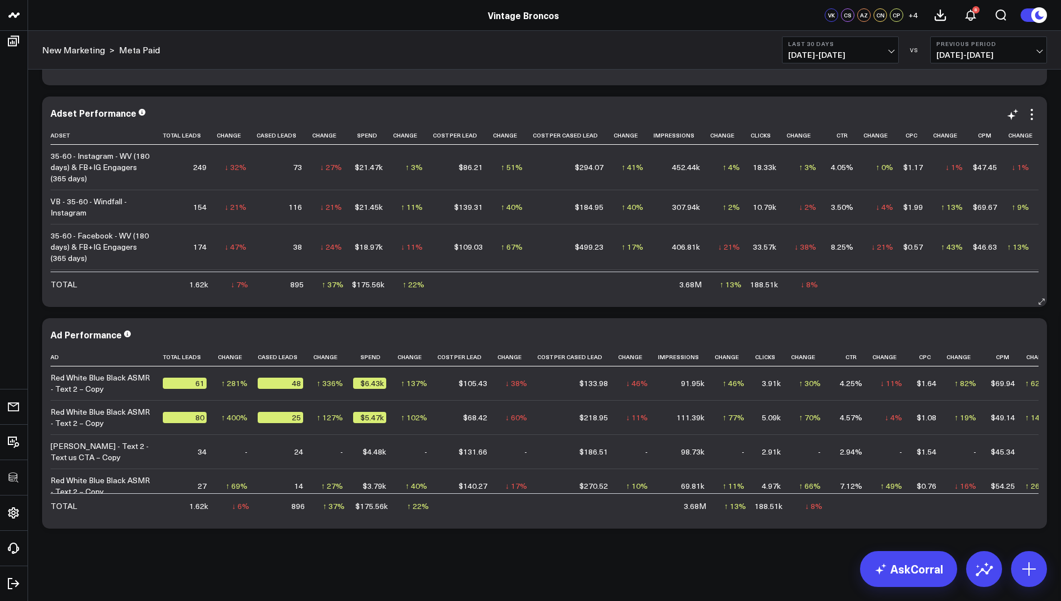
scroll to position [1023, 0]
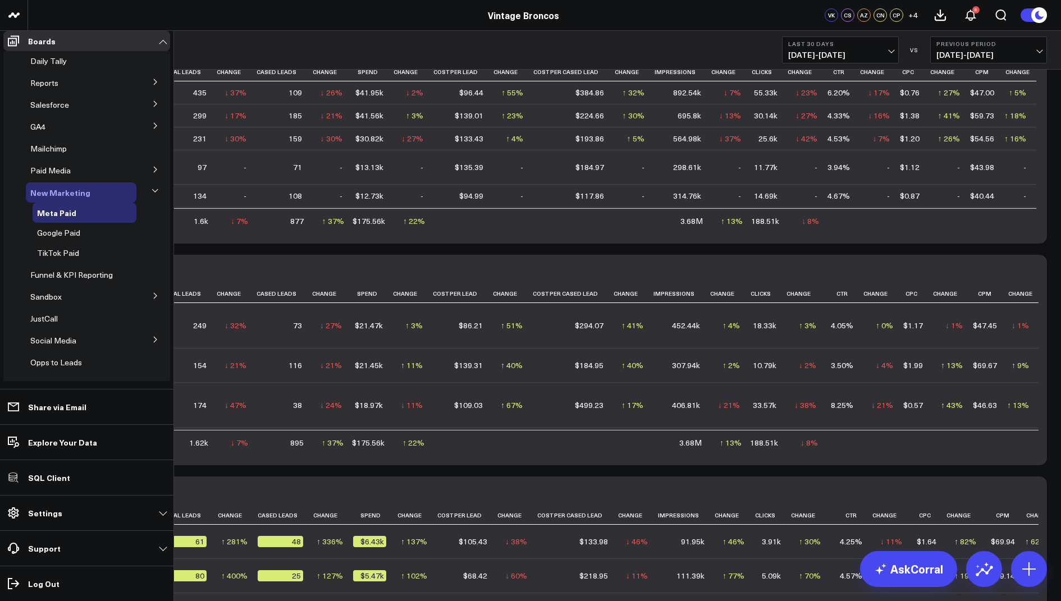
click at [54, 198] on span "New Marketing" at bounding box center [60, 192] width 60 height 11
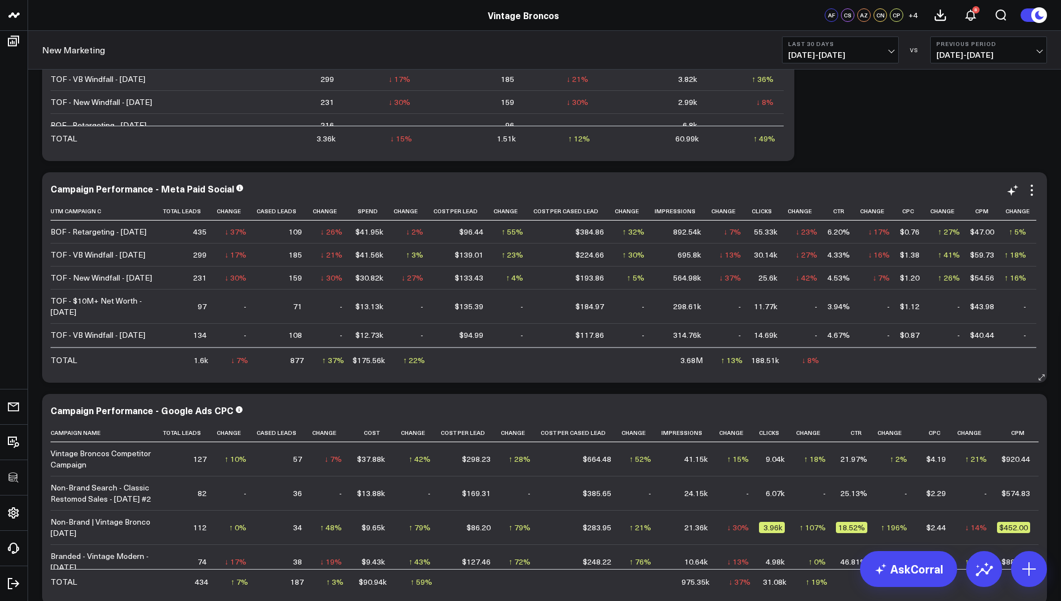
scroll to position [1979, 0]
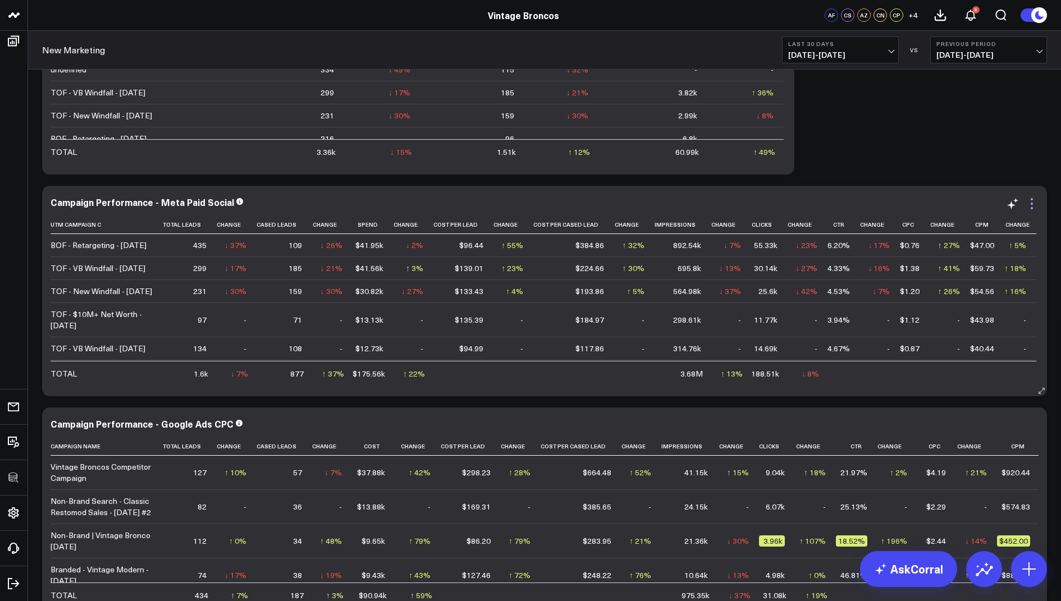
click at [1032, 200] on icon at bounding box center [1031, 203] width 13 height 13
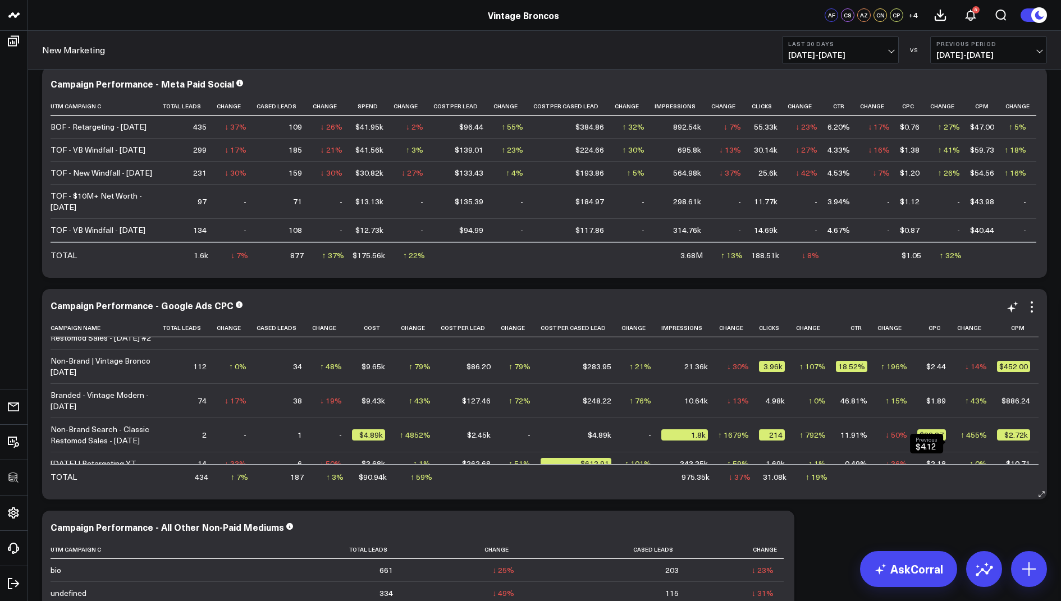
scroll to position [2177, 0]
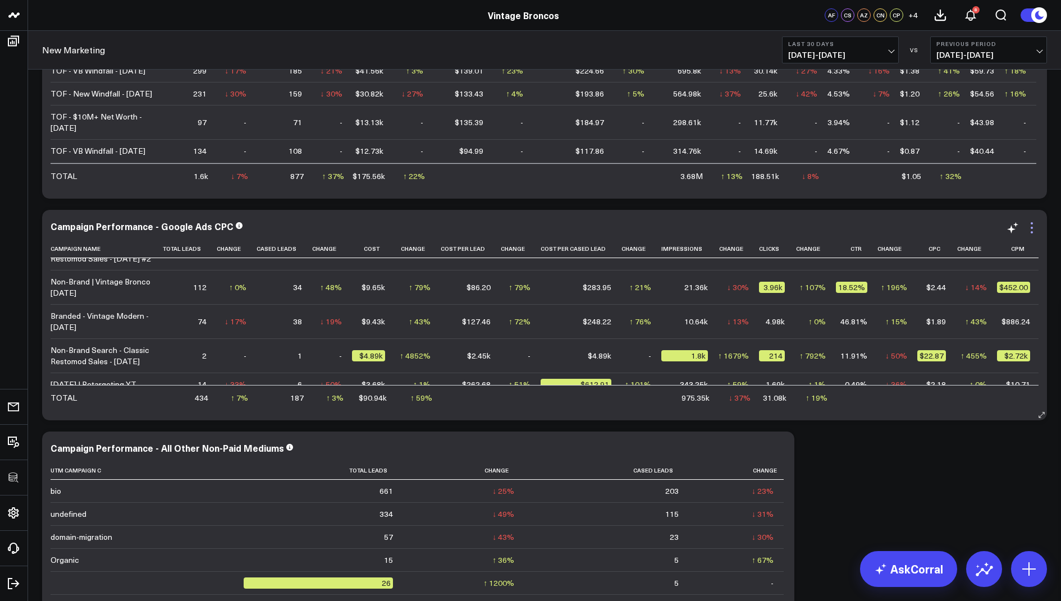
click at [1036, 228] on icon at bounding box center [1031, 227] width 13 height 13
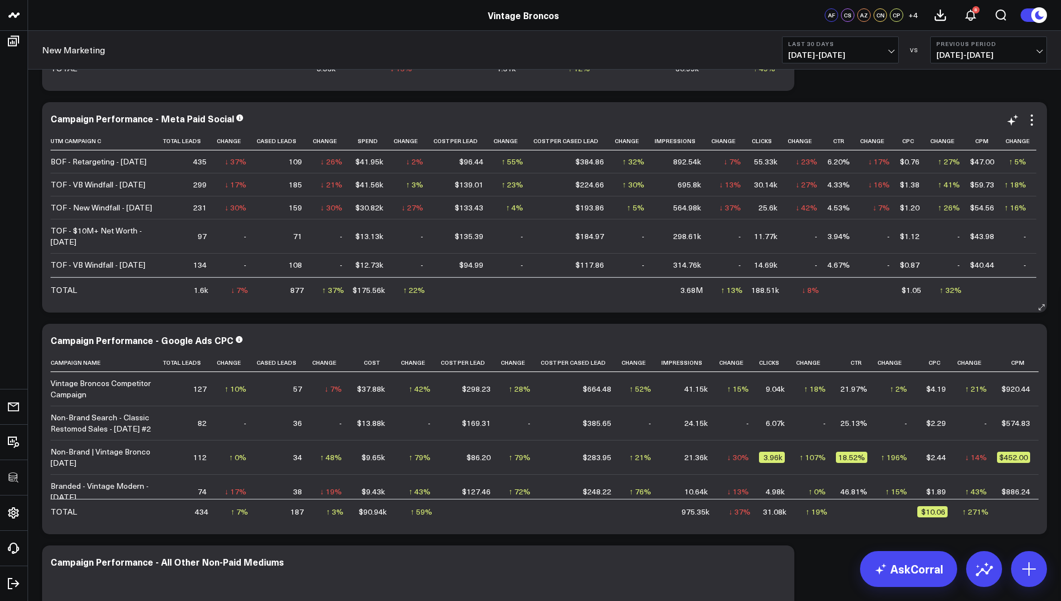
scroll to position [2076, 0]
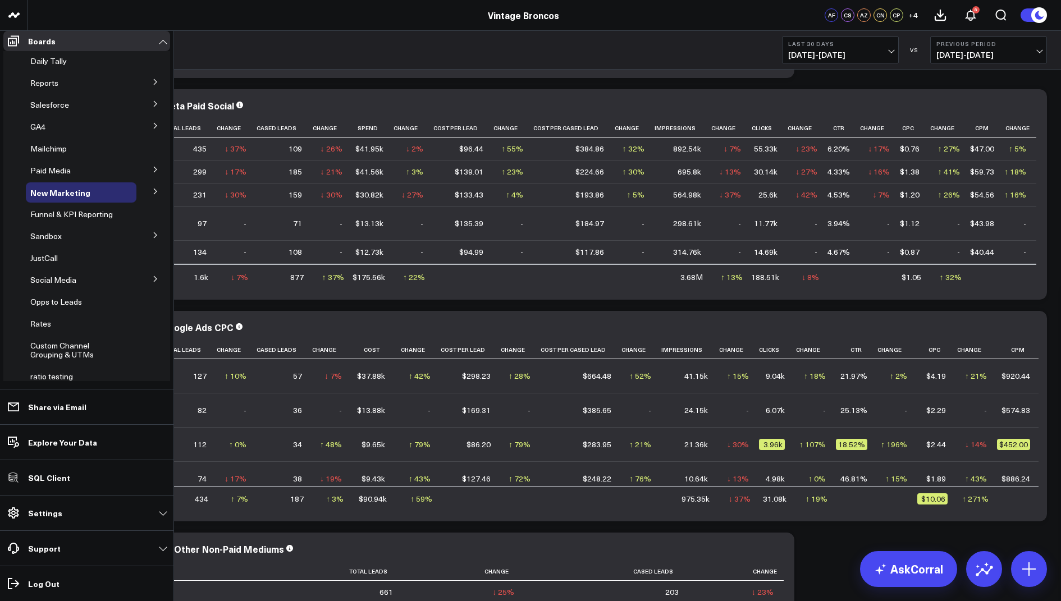
click at [152, 195] on icon at bounding box center [155, 191] width 7 height 7
click at [48, 218] on span "Meta Paid" at bounding box center [55, 212] width 37 height 11
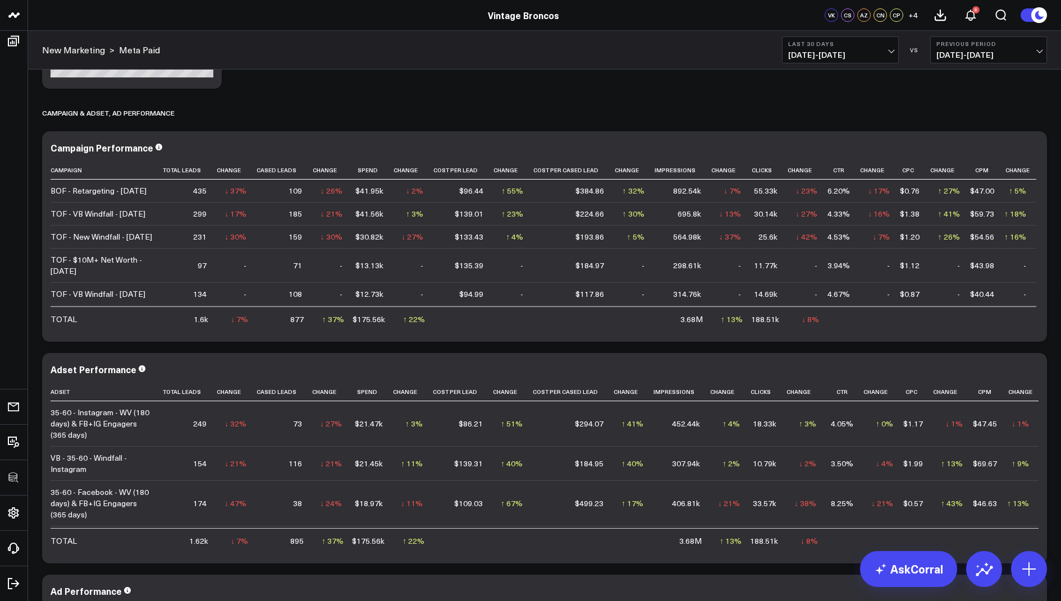
scroll to position [849, 0]
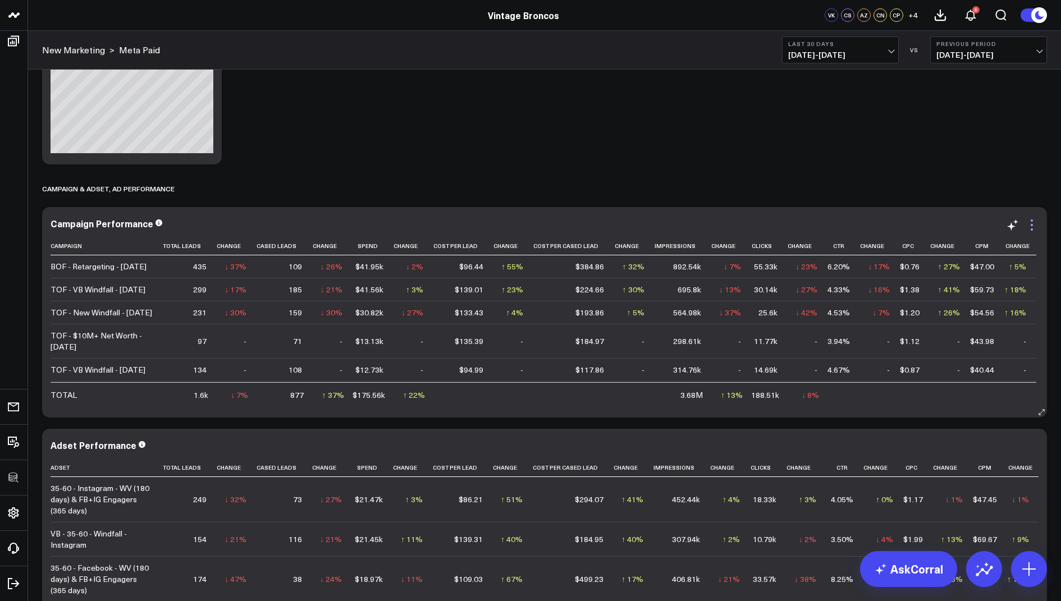
click at [1030, 229] on icon at bounding box center [1031, 224] width 13 height 13
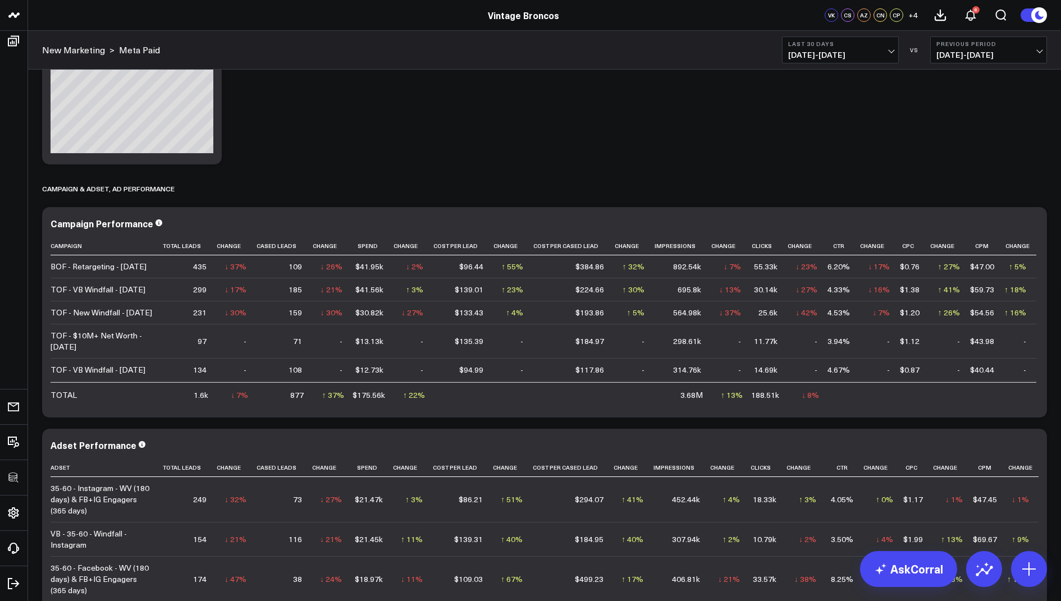
scroll to position [1182, 0]
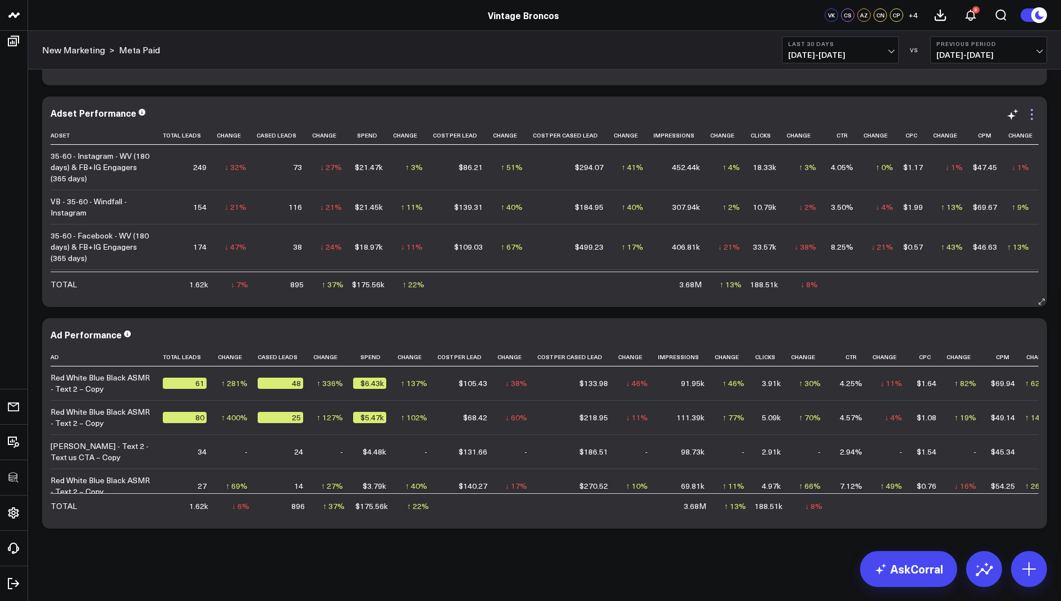
click at [1034, 112] on icon at bounding box center [1031, 114] width 13 height 13
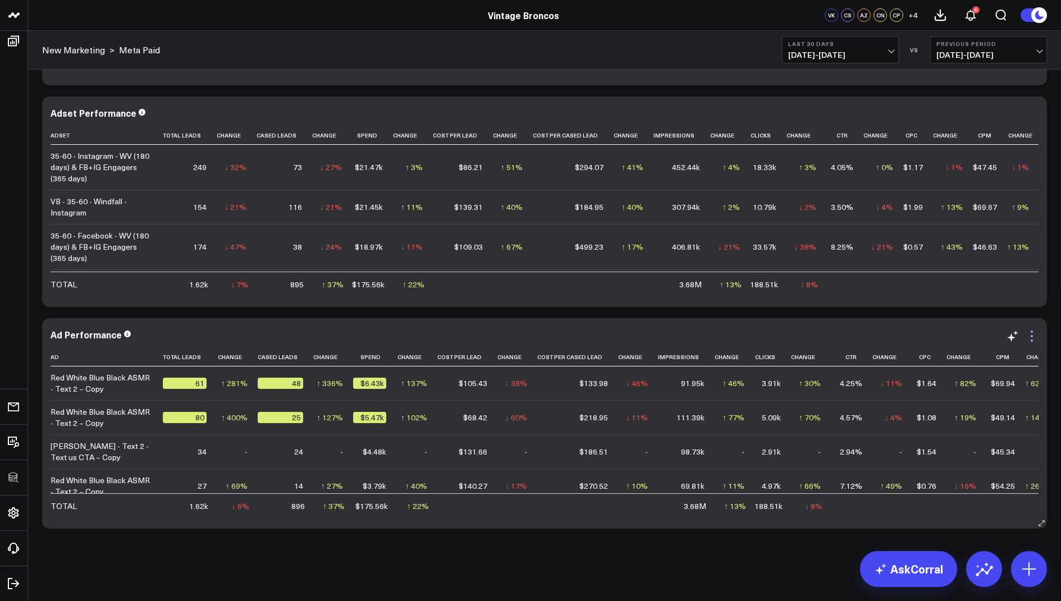
click at [1037, 334] on icon at bounding box center [1031, 336] width 13 height 13
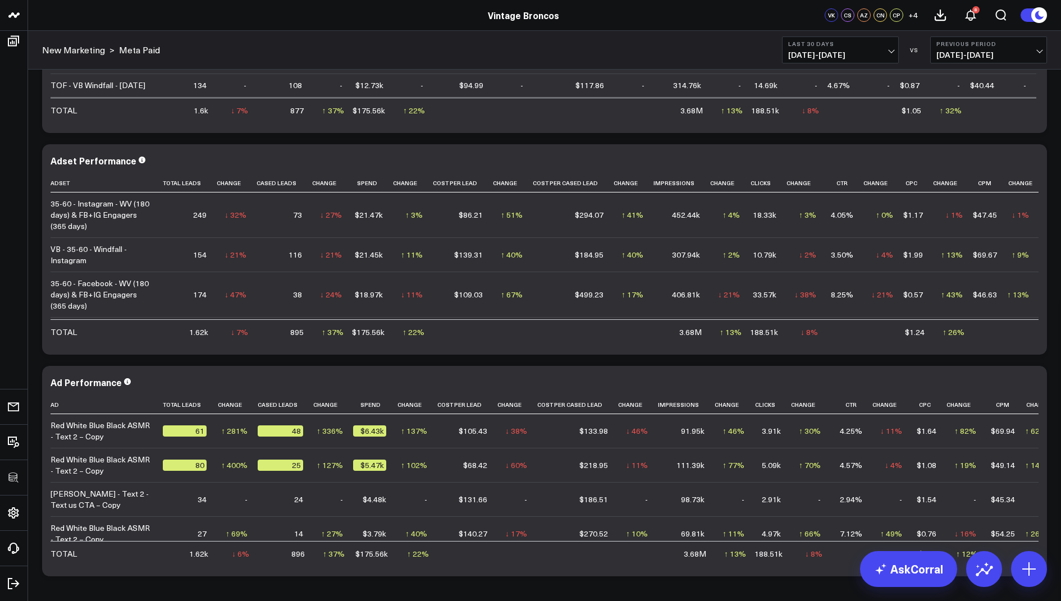
scroll to position [40, 0]
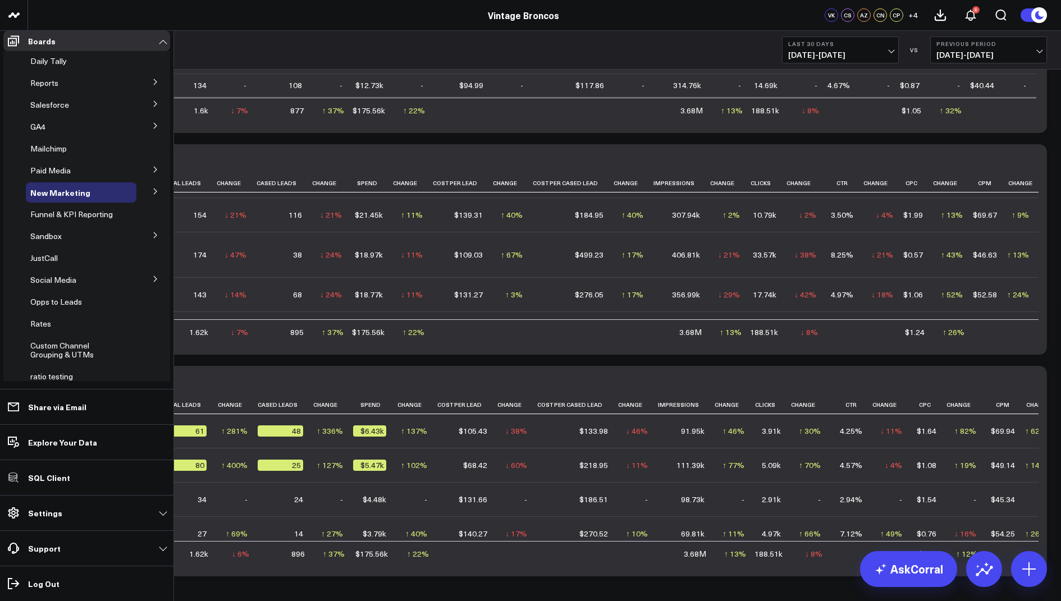
click at [0, 0] on span "Google Paid" at bounding box center [0, 0] width 0 height 0
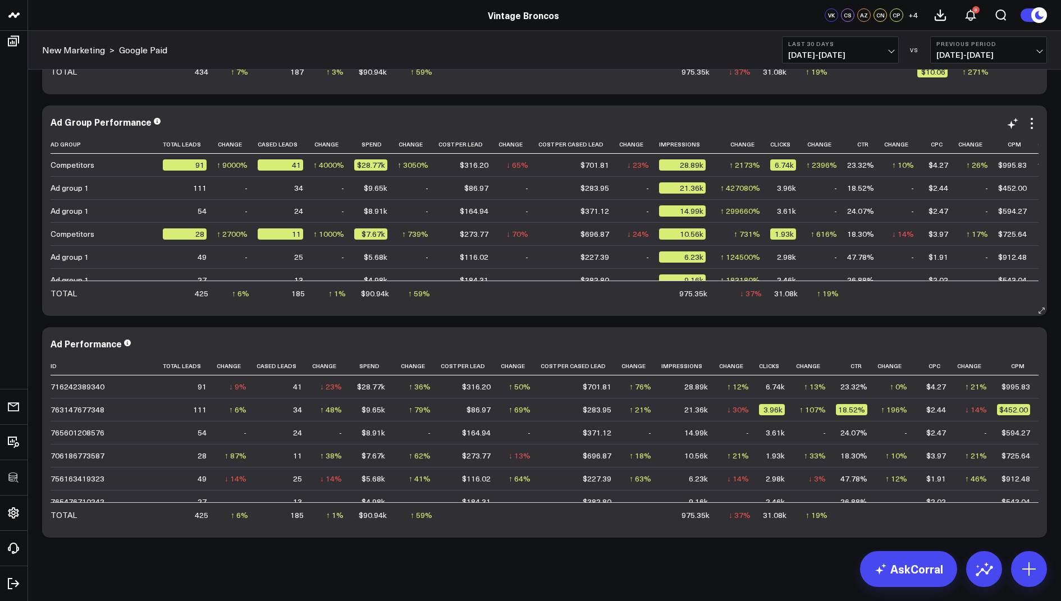
scroll to position [1114, 0]
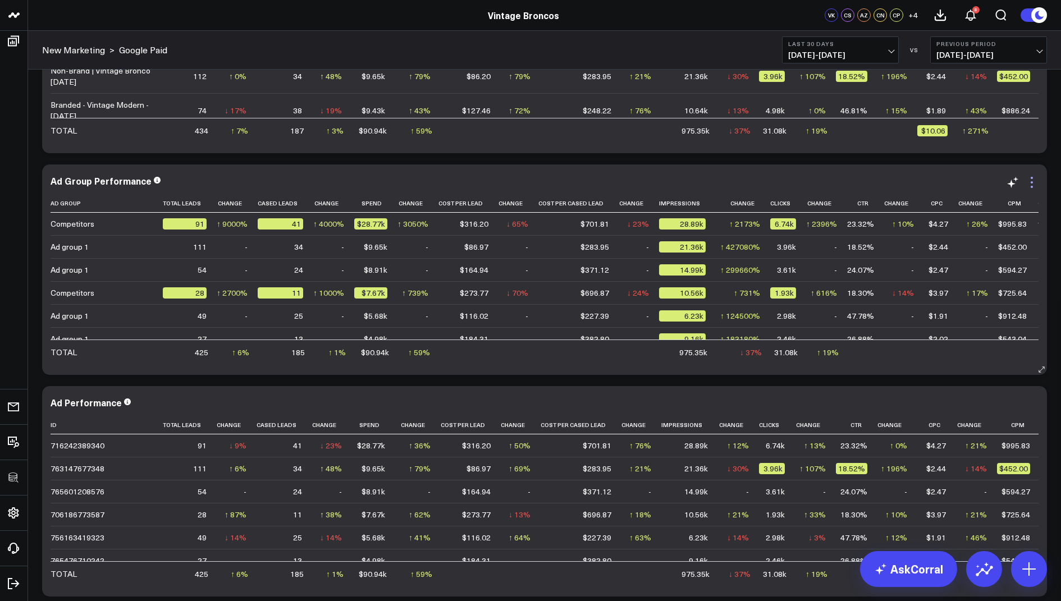
click at [1031, 184] on icon at bounding box center [1031, 182] width 13 height 13
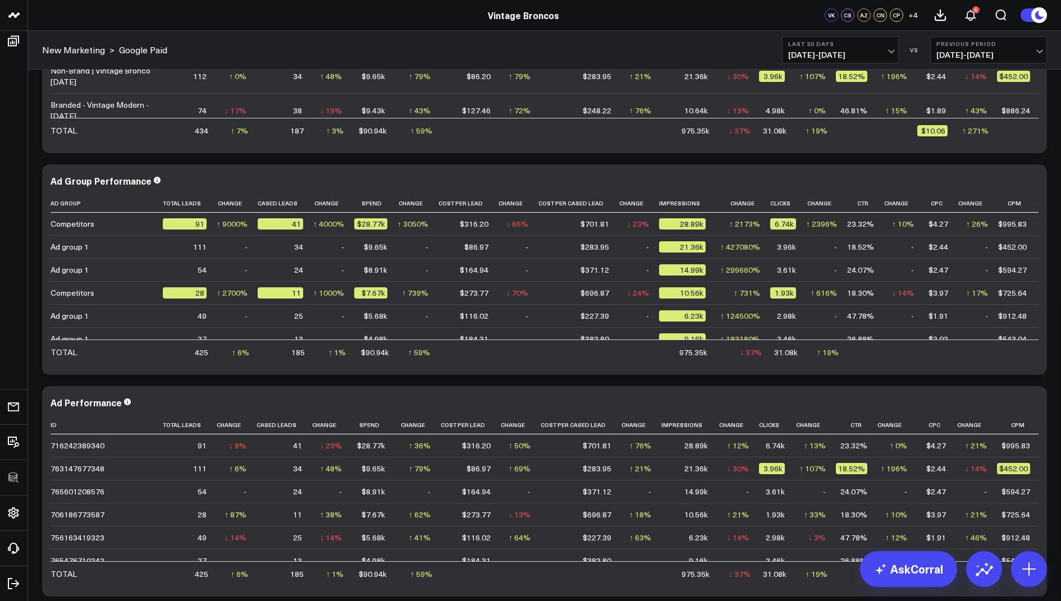
scroll to position [1151, 0]
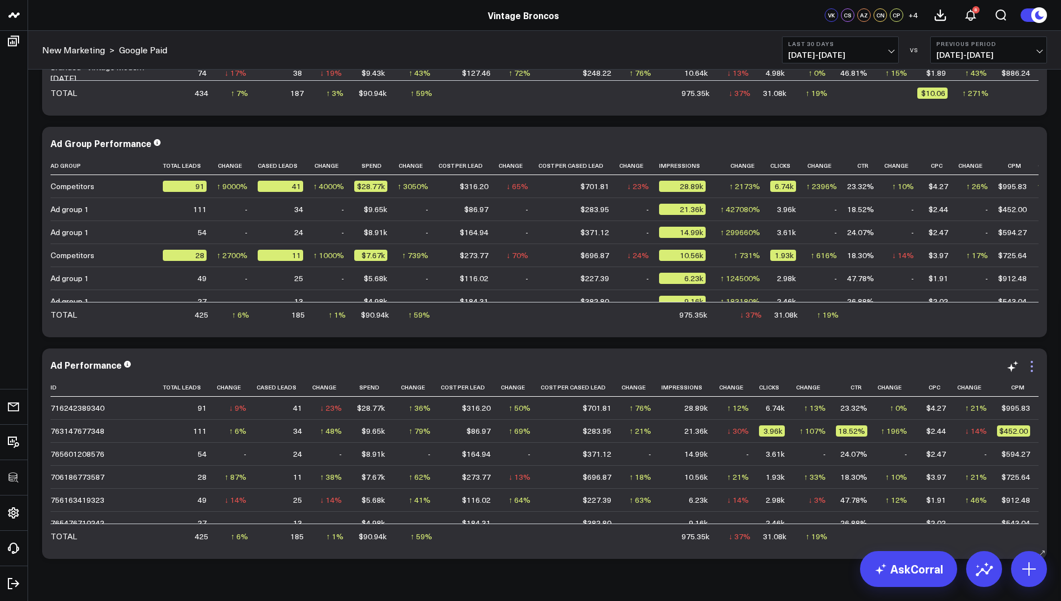
click at [1030, 364] on icon at bounding box center [1031, 366] width 13 height 13
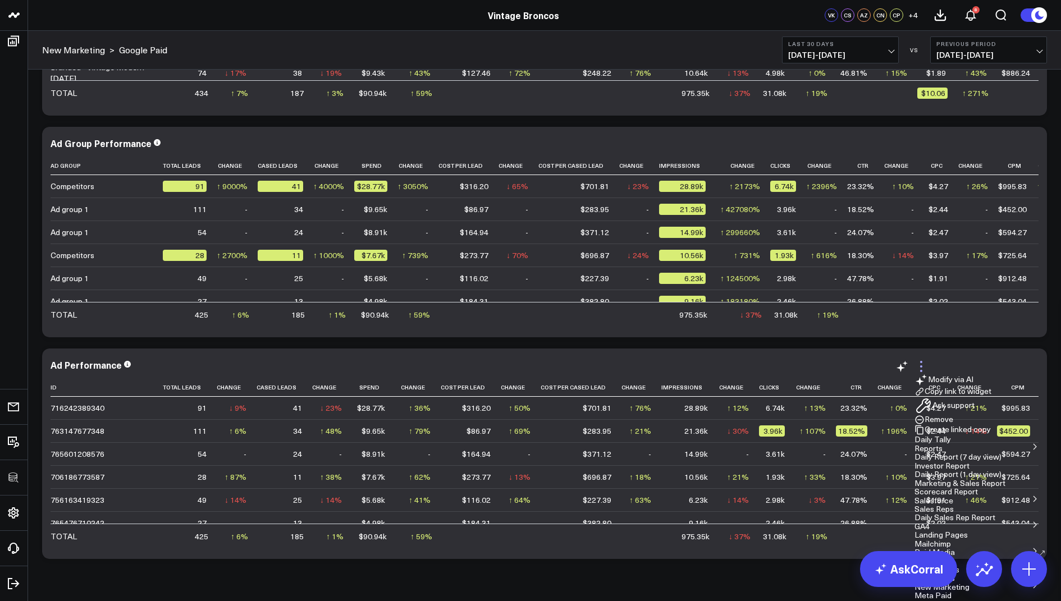
click at [928, 360] on icon at bounding box center [920, 366] width 13 height 13
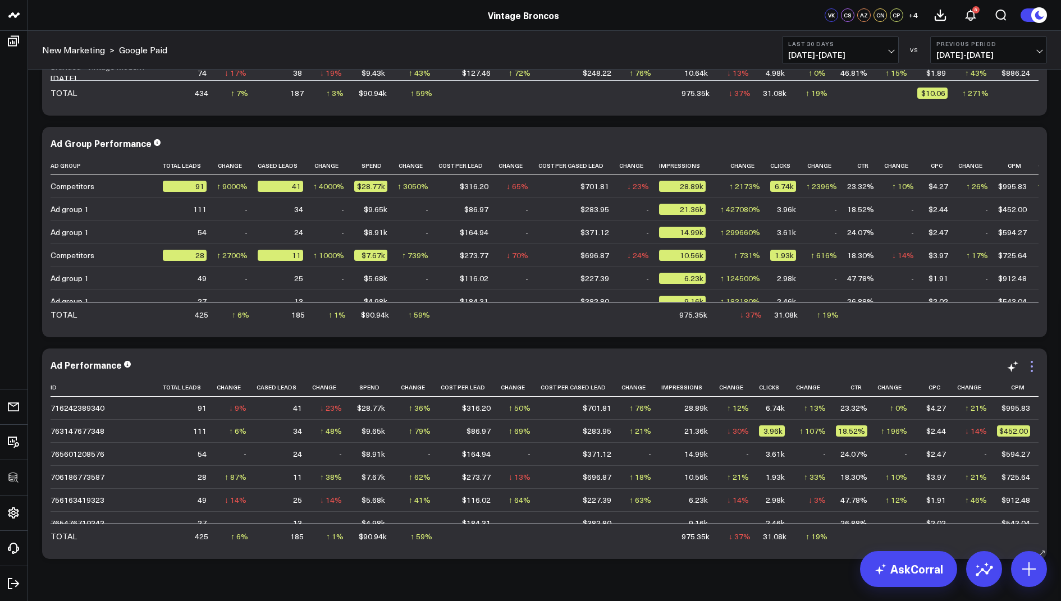
click at [1033, 360] on icon at bounding box center [1031, 366] width 13 height 13
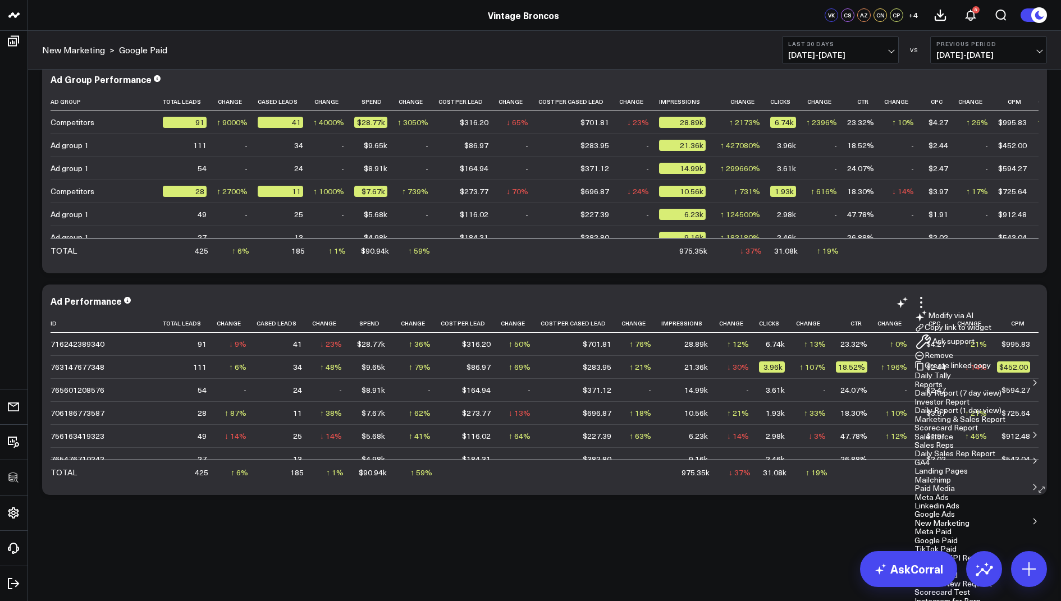
scroll to position [1227, 0]
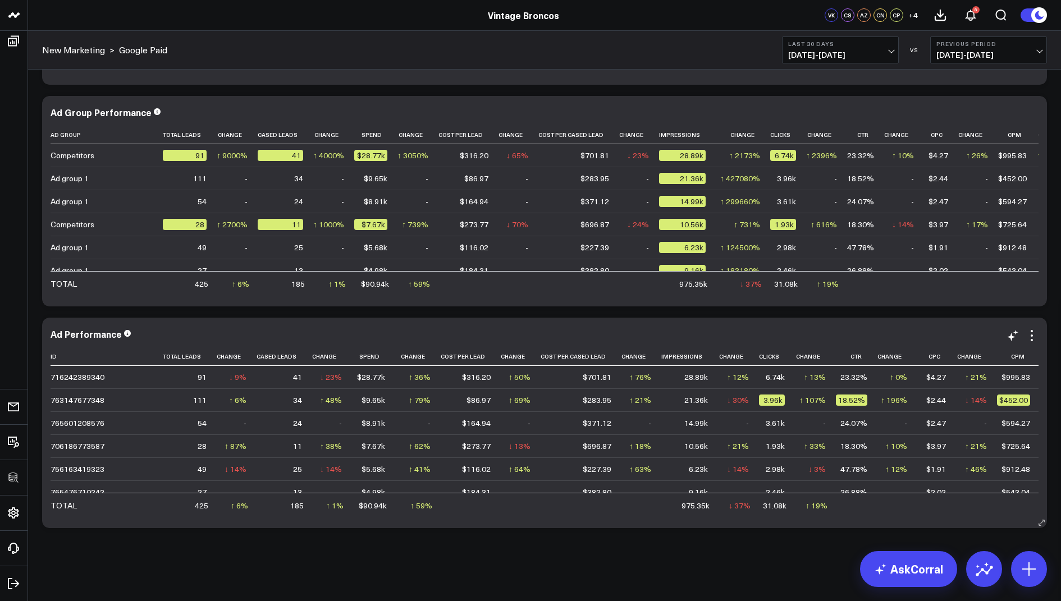
scroll to position [1182, 0]
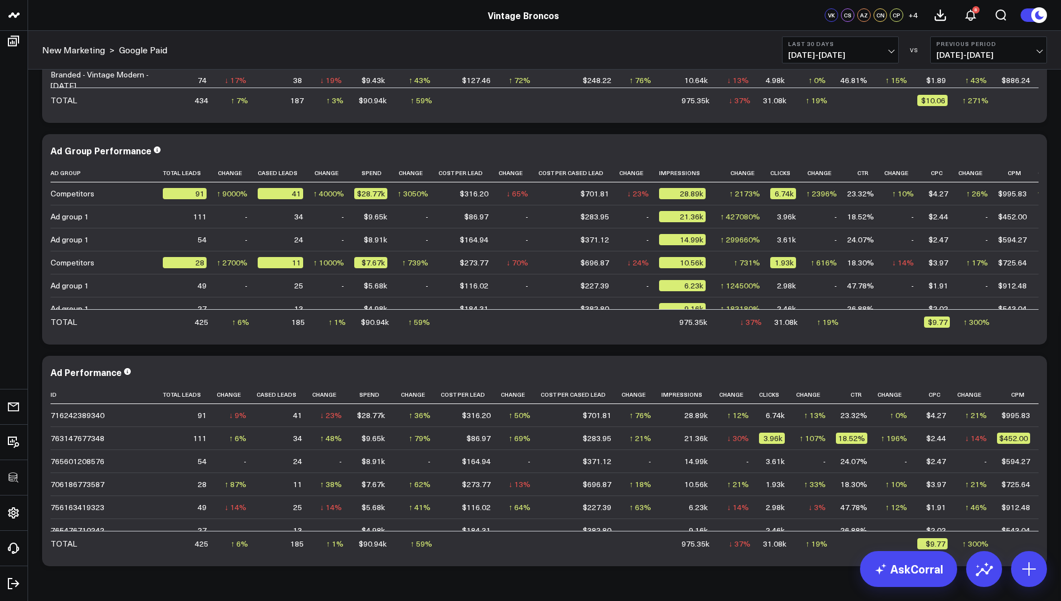
scroll to position [1058, 0]
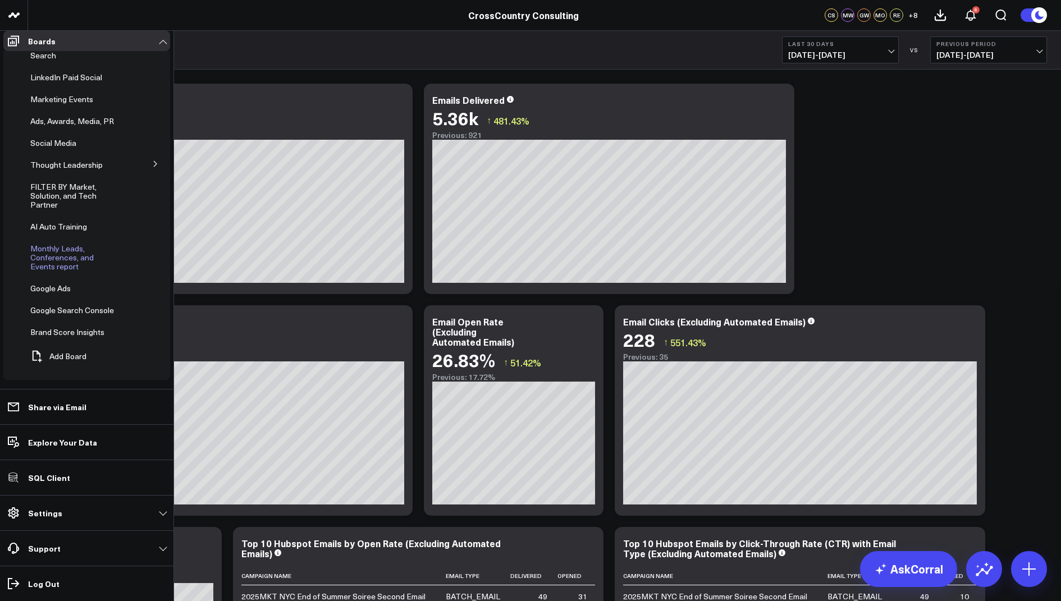
scroll to position [225, 0]
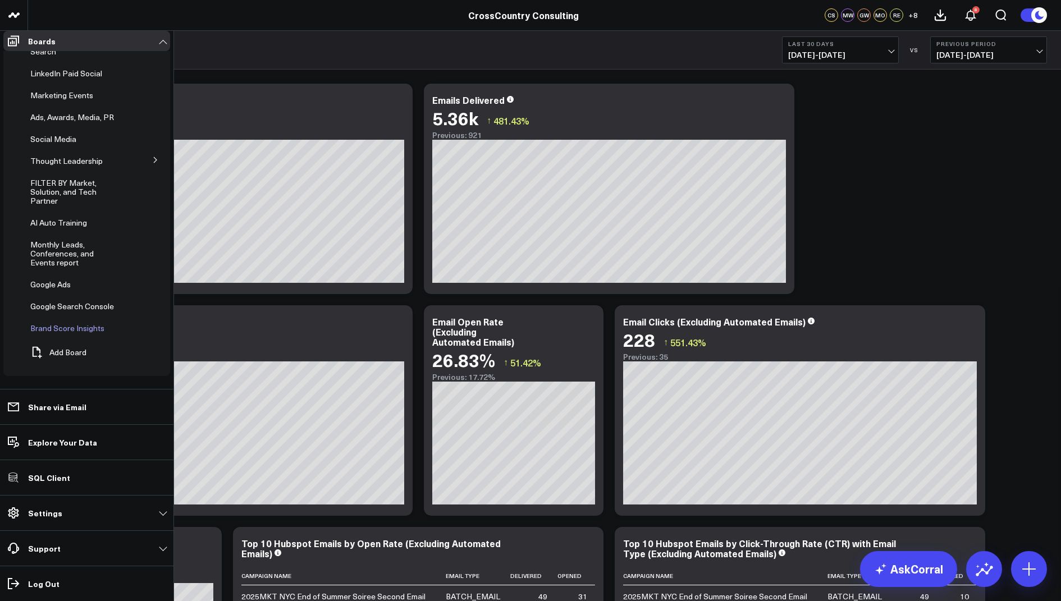
click at [70, 333] on span "Brand Score Insights" at bounding box center [67, 328] width 74 height 11
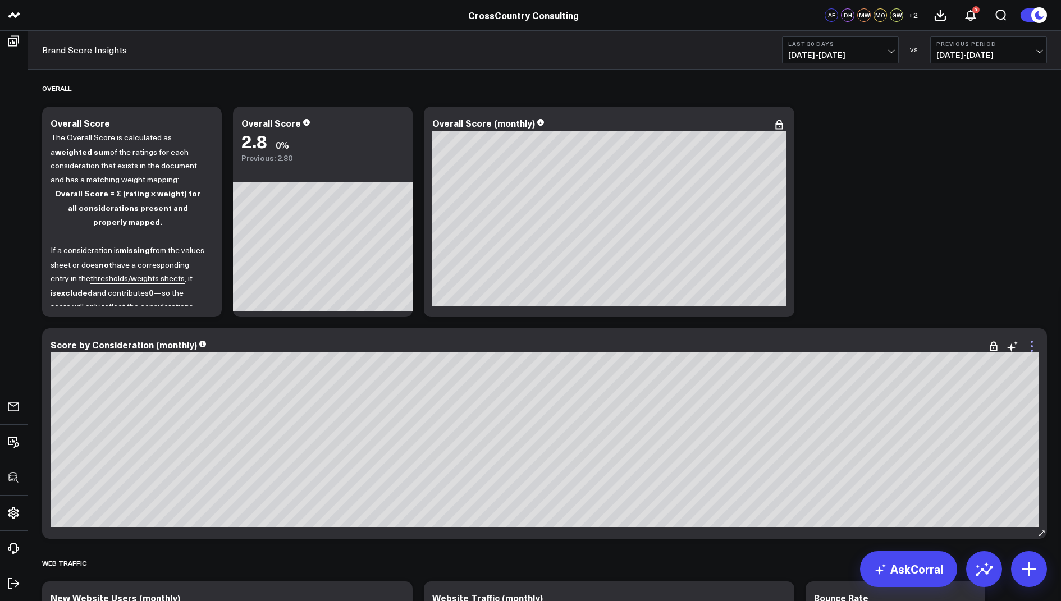
click at [1036, 349] on icon at bounding box center [1031, 346] width 13 height 13
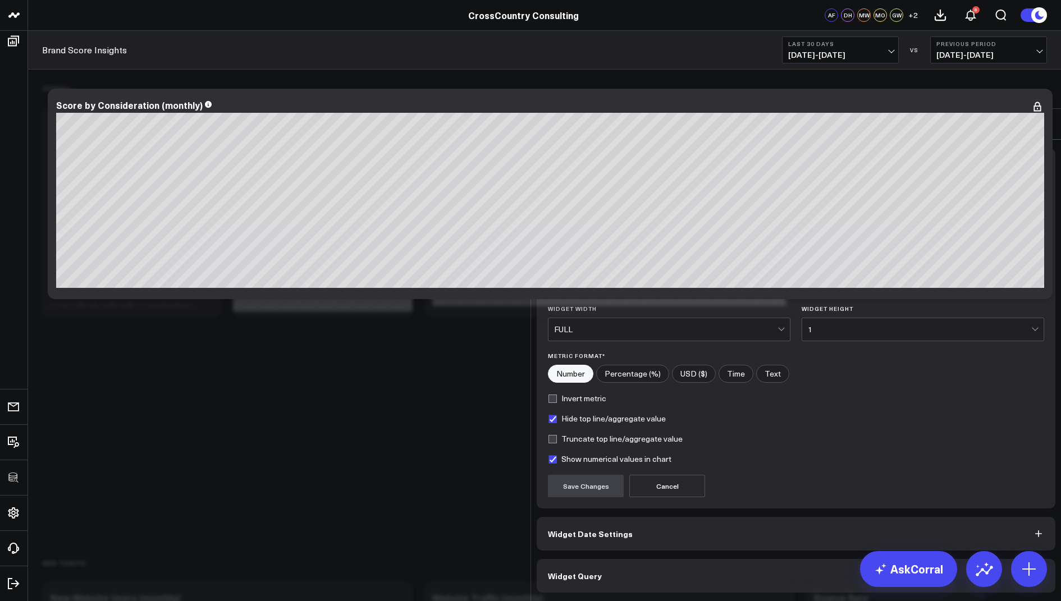
click at [549, 571] on span "Widget Query" at bounding box center [575, 575] width 54 height 9
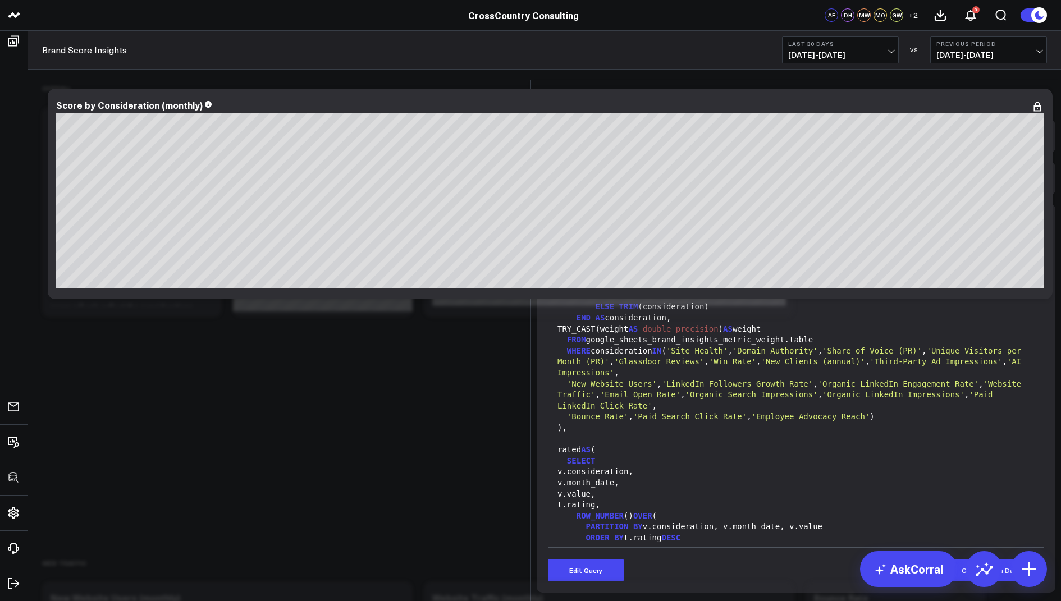
scroll to position [3047, 0]
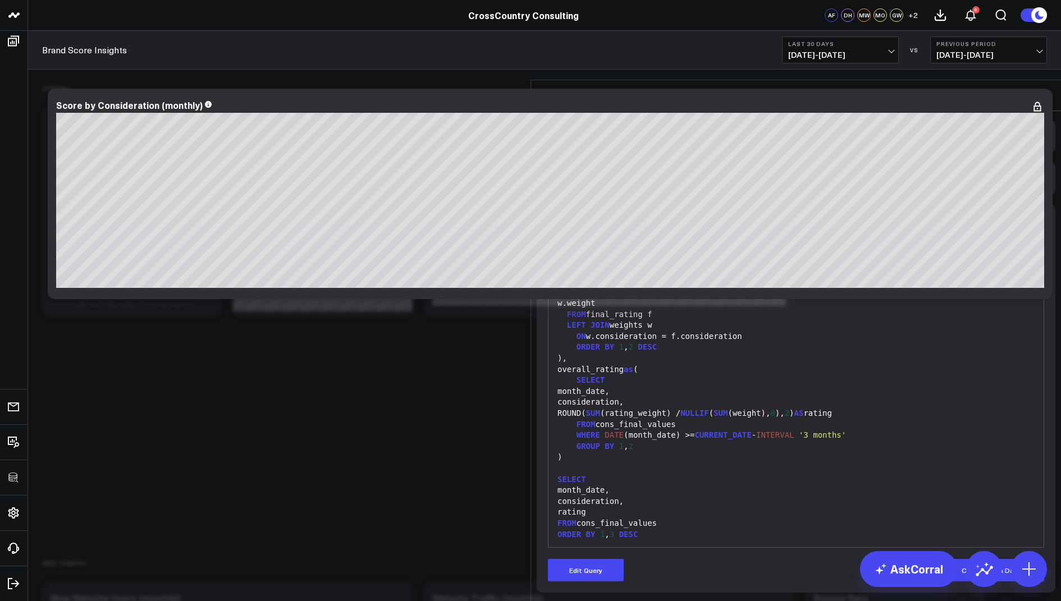
click at [1043, 89] on icon at bounding box center [1042, 95] width 13 height 13
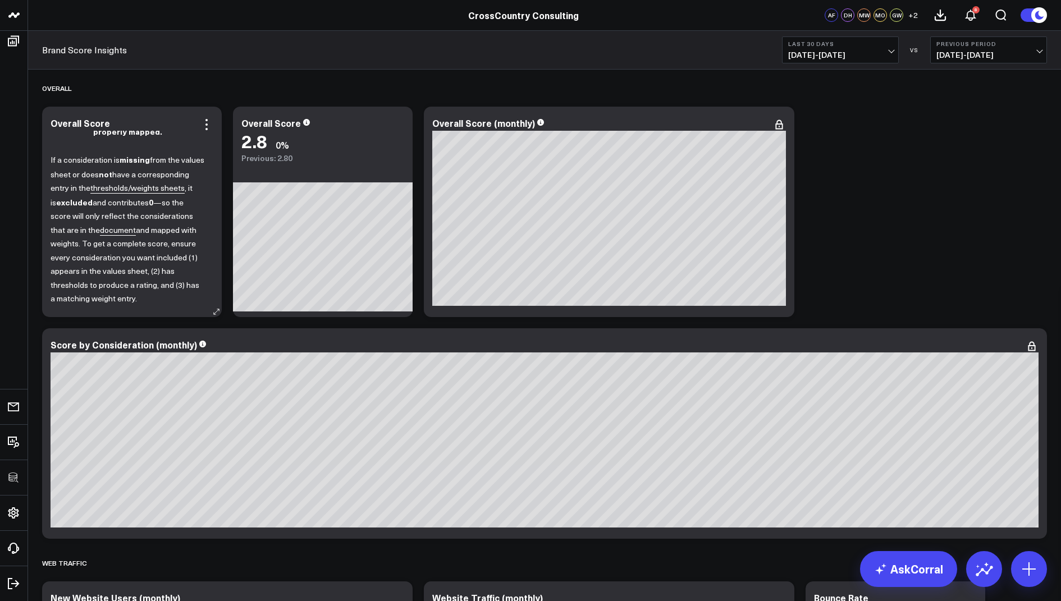
scroll to position [103, 0]
click at [404, 122] on div "Overall Score 2.8 0% Previous: 2.80" at bounding box center [323, 135] width 180 height 56
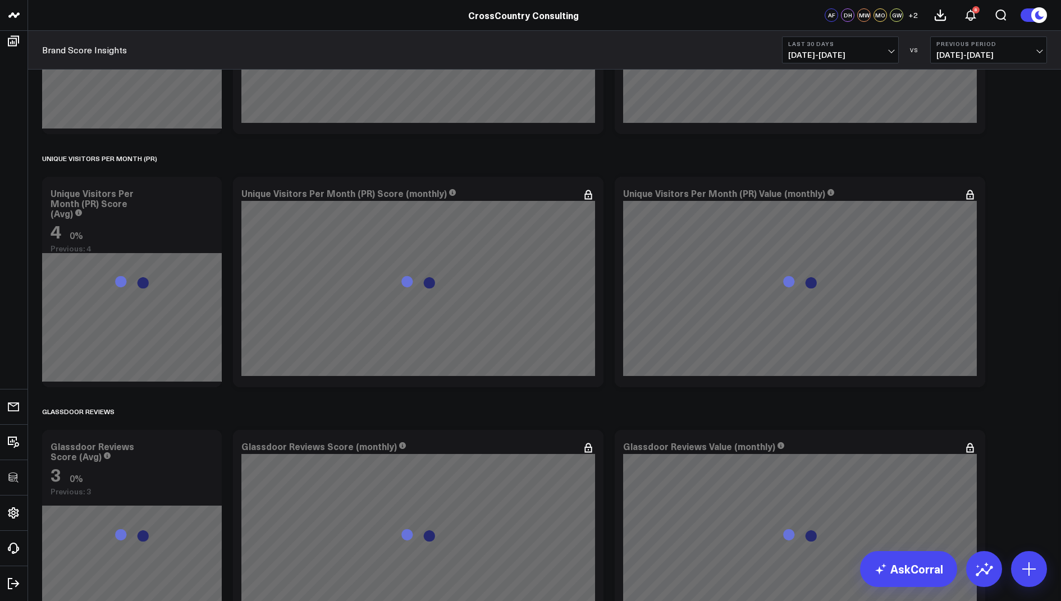
scroll to position [0, 0]
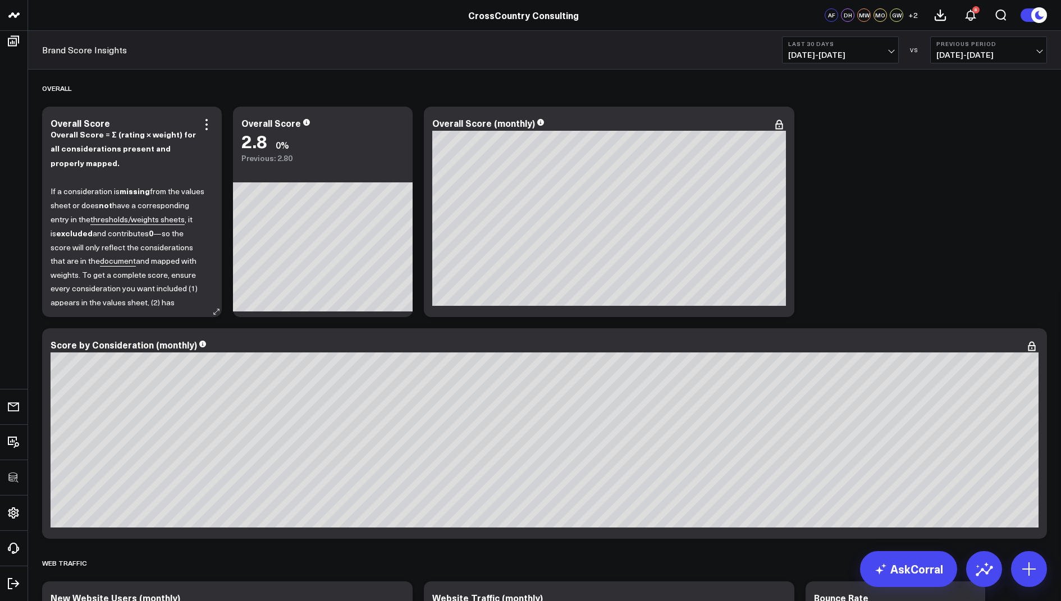
scroll to position [157, 0]
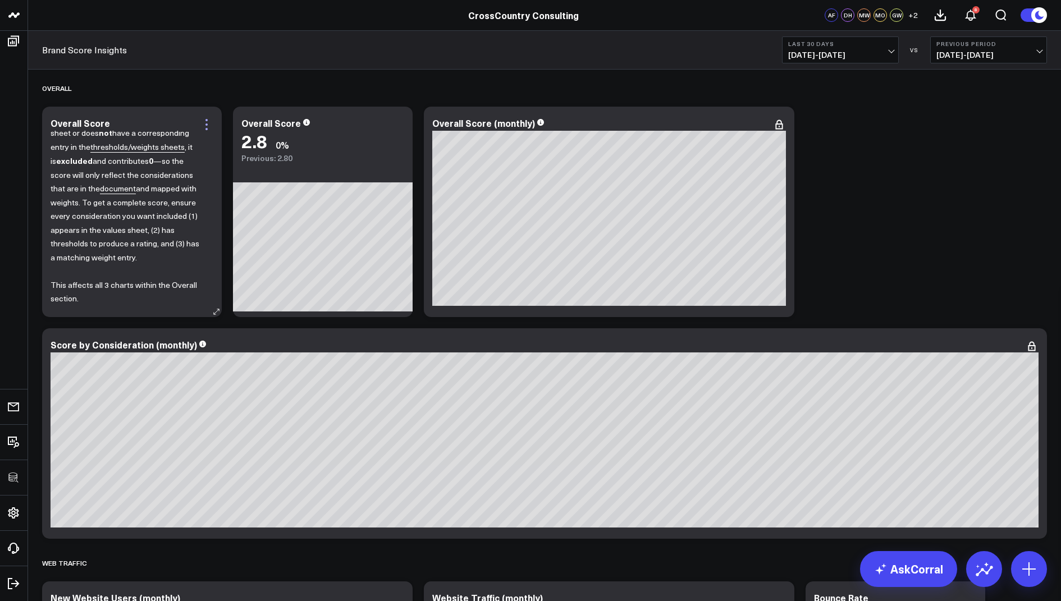
click at [206, 120] on icon at bounding box center [206, 120] width 2 height 2
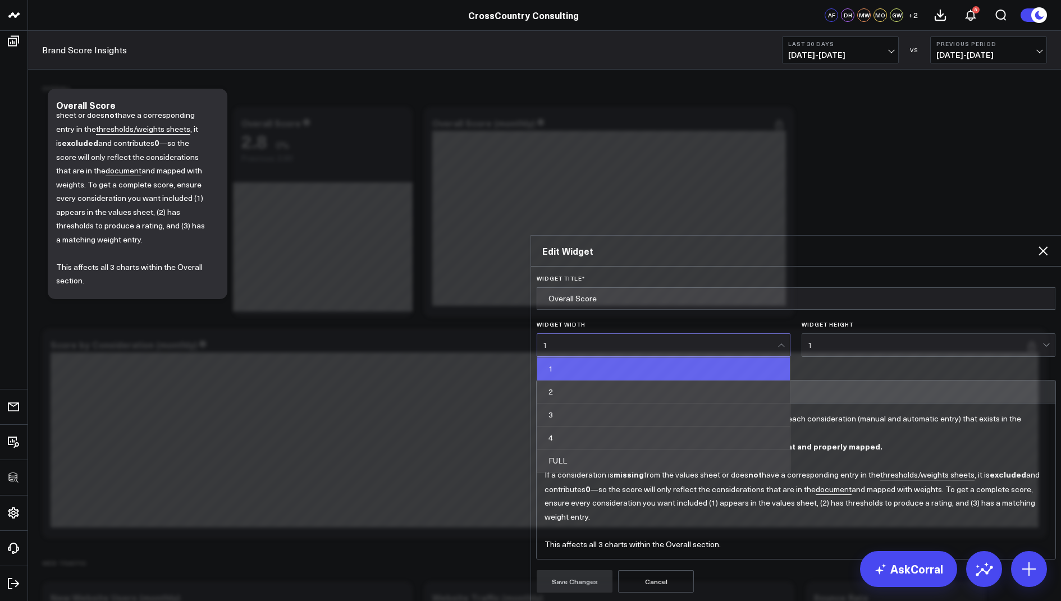
click at [644, 341] on div "1" at bounding box center [660, 345] width 235 height 9
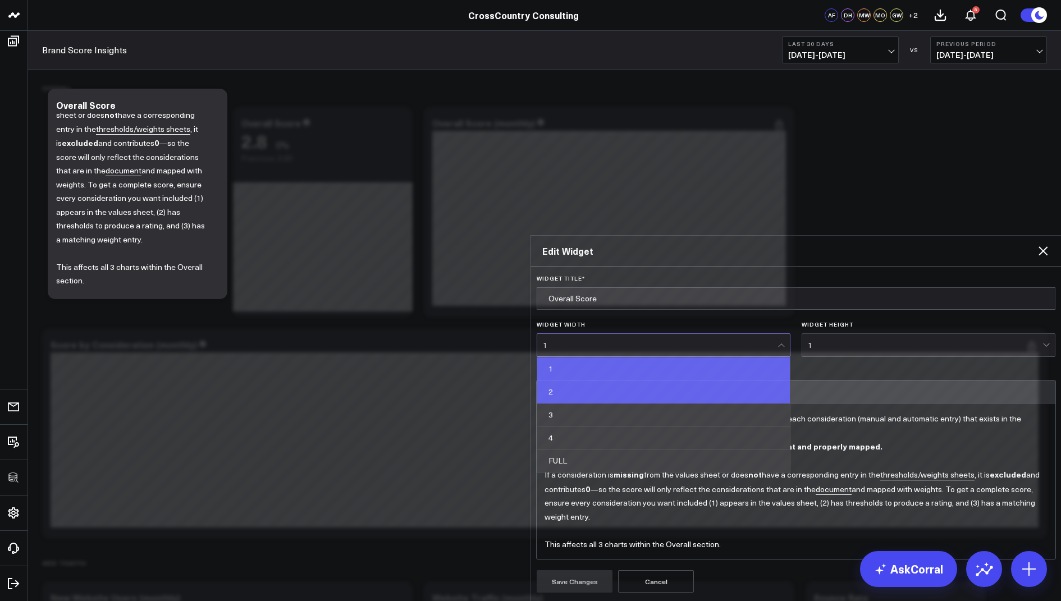
click at [576, 381] on div "2" at bounding box center [663, 392] width 253 height 23
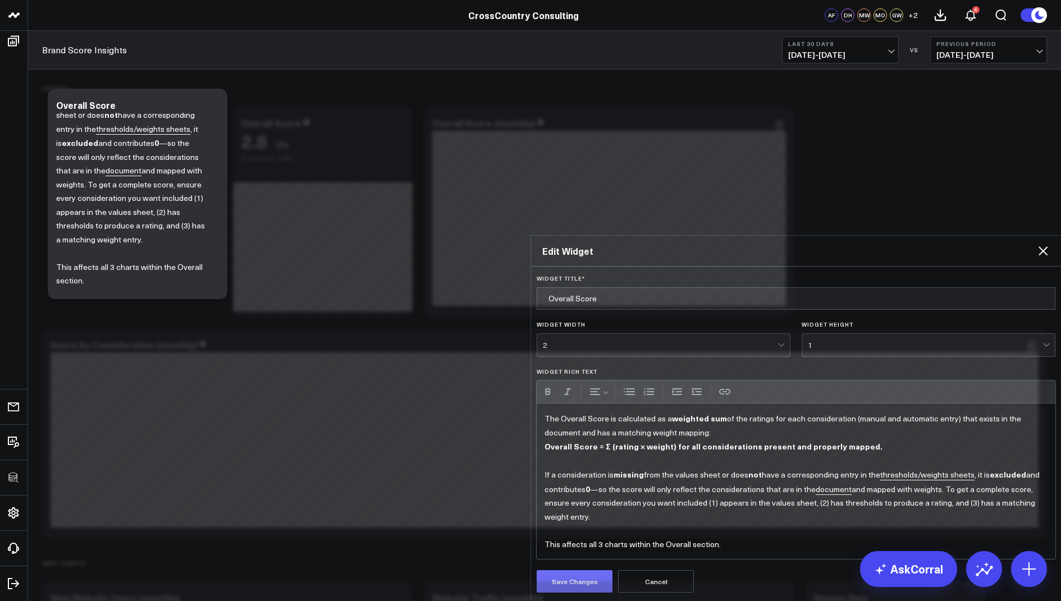
click at [577, 570] on button "Save Changes" at bounding box center [575, 581] width 76 height 22
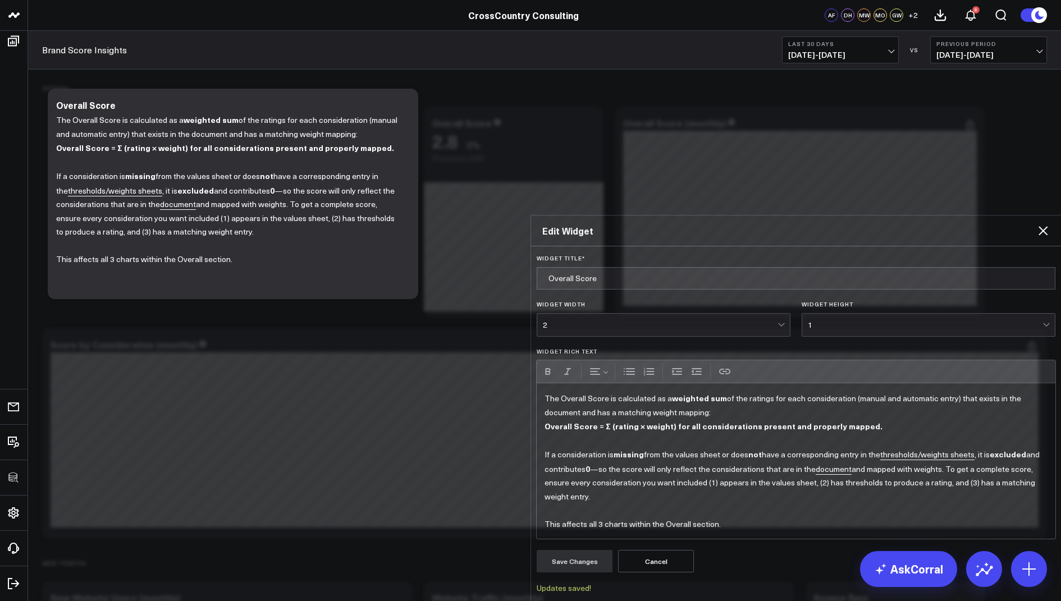
click at [1042, 224] on icon at bounding box center [1042, 230] width 13 height 13
